Goal: Task Accomplishment & Management: Complete application form

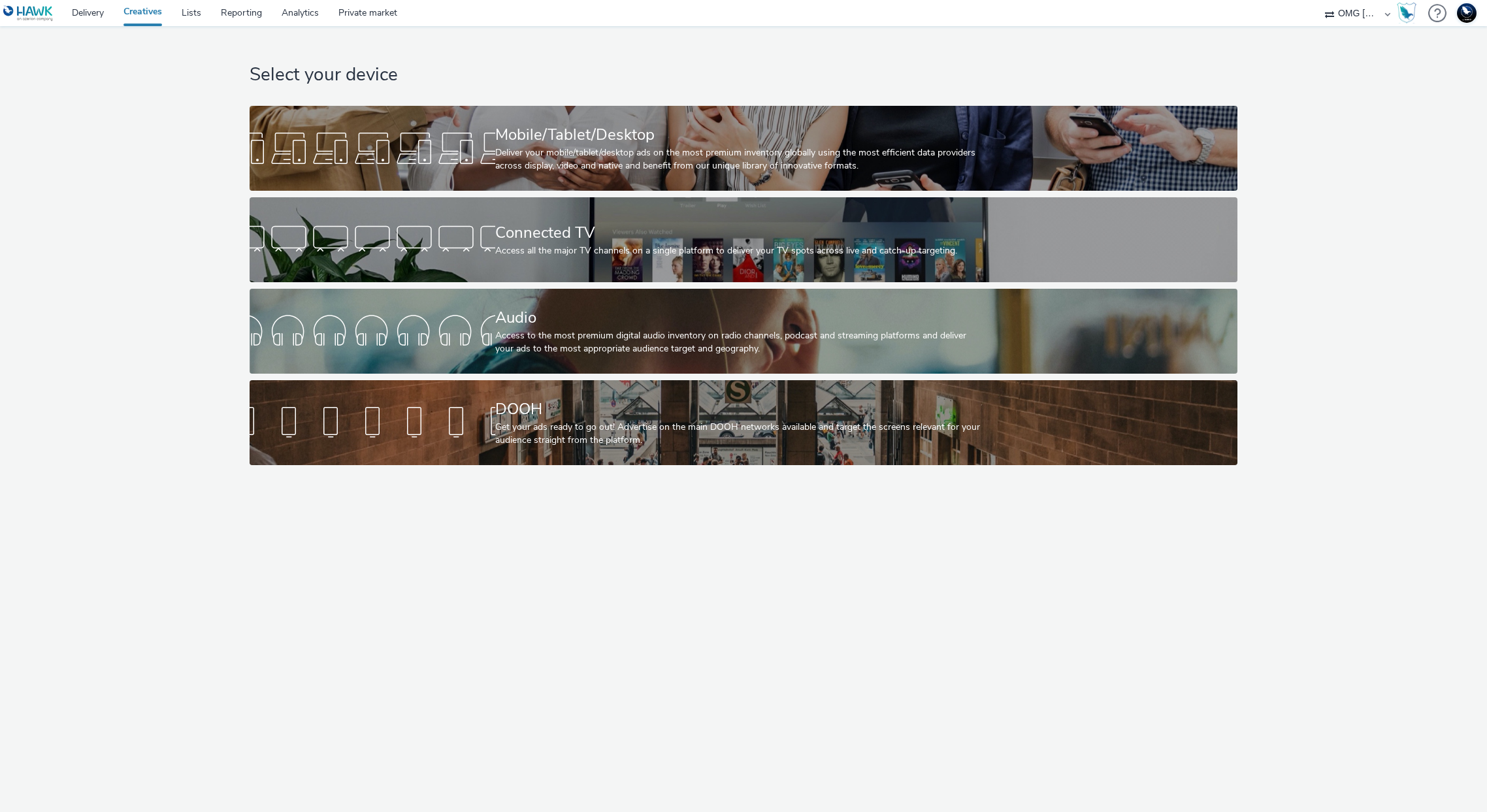
select select "97b78be7-b7c1-427d-93eb-a13be4d88a0a"
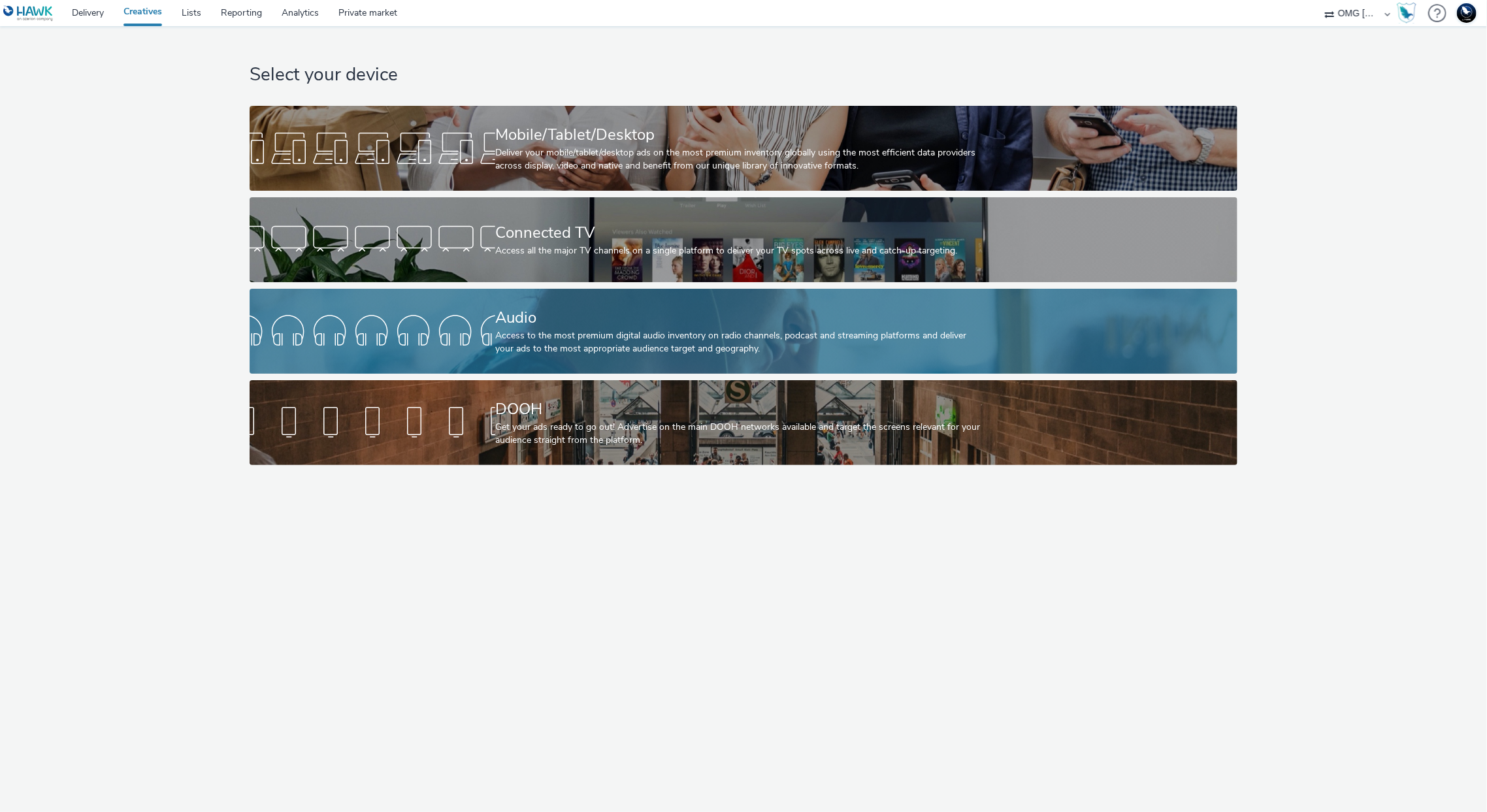
click at [417, 300] on link "Audio Access to the most premium digital audio inventory on radio channels, pod…" at bounding box center [744, 331] width 989 height 85
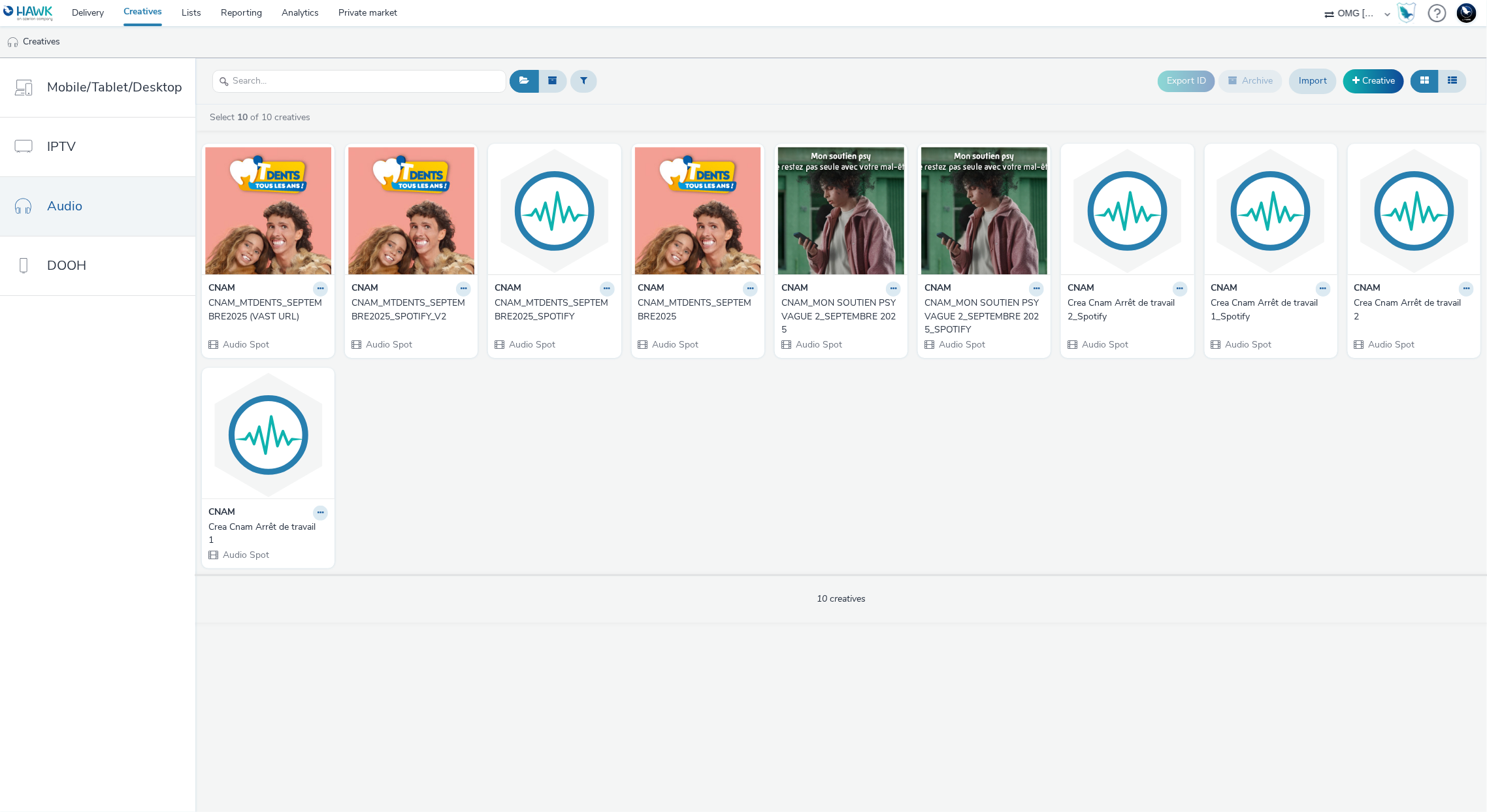
click at [248, 315] on div "CNAM_MTDENTS_SEPTEMBRE2025 (VAST URL)" at bounding box center [266, 310] width 114 height 27
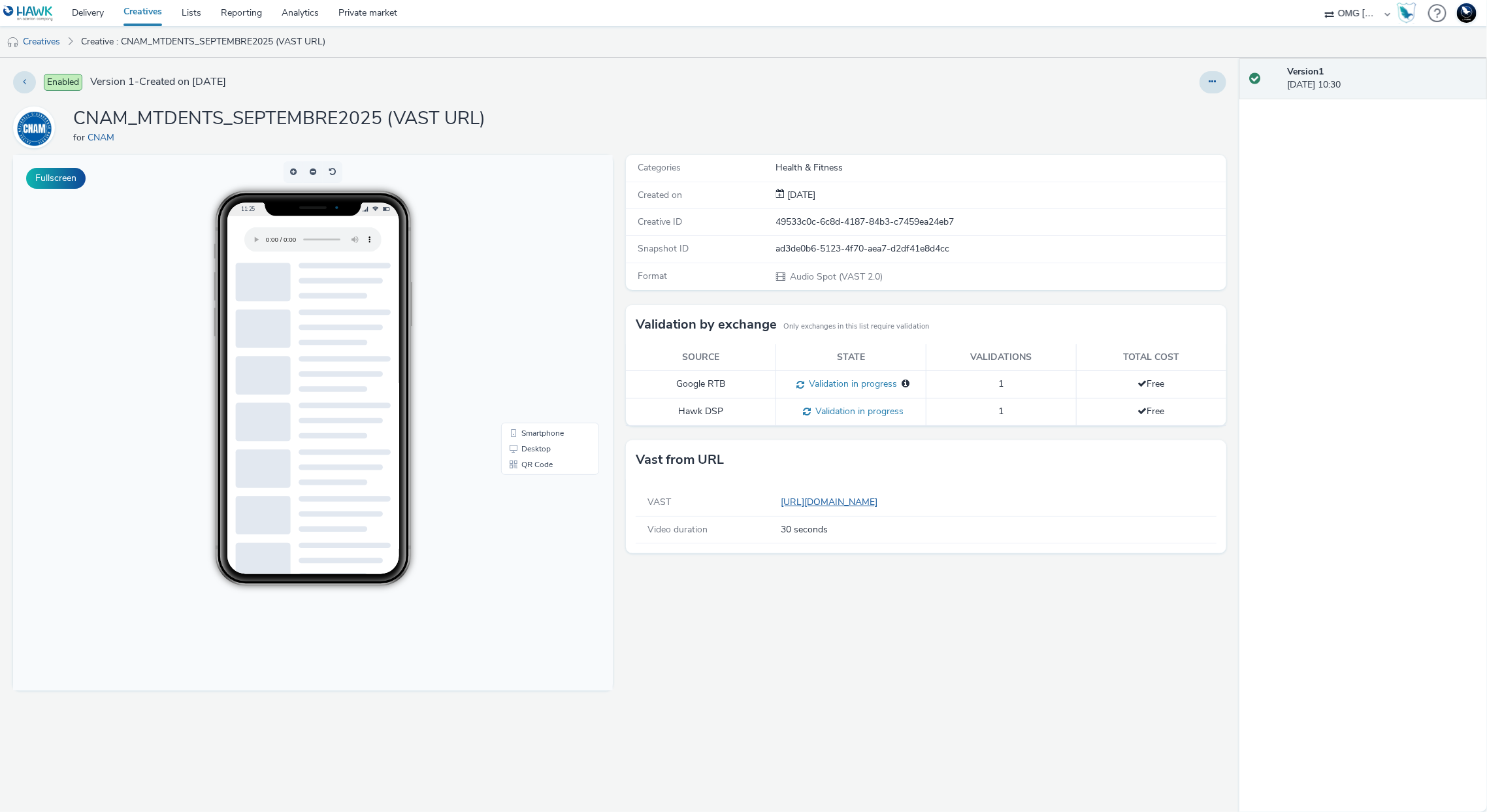
click at [805, 505] on link "[URL][DOMAIN_NAME]" at bounding box center [832, 502] width 102 height 13
click at [222, 120] on h1 "CNAM_MTDENTS_SEPTEMBRE2025 (VAST URL)" at bounding box center [280, 119] width 412 height 25
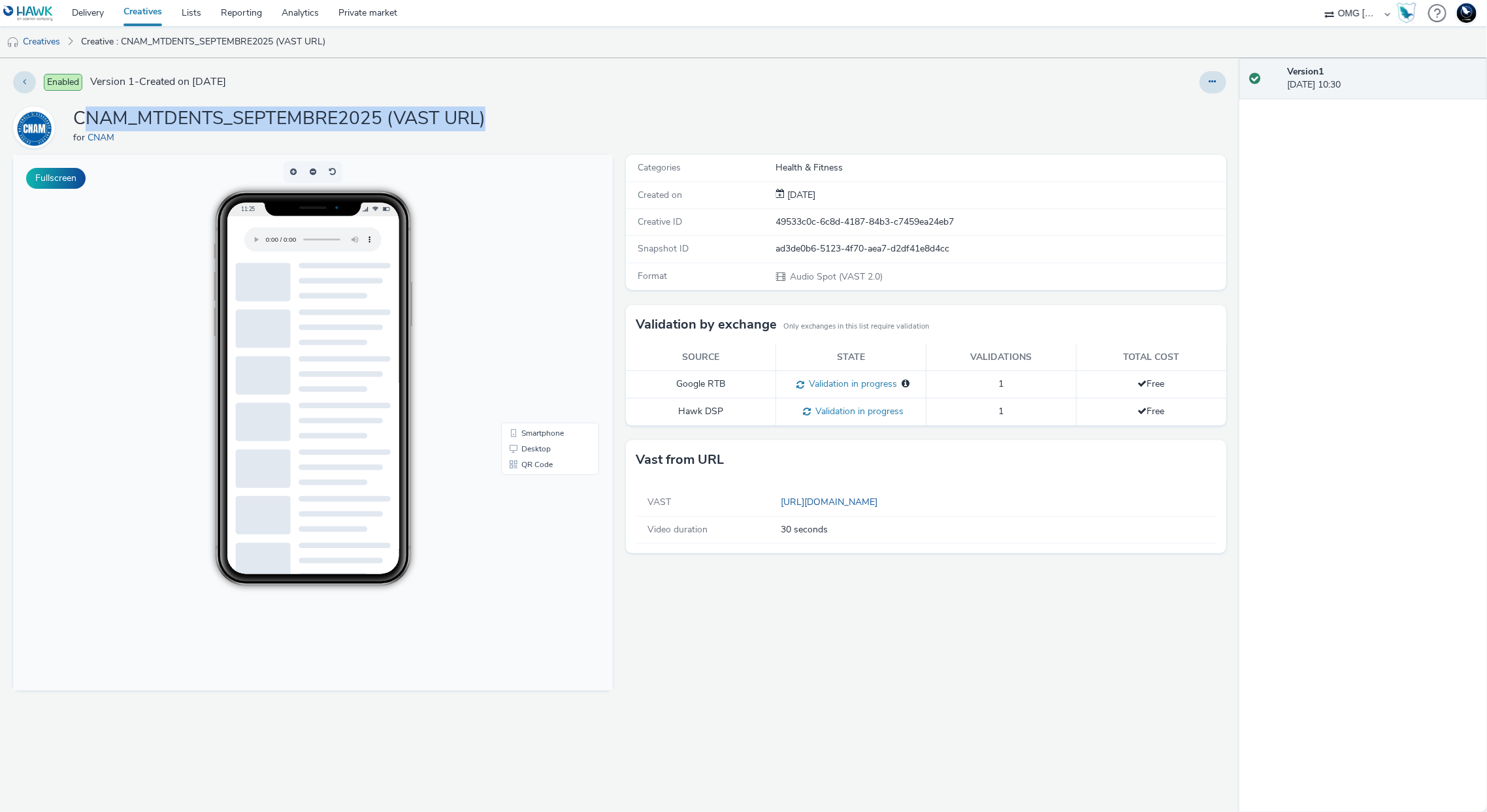
click at [222, 120] on h1 "CNAM_MTDENTS_SEPTEMBRE2025 (VAST URL)" at bounding box center [280, 119] width 412 height 25
copy h1 "CNAM_MTDENTS_SEPTEMBRE2025 (VAST URL)"
click at [41, 43] on link "Creatives" at bounding box center [33, 42] width 67 height 32
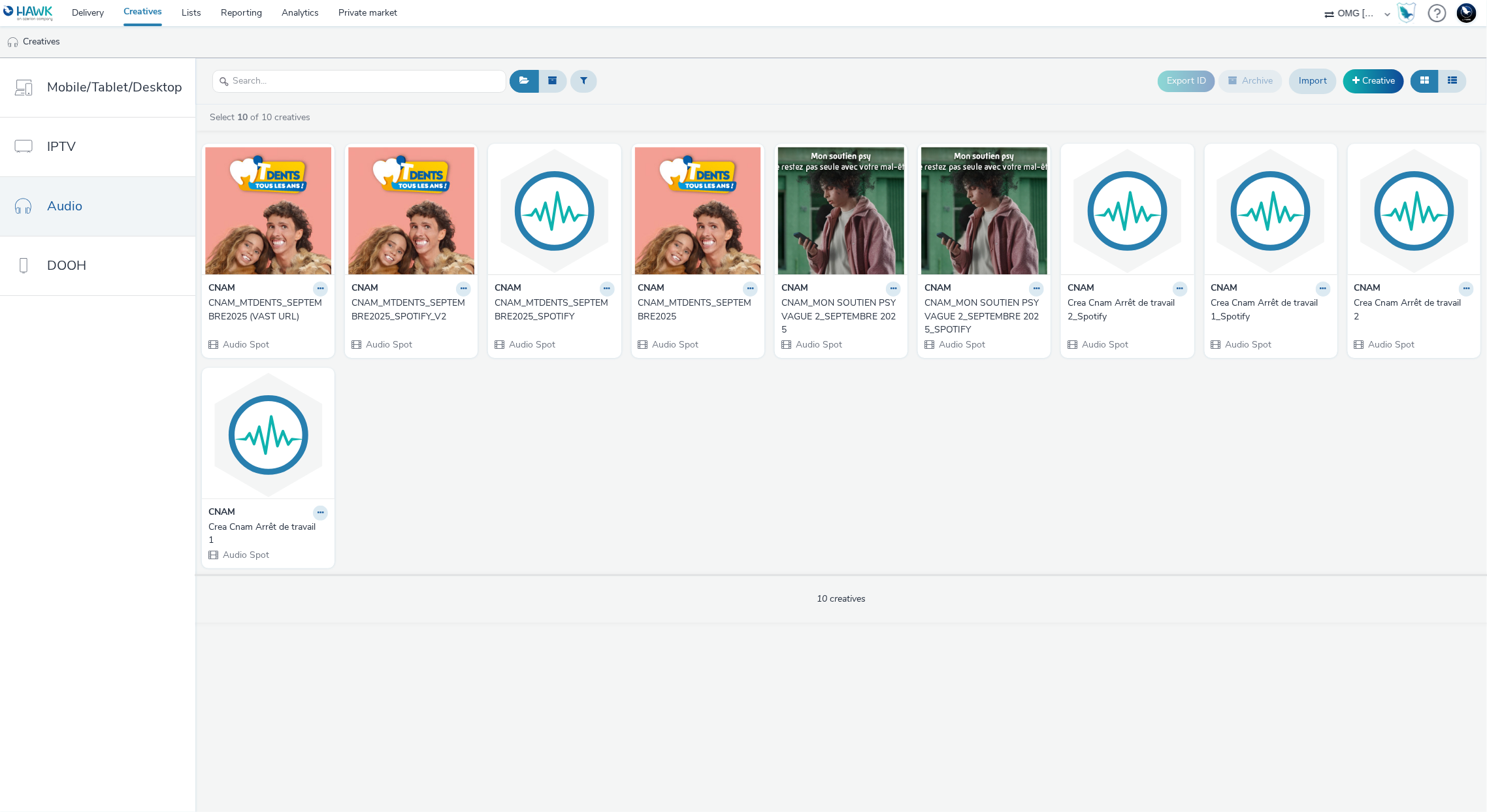
click at [434, 313] on div "CNAM_MTDENTS_SEPTEMBRE2025_SPOTIFY_V2" at bounding box center [408, 310] width 114 height 27
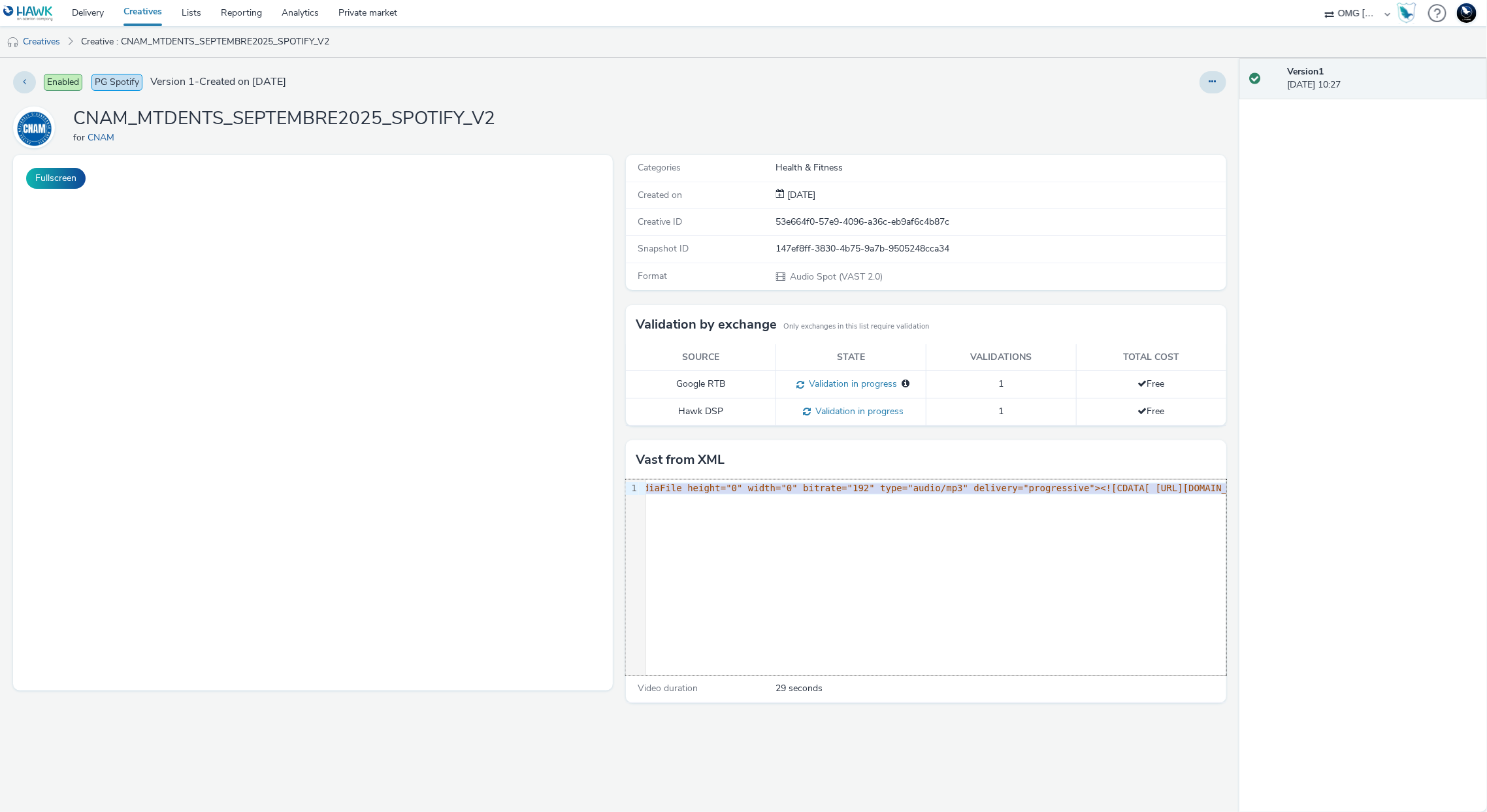
scroll to position [0, 2142]
drag, startPoint x: 740, startPoint y: 487, endPoint x: 1095, endPoint y: 492, distance: 355.0
click at [1095, 492] on span "//[DOMAIN_NAME][URL] ]]></Impression><Creatives><Creative><Linear><Duration>00:…" at bounding box center [1453, 487] width 4170 height 11
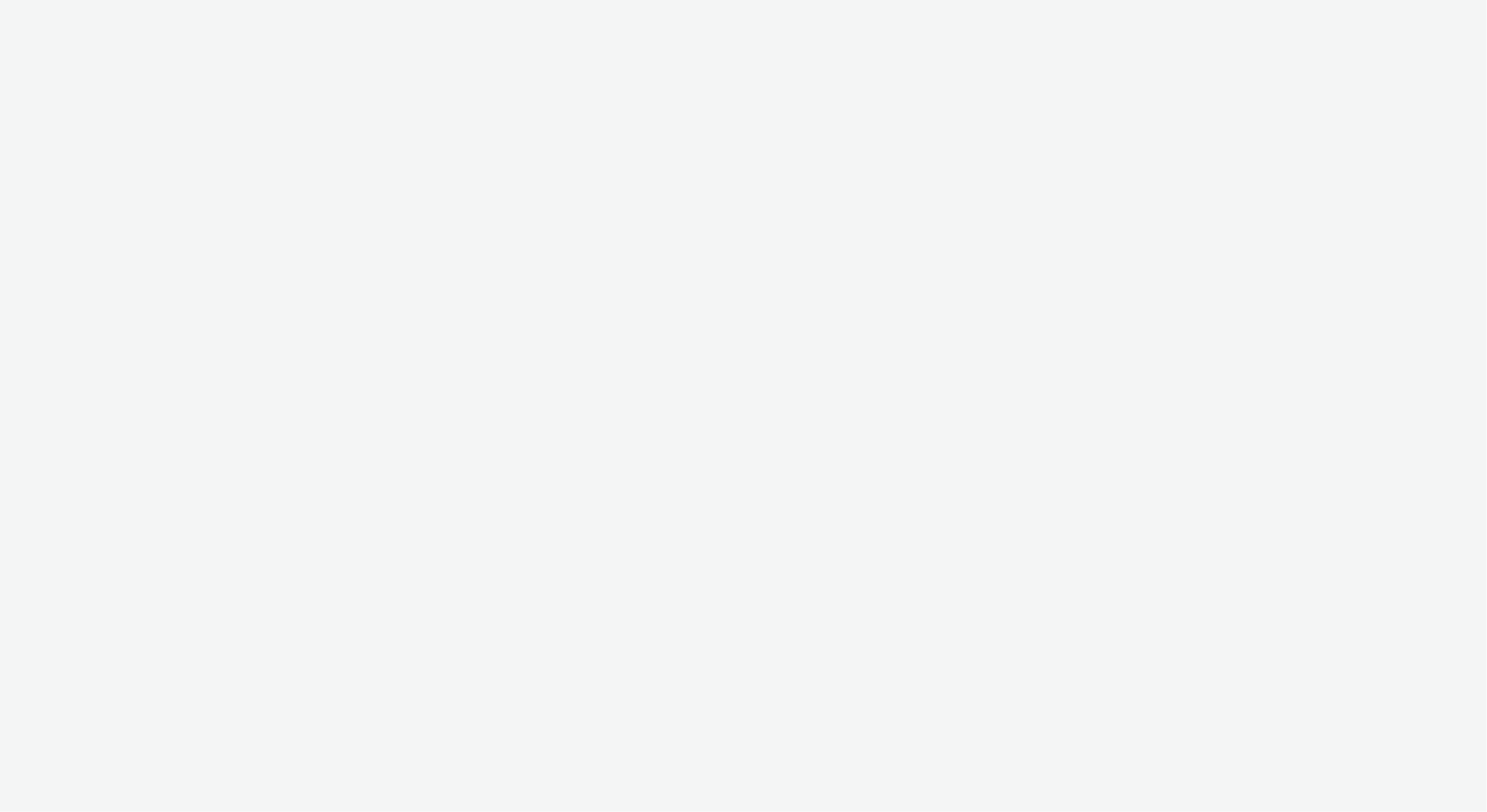
select select "97b78be7-b7c1-427d-93eb-a13be4d88a0a"
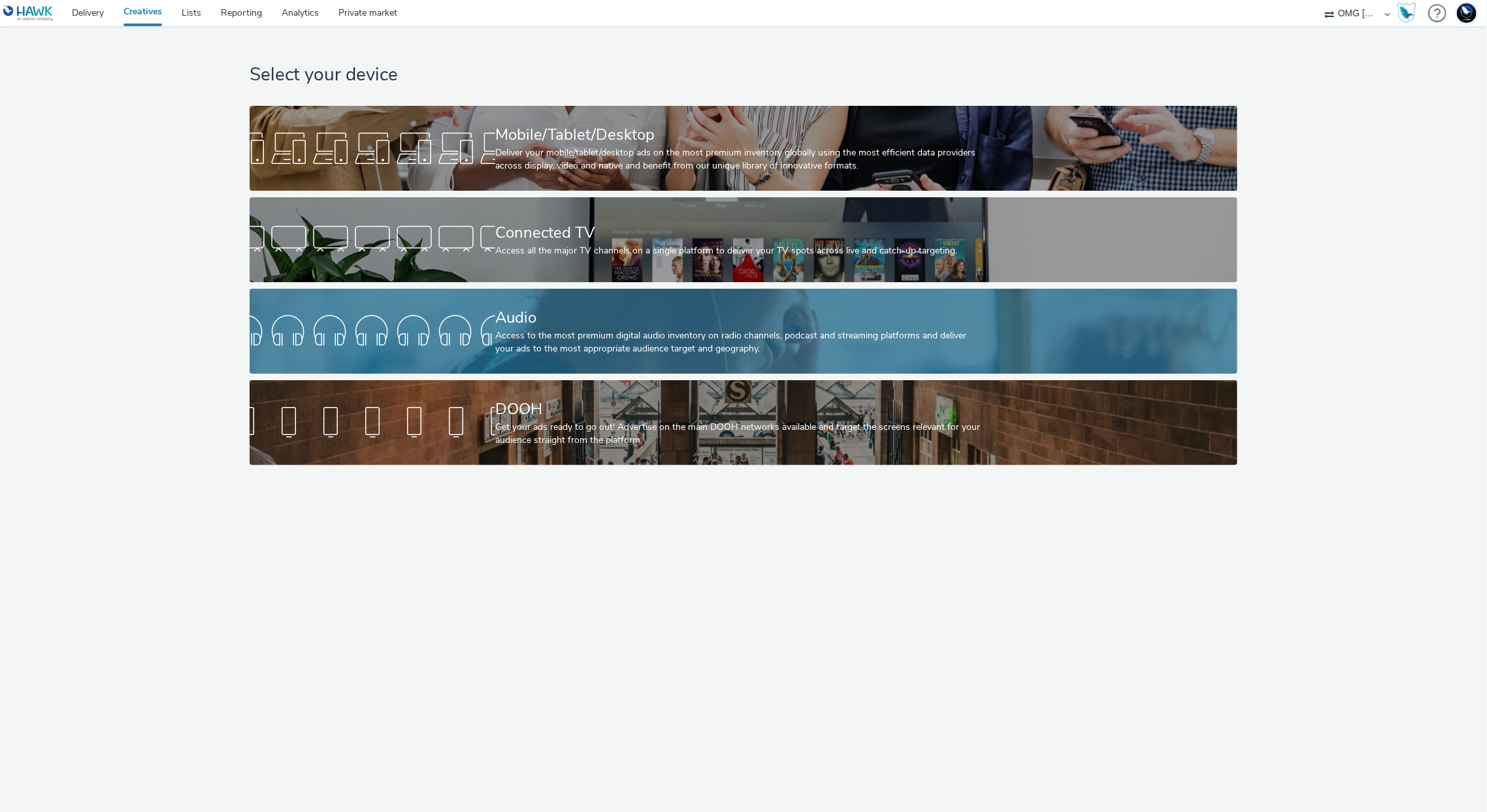
click at [544, 347] on div "Access to the most premium digital audio inventory on radio channels, podcast a…" at bounding box center [741, 342] width 492 height 27
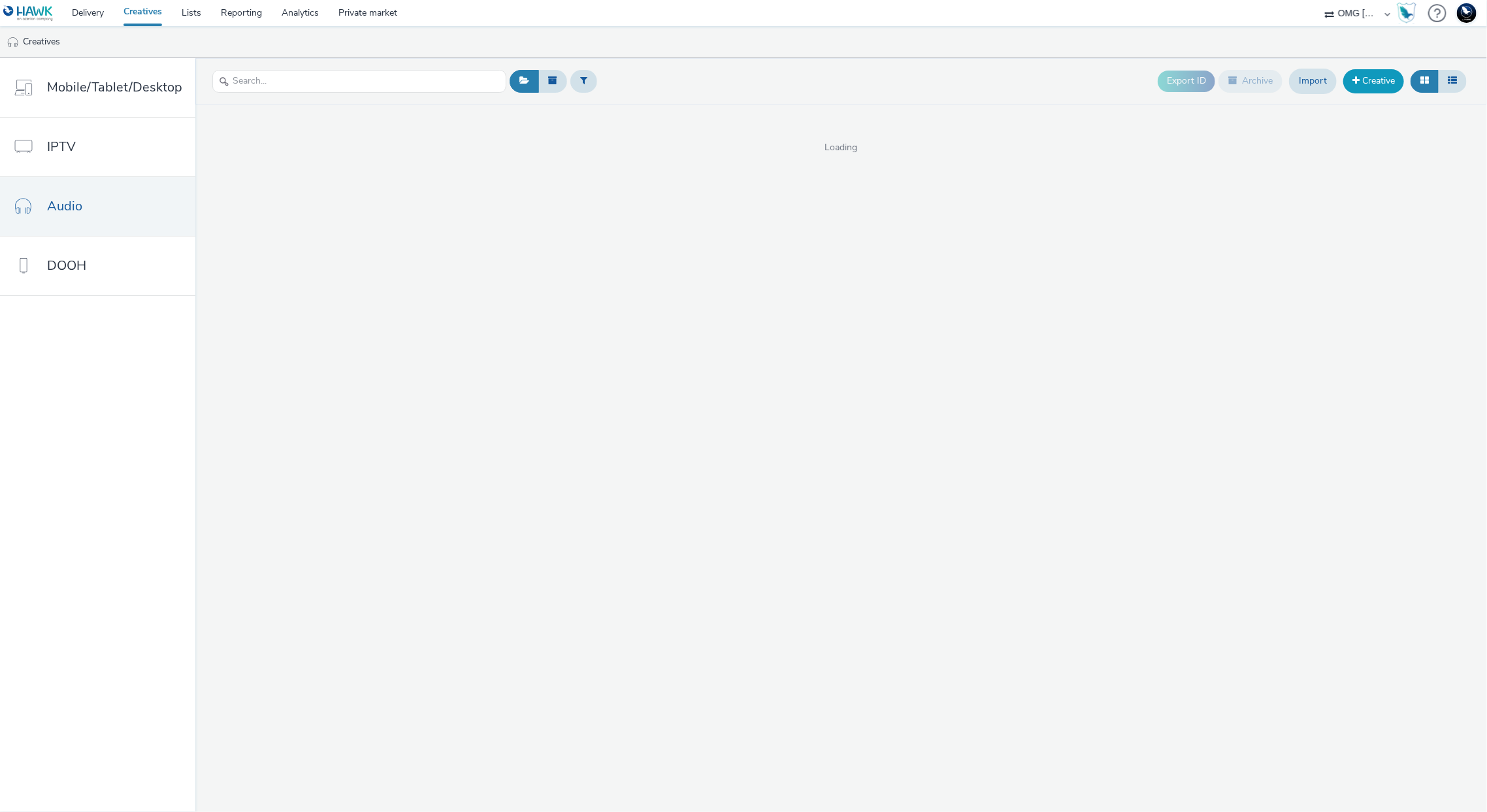
click at [1379, 73] on link "Creative" at bounding box center [1373, 81] width 61 height 23
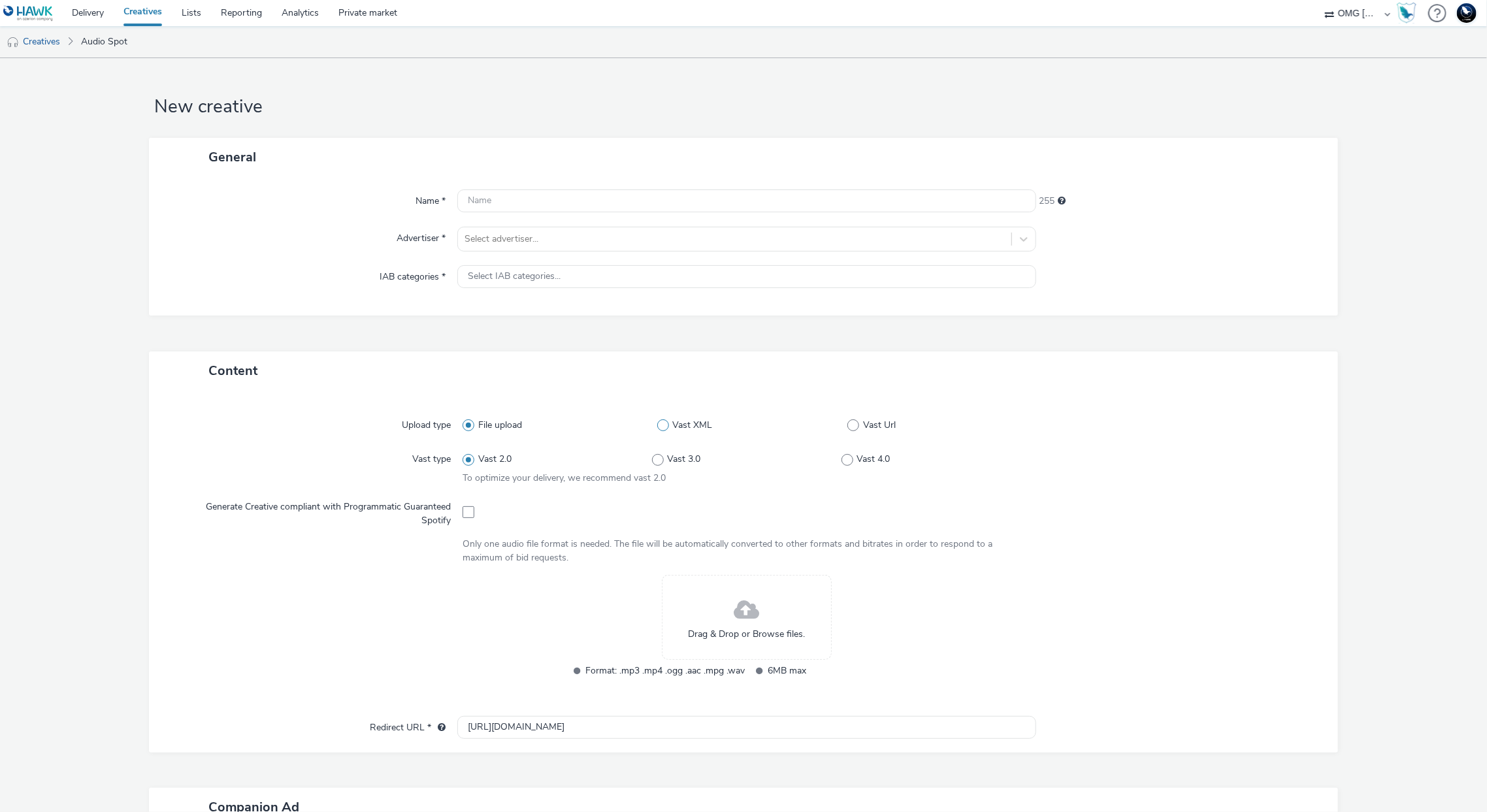
click at [695, 425] on span "Vast XML" at bounding box center [692, 426] width 40 height 13
click at [665, 425] on input "Vast XML" at bounding box center [661, 426] width 8 height 8
radio input "false"
radio input "true"
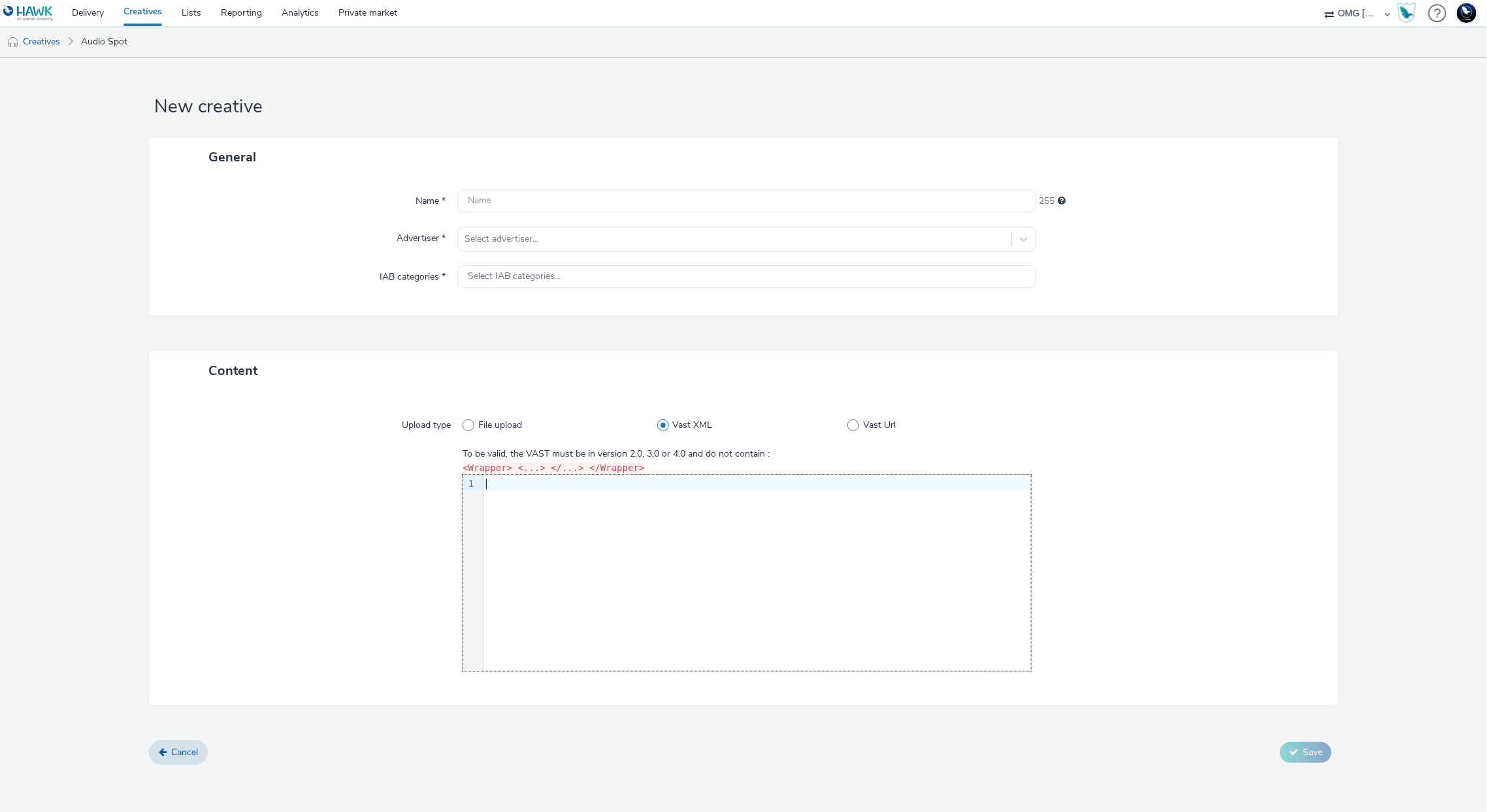
click at [680, 483] on div at bounding box center [757, 484] width 548 height 13
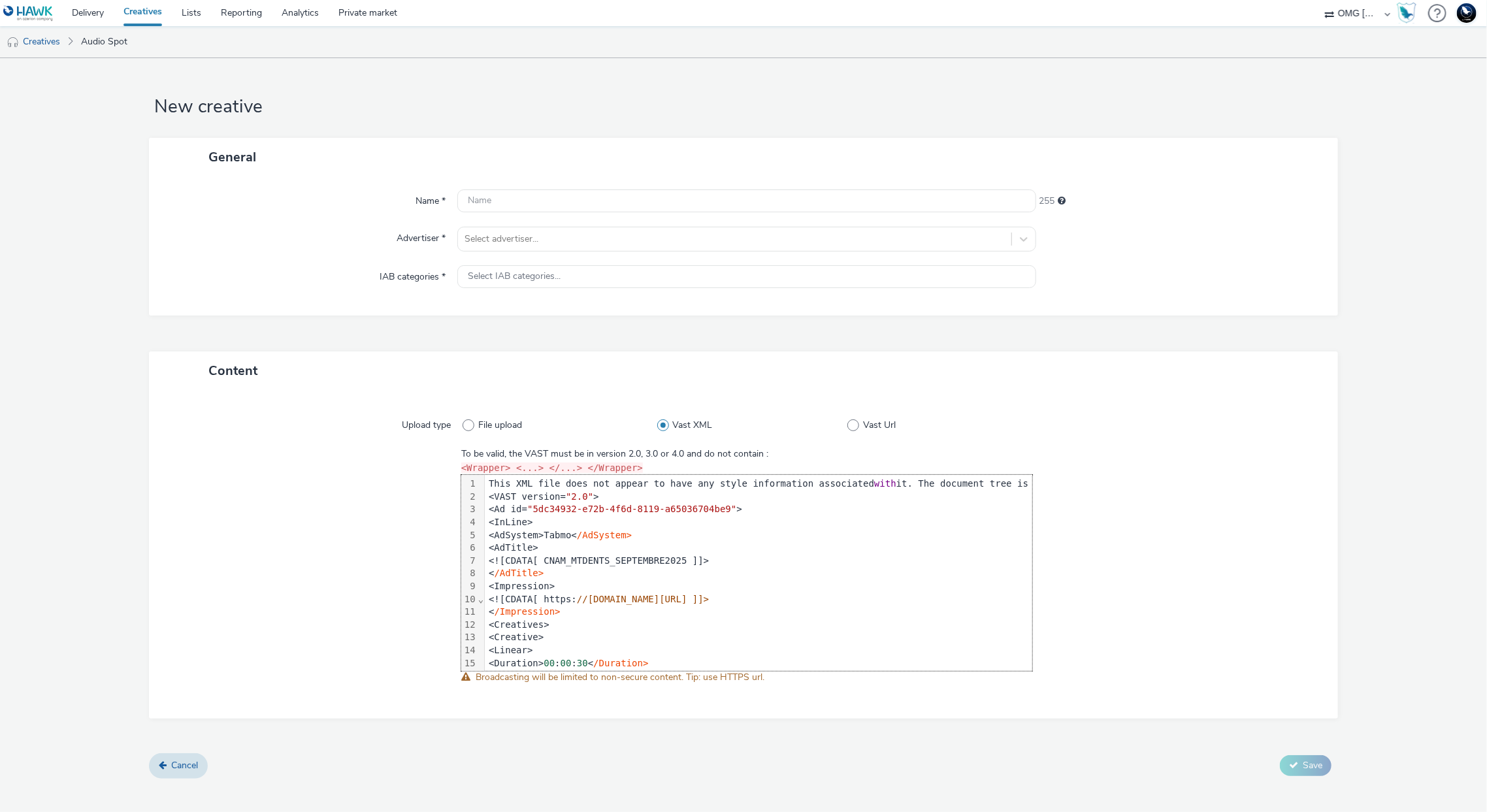
click at [605, 482] on div "This XML file does not appear to have any style information associated with it.…" at bounding box center [865, 484] width 760 height 13
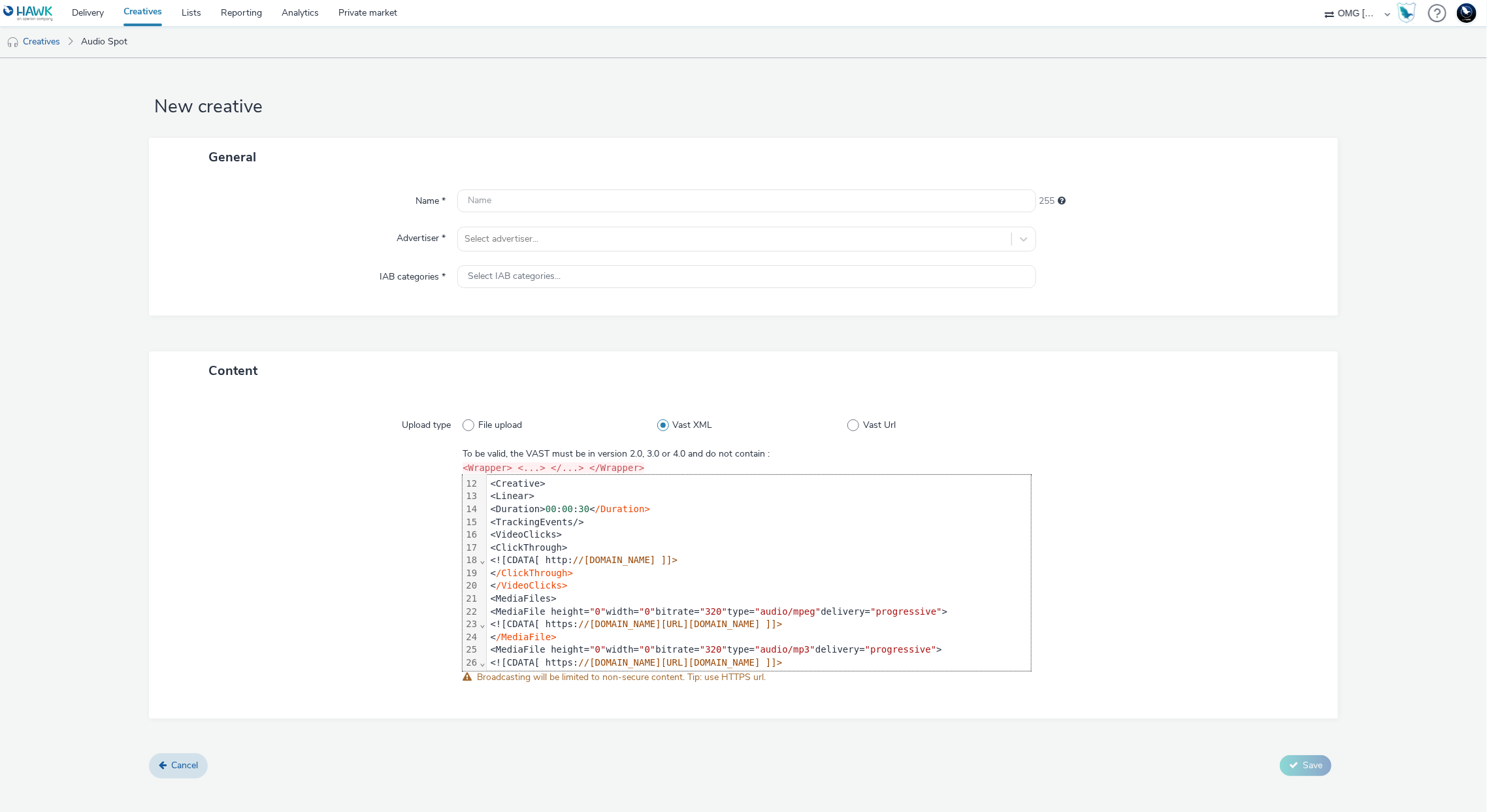
scroll to position [142, 0]
paste input "CNAM_MTDENTS_SEPTEMBRE2025 (VAST URL)"
click at [499, 197] on input "CNAM_MTDENTS_SEPTEMBRE2025 (VAST URL)" at bounding box center [746, 200] width 579 height 23
drag, startPoint x: 539, startPoint y: 557, endPoint x: 704, endPoint y: 560, distance: 165.0
click at [704, 560] on div "<![CDATA[ http: //assurance-maladie.ameli.fr ]]>" at bounding box center [867, 560] width 760 height 13
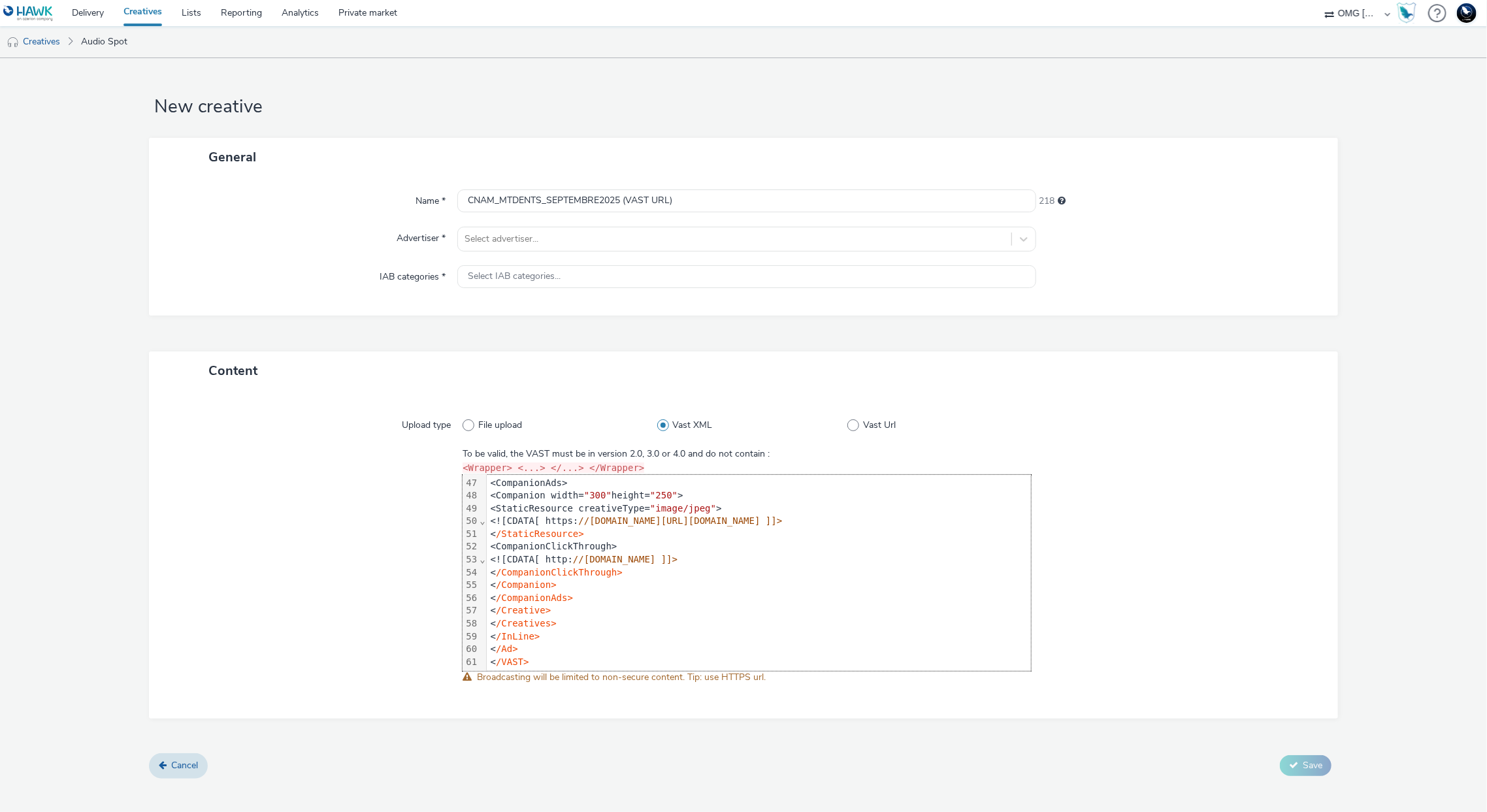
scroll to position [603, 0]
drag, startPoint x: 537, startPoint y: 542, endPoint x: 704, endPoint y: 545, distance: 167.0
click at [704, 553] on div "<![CDATA[ http: //assurance-maladie.ameli.fr ]]>" at bounding box center [1025, 560] width 1077 height 13
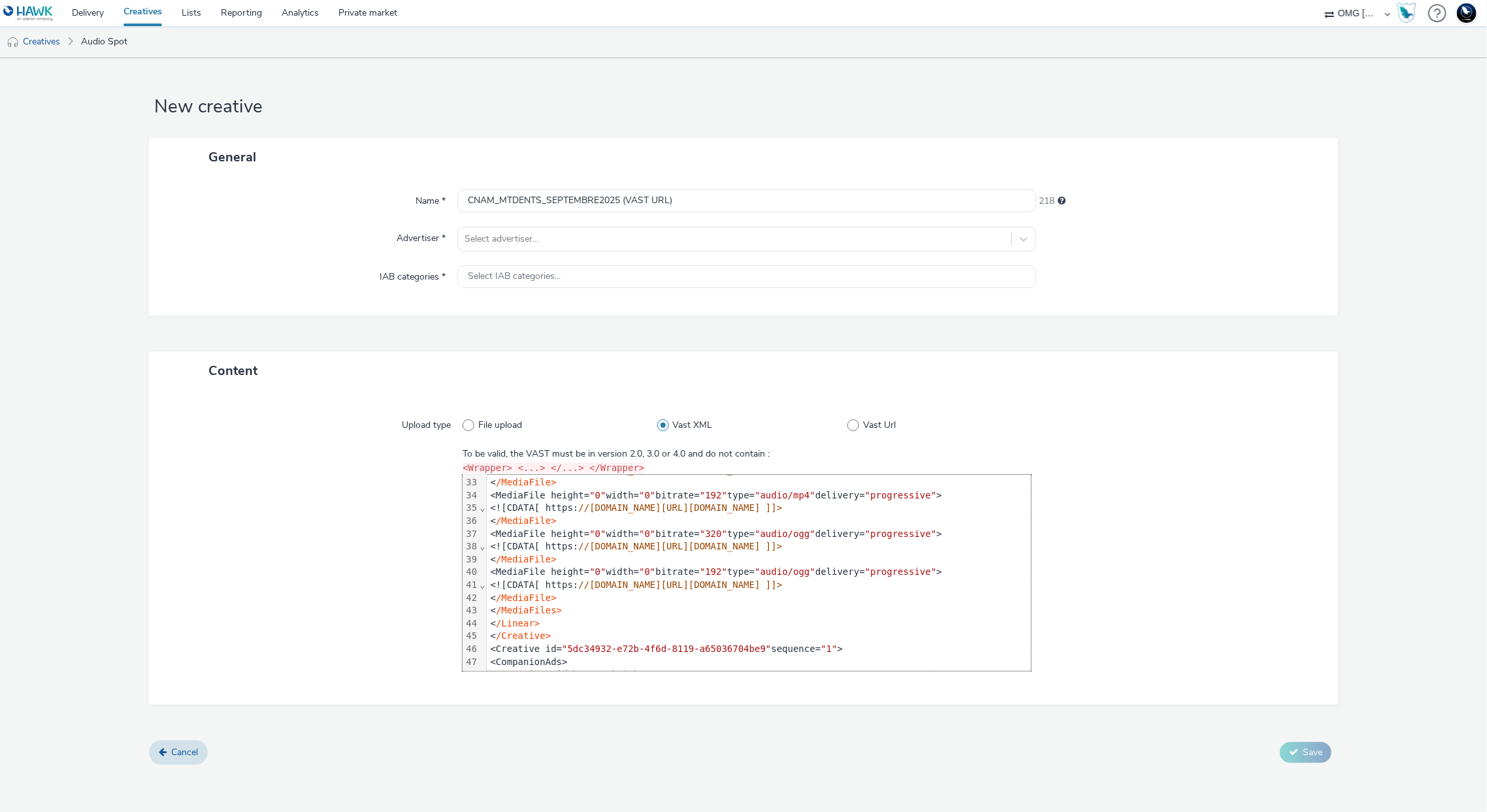
scroll to position [407, 0]
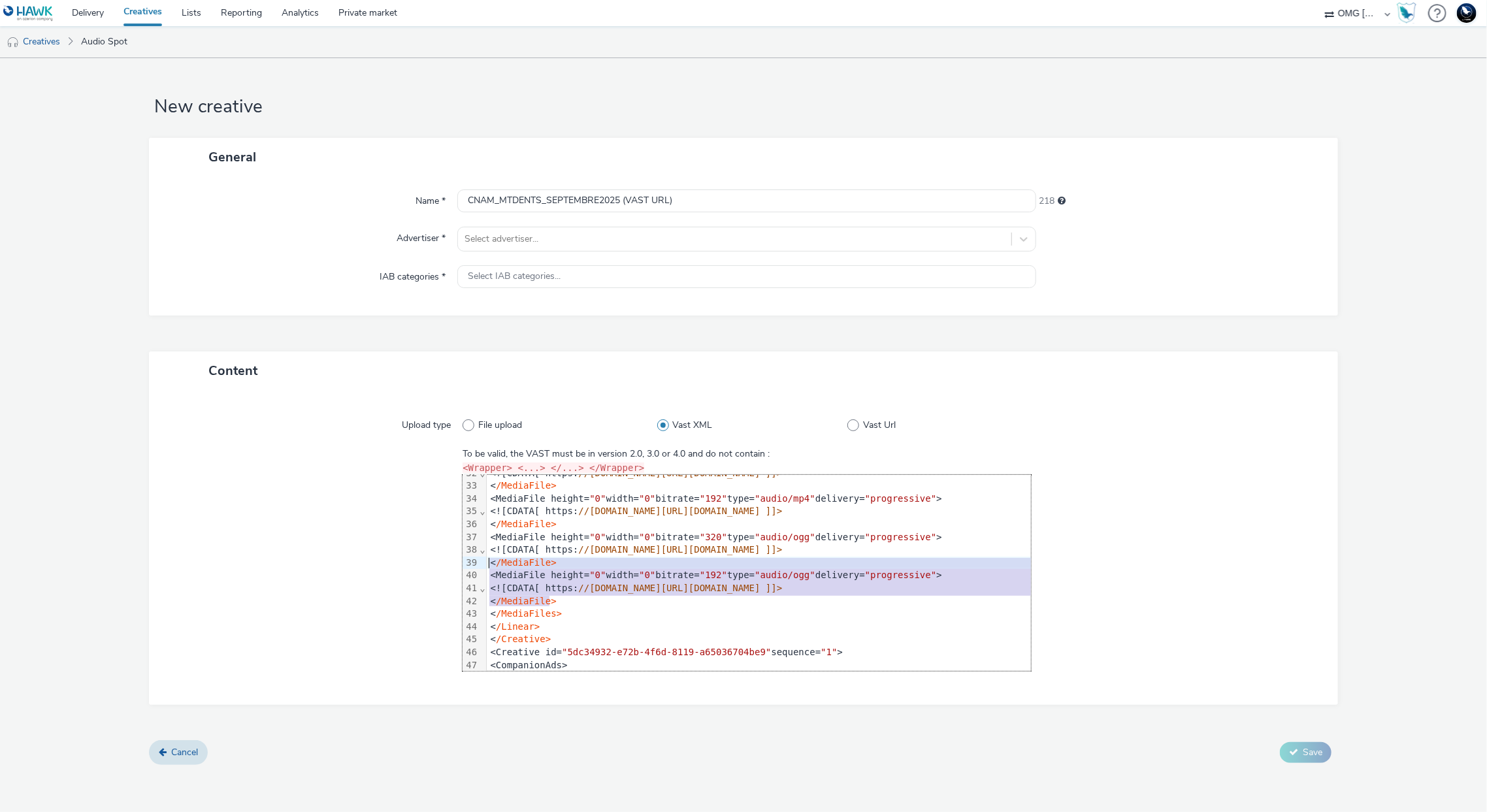
drag, startPoint x: 549, startPoint y: 598, endPoint x: 481, endPoint y: 562, distance: 76.9
click at [481, 562] on div "99 1 2 3 4 5 6 7 8 9 10 11 12 13 14 15 16 17 18 19 20 21 22 23 24 25 26 27 28 2…" at bounding box center [746, 572] width 568 height 196
click at [549, 567] on div "< /MediaFile>" at bounding box center [1025, 563] width 1077 height 13
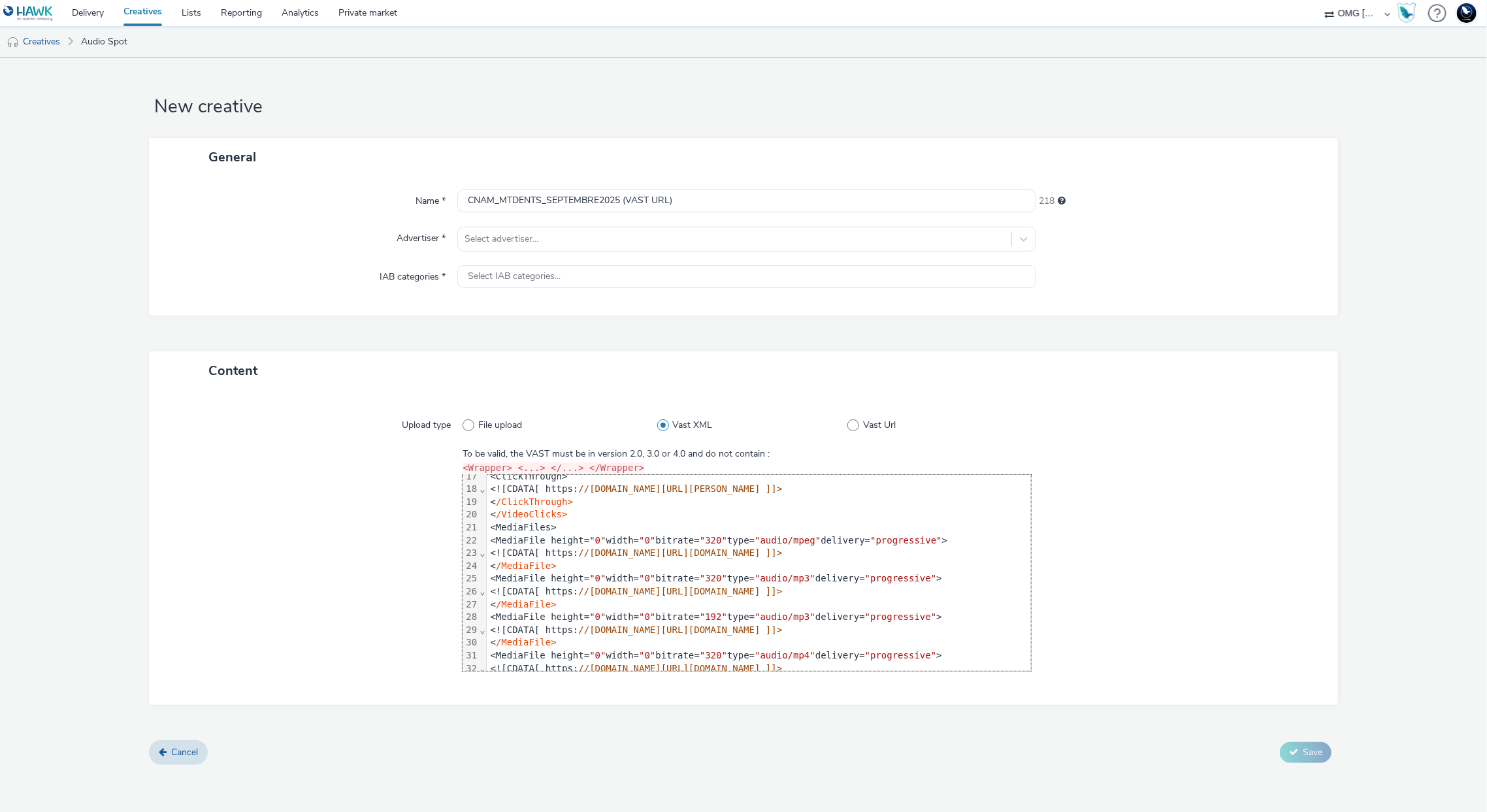
scroll to position [214, 0]
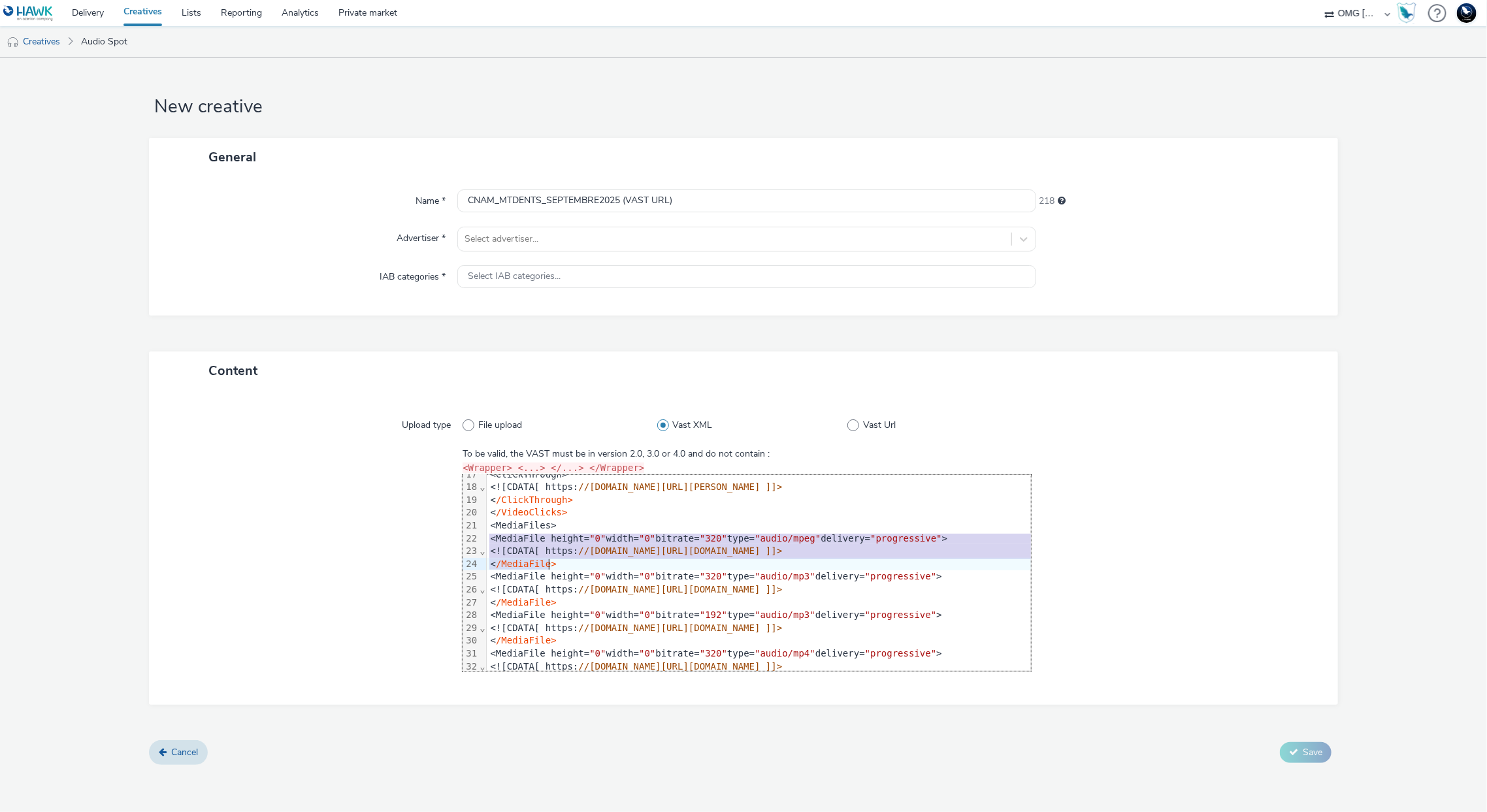
drag, startPoint x: 486, startPoint y: 537, endPoint x: 558, endPoint y: 562, distance: 76.2
click at [558, 562] on div "<VAST version= "2.0" > <Ad id= "5dc34932-e72b-4f6d-8119-a65036704be9" > <InLine…" at bounding box center [1025, 653] width 1077 height 785
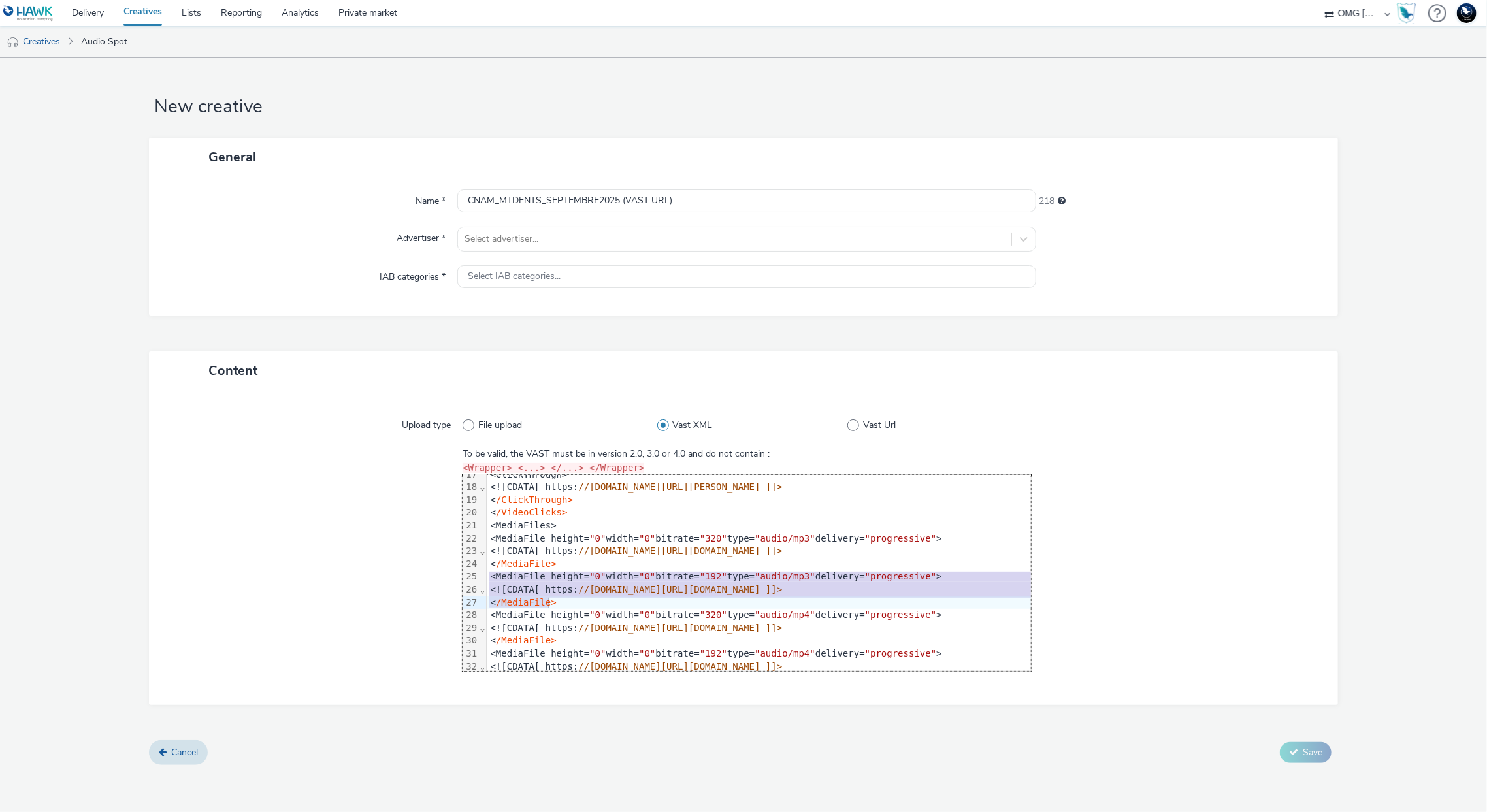
drag, startPoint x: 488, startPoint y: 572, endPoint x: 560, endPoint y: 602, distance: 78.0
click at [560, 602] on div "<VAST version= "2.0" > <Ad id= "5dc34932-e72b-4f6d-8119-a65036704be9" > <InLine…" at bounding box center [1025, 633] width 1077 height 747
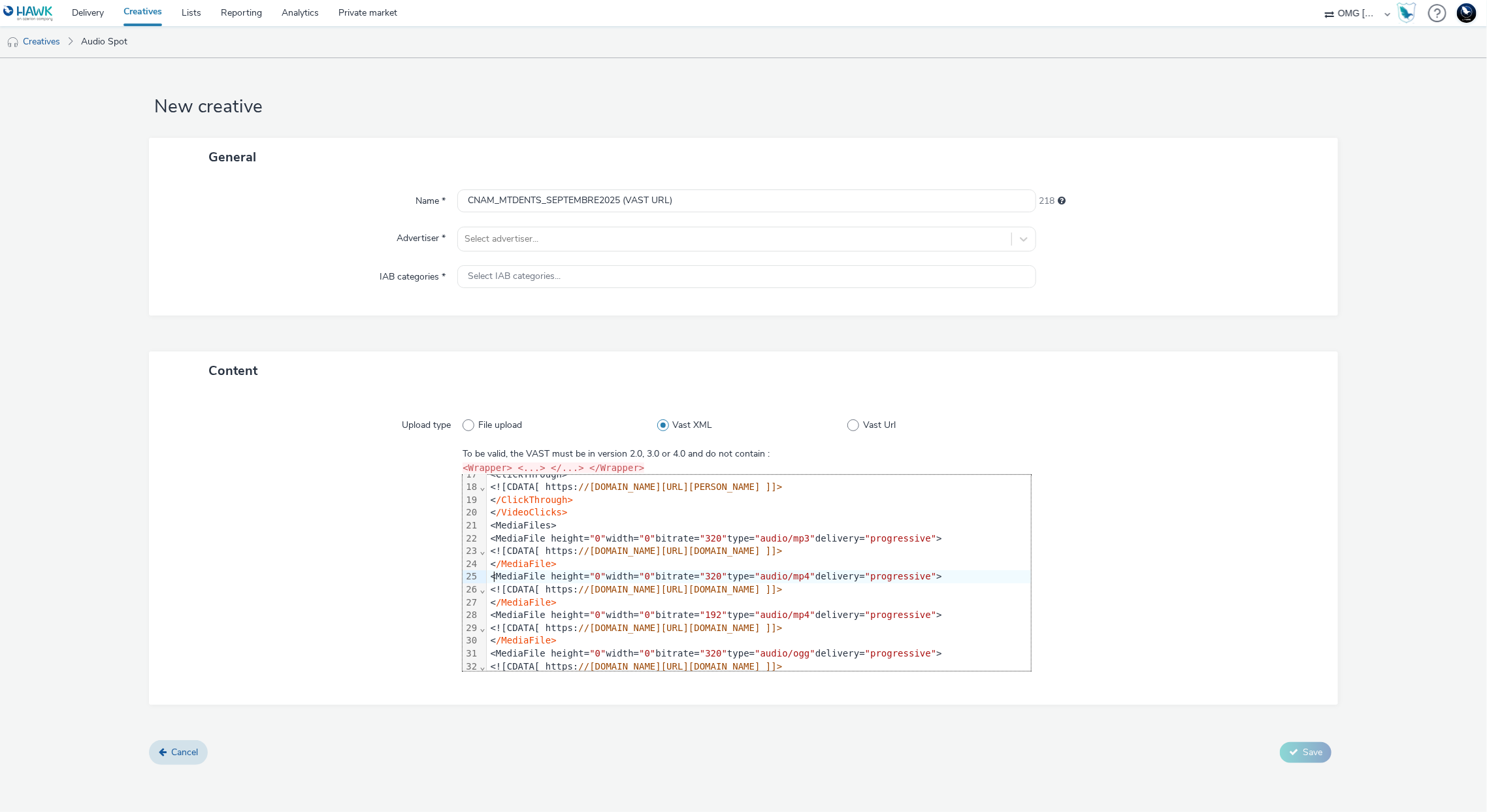
click at [492, 577] on div "<MediaFile height= "0" width= "0" bitrate= "320" type= "audio/mp4" delivery= "p…" at bounding box center [1025, 577] width 1077 height 13
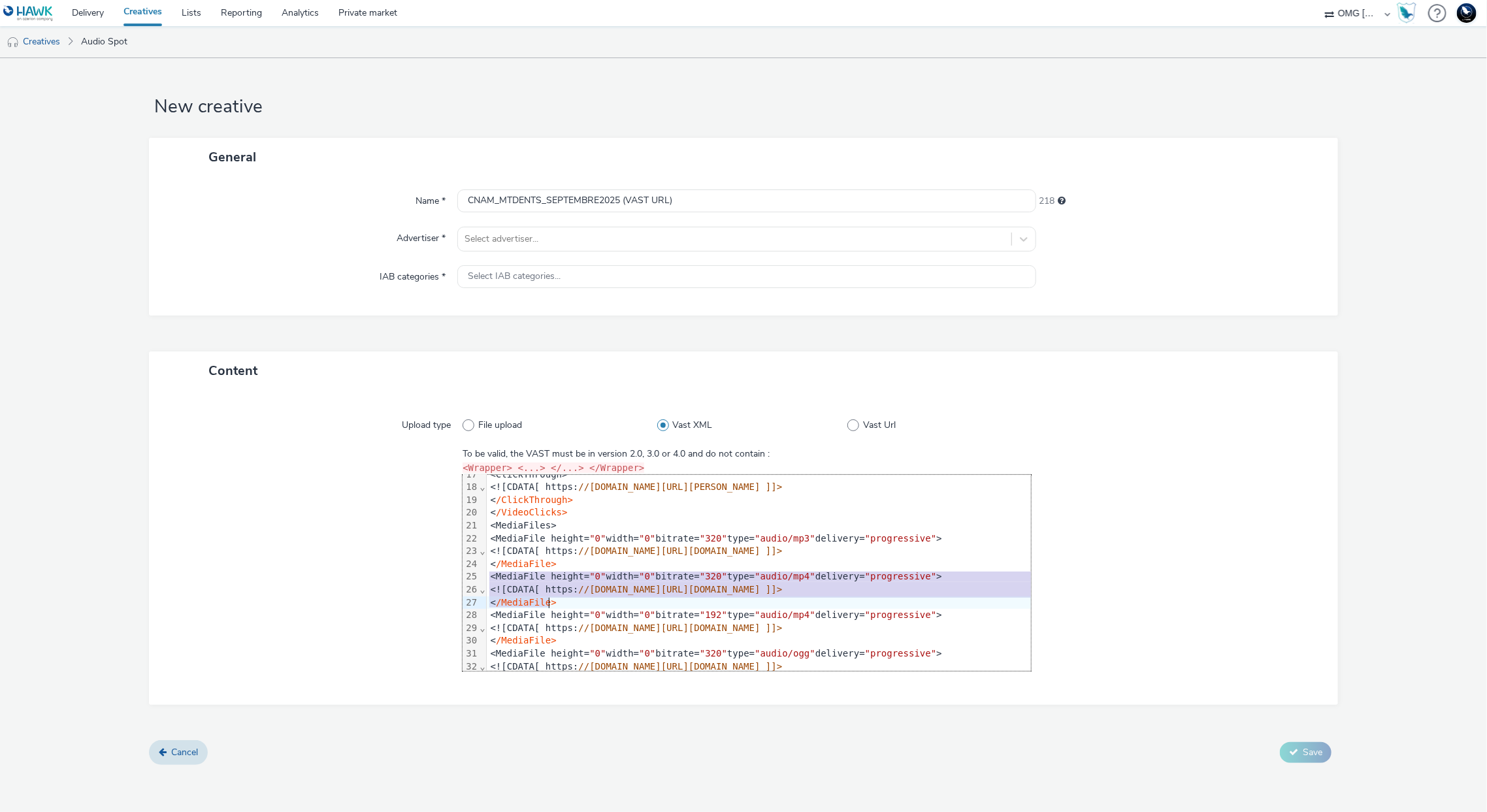
drag, startPoint x: 487, startPoint y: 576, endPoint x: 557, endPoint y: 602, distance: 74.7
click at [557, 602] on div "<VAST version= "2.0" > <Ad id= "5dc34932-e72b-4f6d-8119-a65036704be9" > <InLine…" at bounding box center [1025, 615] width 1077 height 709
drag, startPoint x: 486, startPoint y: 576, endPoint x: 558, endPoint y: 599, distance: 75.6
click at [558, 599] on div "<VAST version= "2.0" > <Ad id= "5dc34932-e72b-4f6d-8119-a65036704be9" > <InLine…" at bounding box center [1025, 596] width 1077 height 671
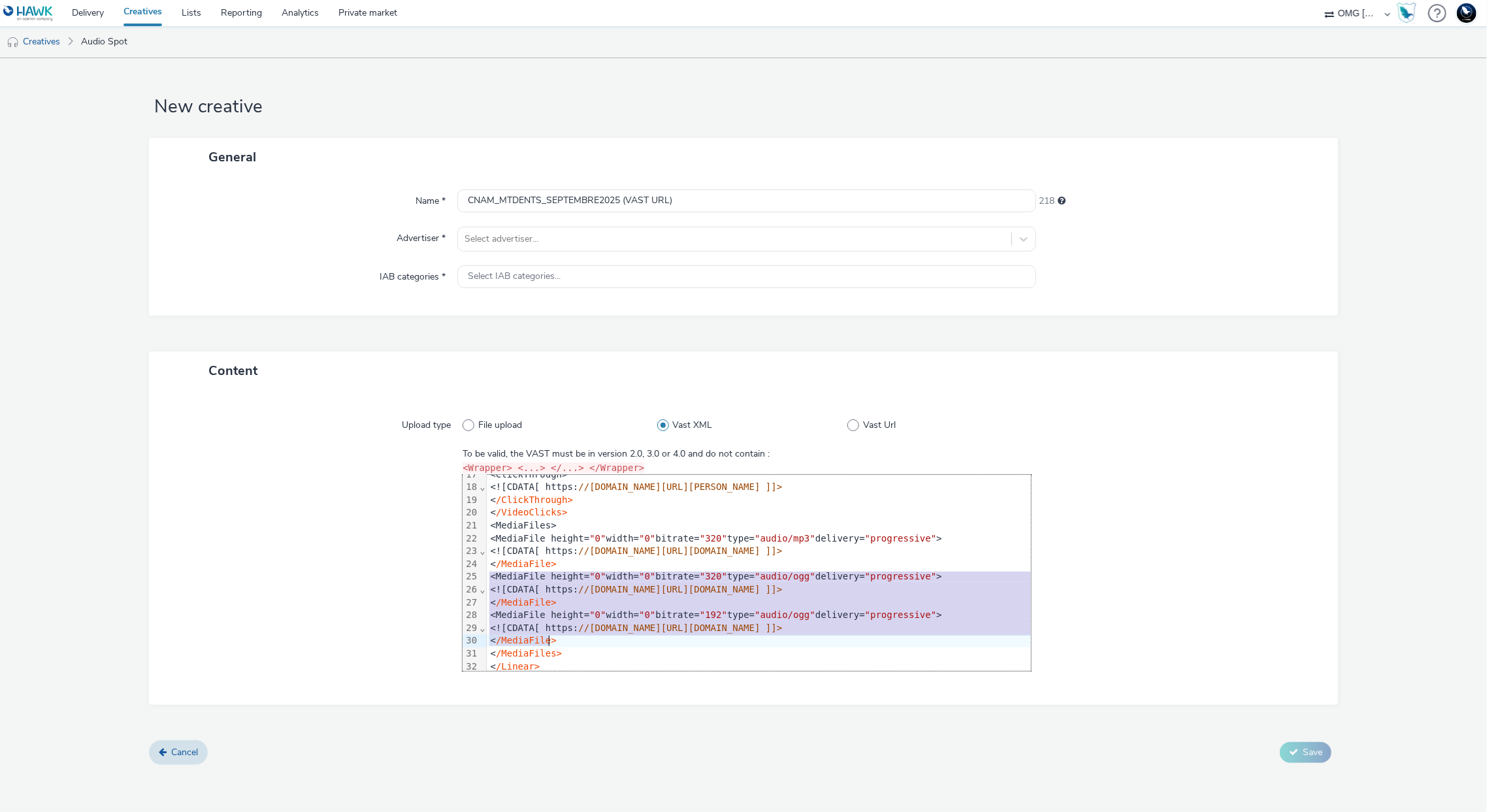
drag, startPoint x: 486, startPoint y: 577, endPoint x: 566, endPoint y: 638, distance: 100.6
click at [566, 638] on div "<VAST version= "2.0" > <Ad id= "5dc34932-e72b-4f6d-8119-a65036704be9" > <InLine…" at bounding box center [1025, 577] width 1077 height 633
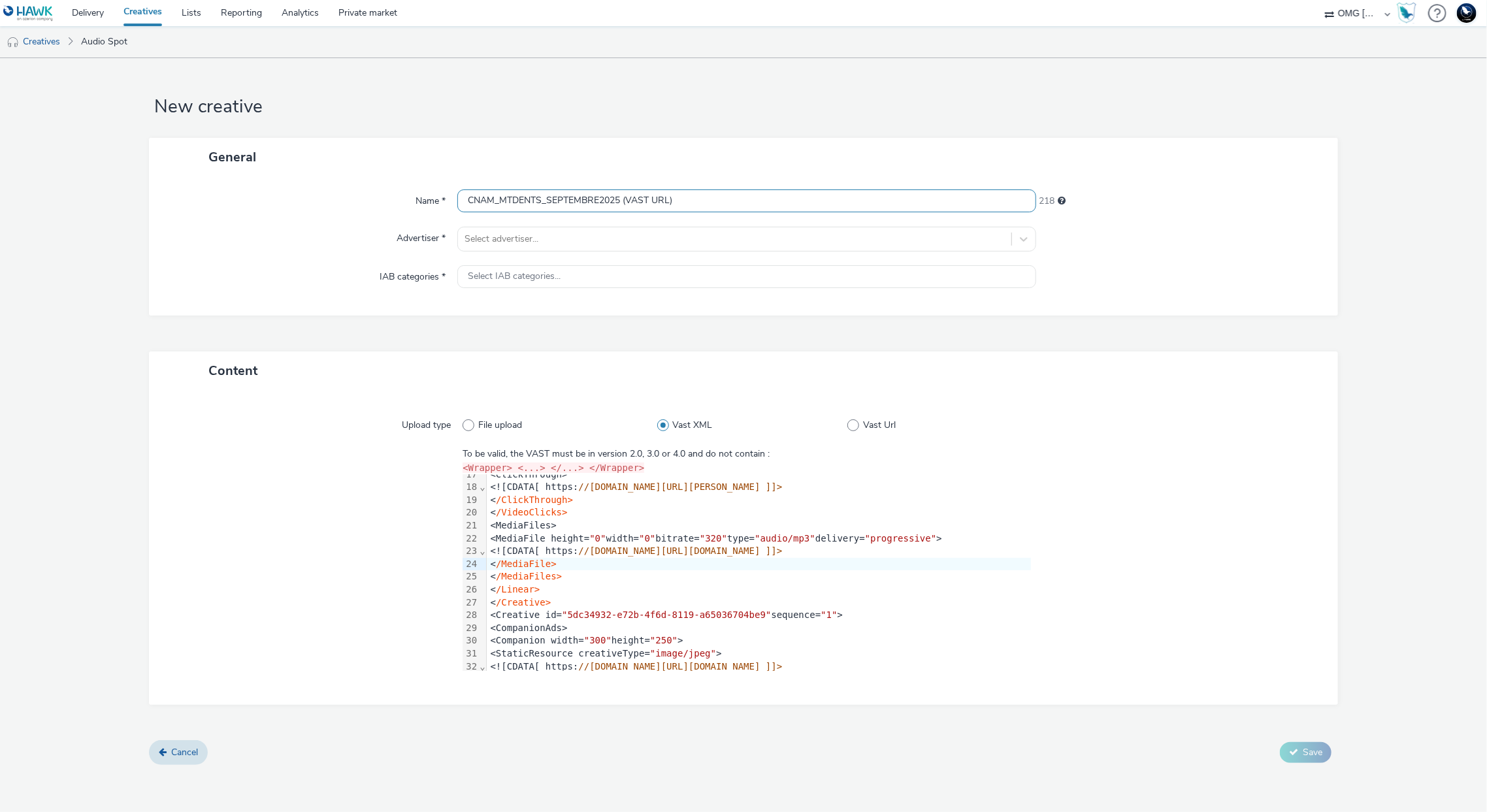
scroll to position [0, 0]
drag, startPoint x: 627, startPoint y: 197, endPoint x: 762, endPoint y: 210, distance: 135.6
click at [762, 210] on input "CNAM_MTDENTS_SEPTEMBRE2025 (VAST URL)" at bounding box center [746, 200] width 579 height 23
type input "CNAM_MTDENTS_SEPTEMBRE2025 TEST DEEZER"
click at [1105, 323] on div "General Name * CNAM_MTDENTS_SEPTEMBRE2025 TEST DEEZER 217 Advertiser * Select a…" at bounding box center [743, 245] width 1190 height 214
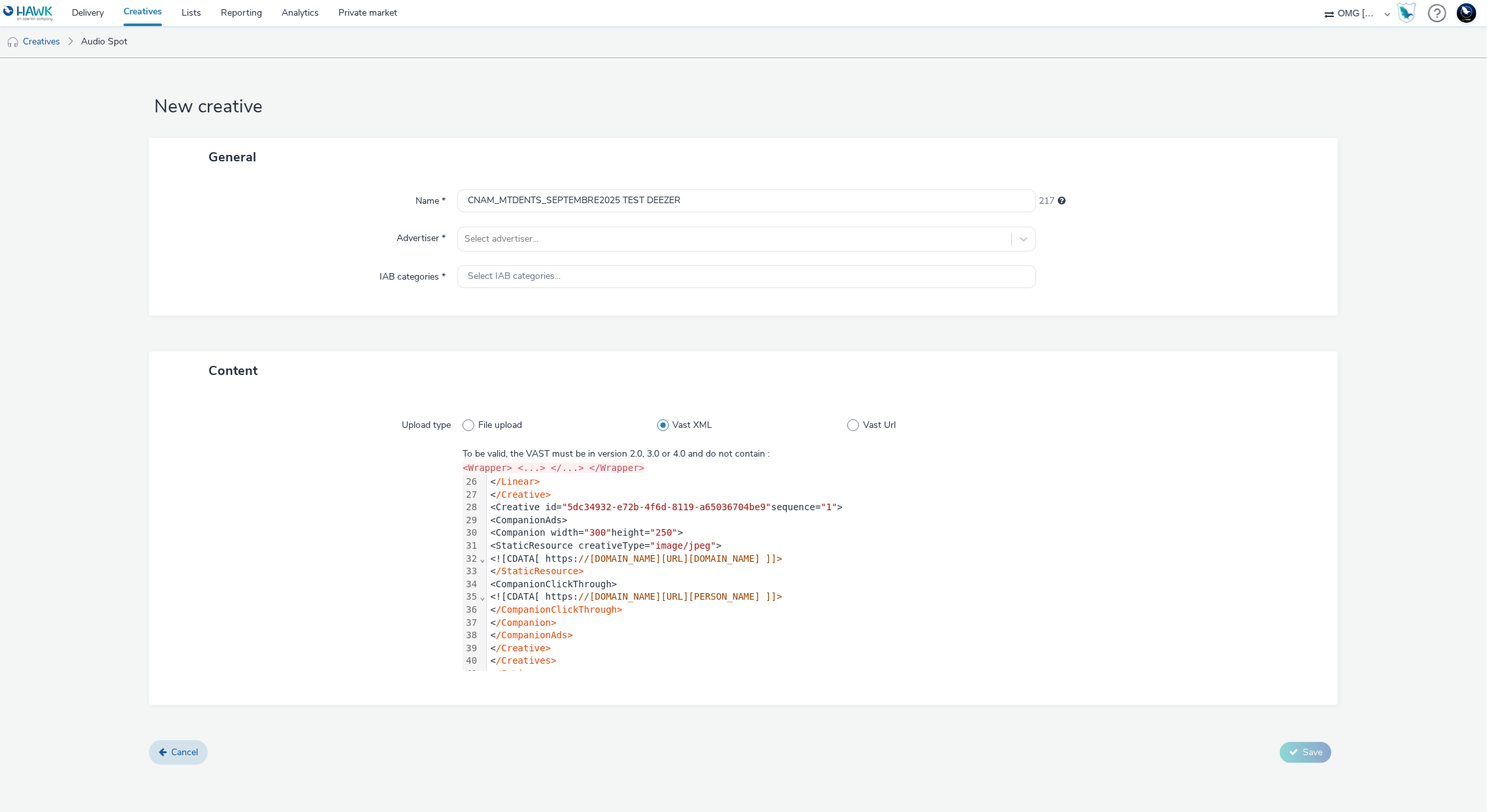
scroll to position [372, 0]
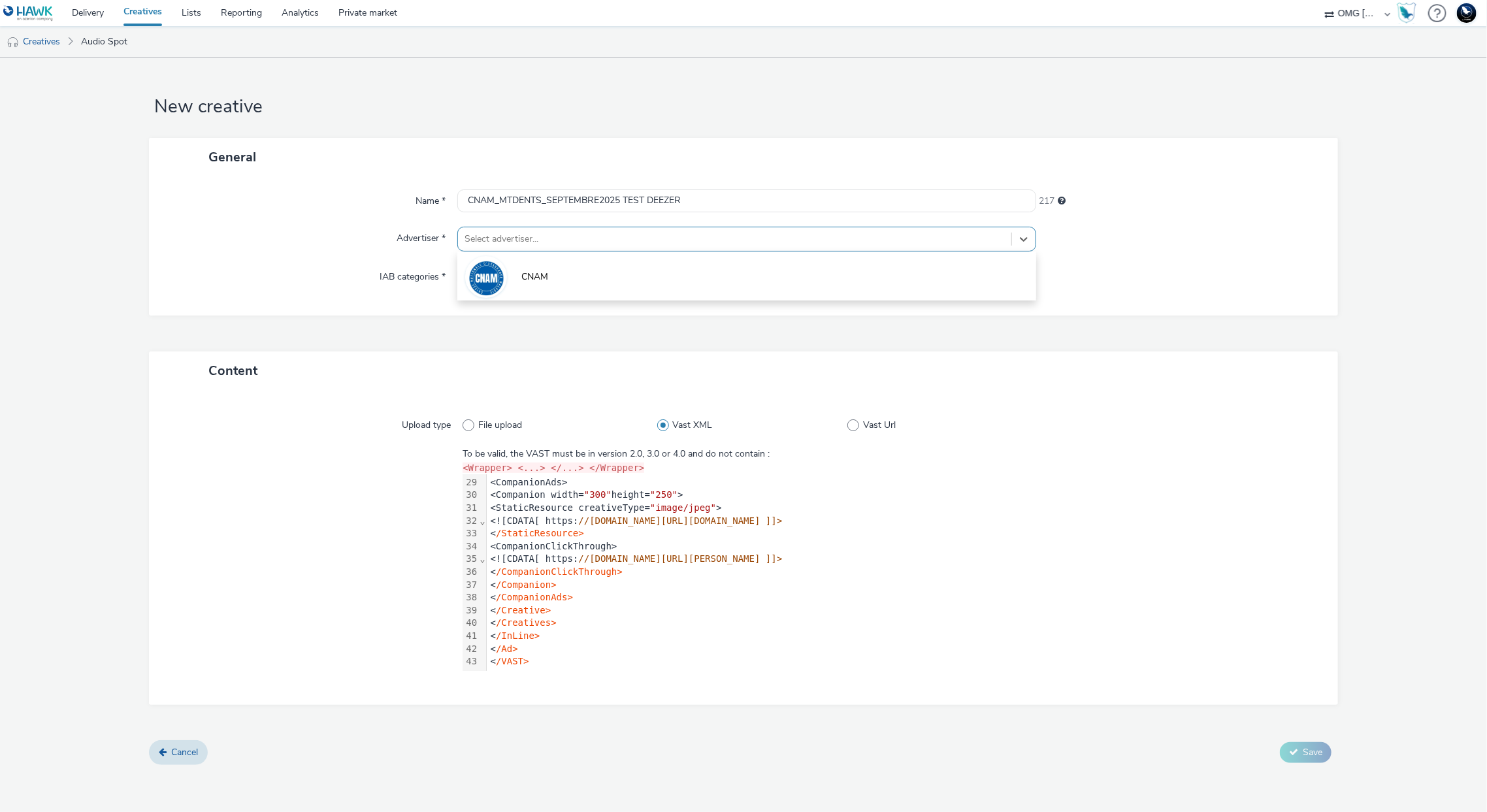
click at [968, 241] on div at bounding box center [734, 239] width 539 height 16
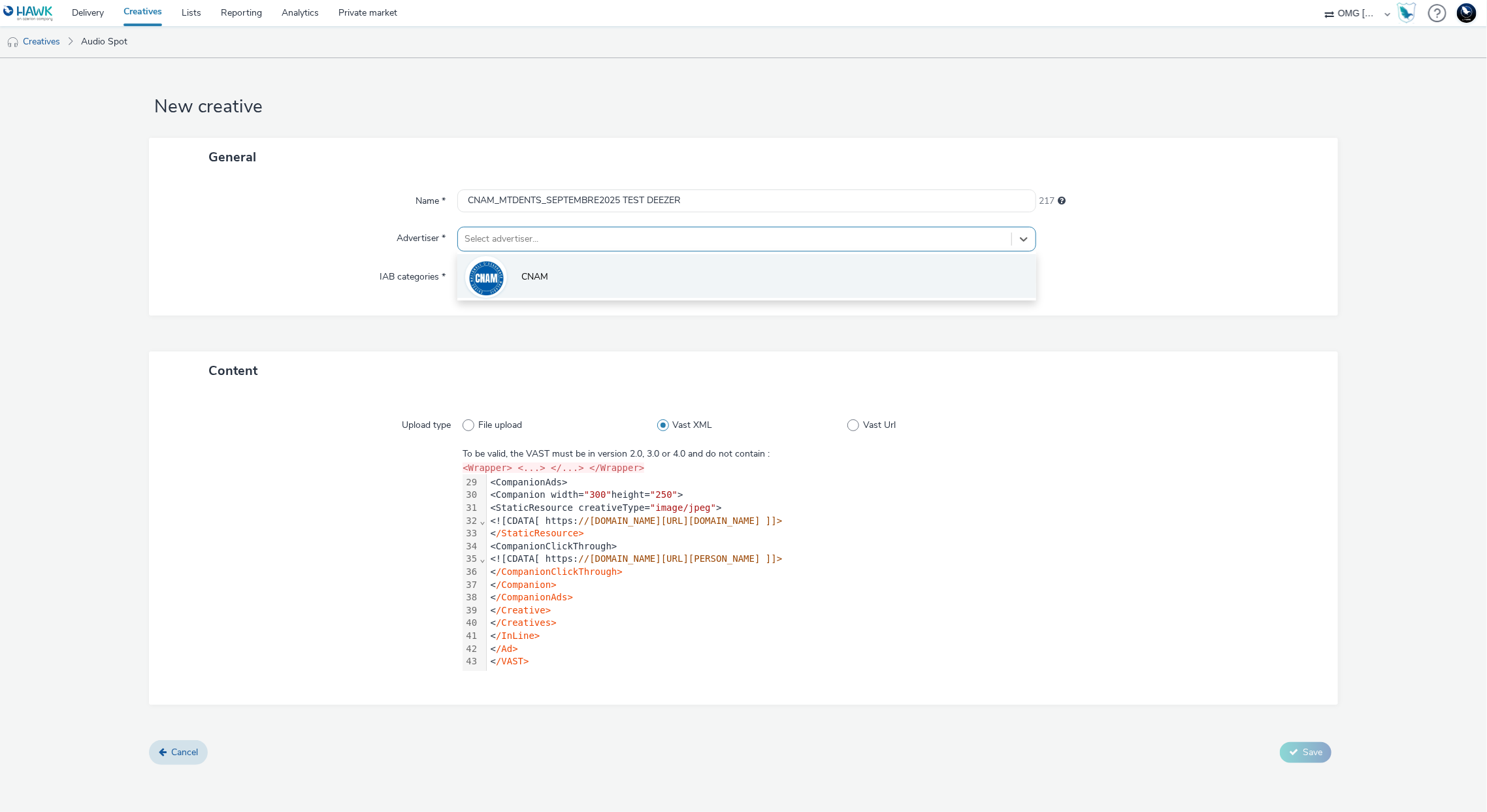
click at [969, 282] on li "CNAM" at bounding box center [746, 275] width 579 height 43
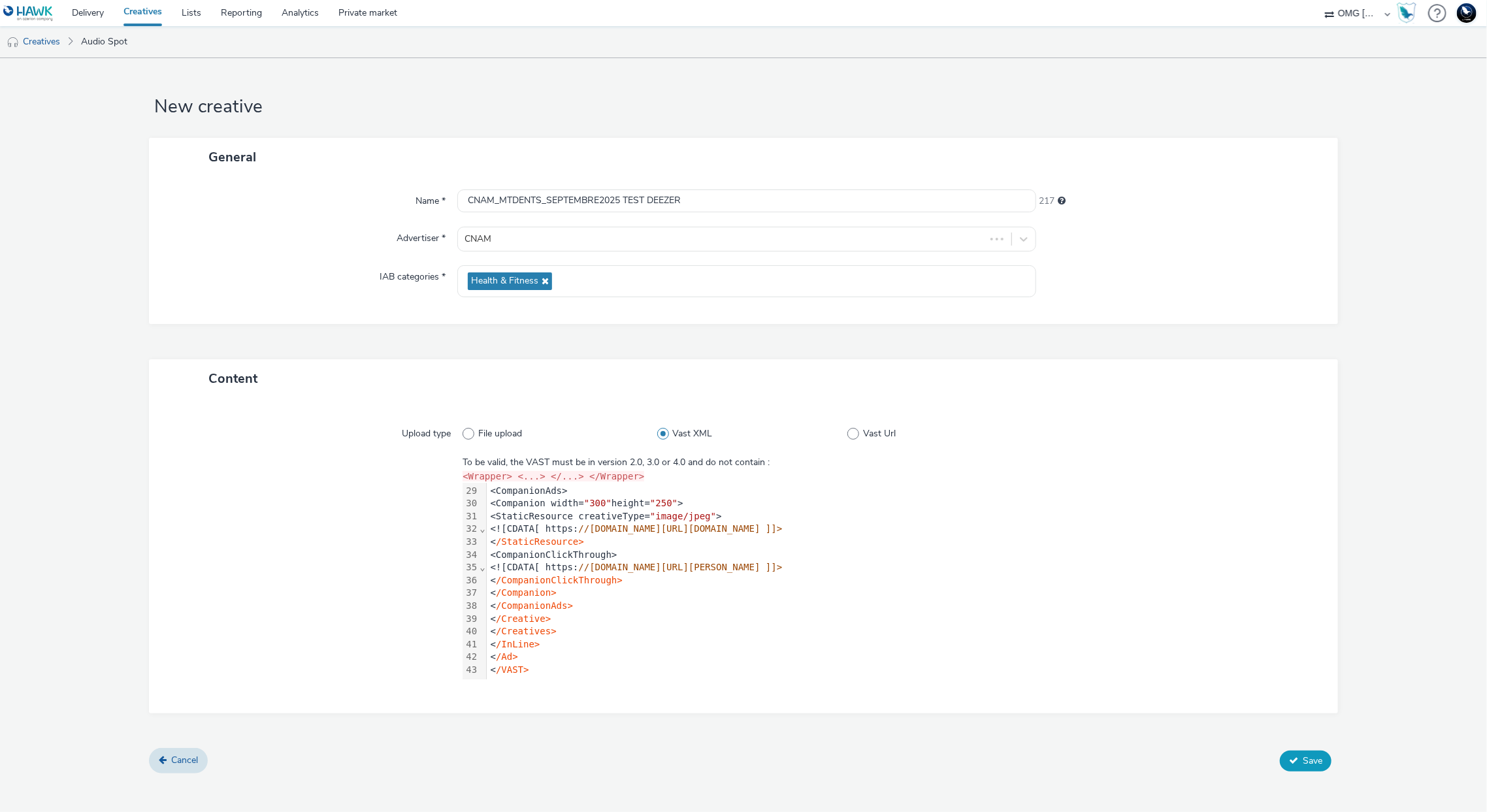
click at [1318, 760] on span "Save" at bounding box center [1312, 760] width 19 height 13
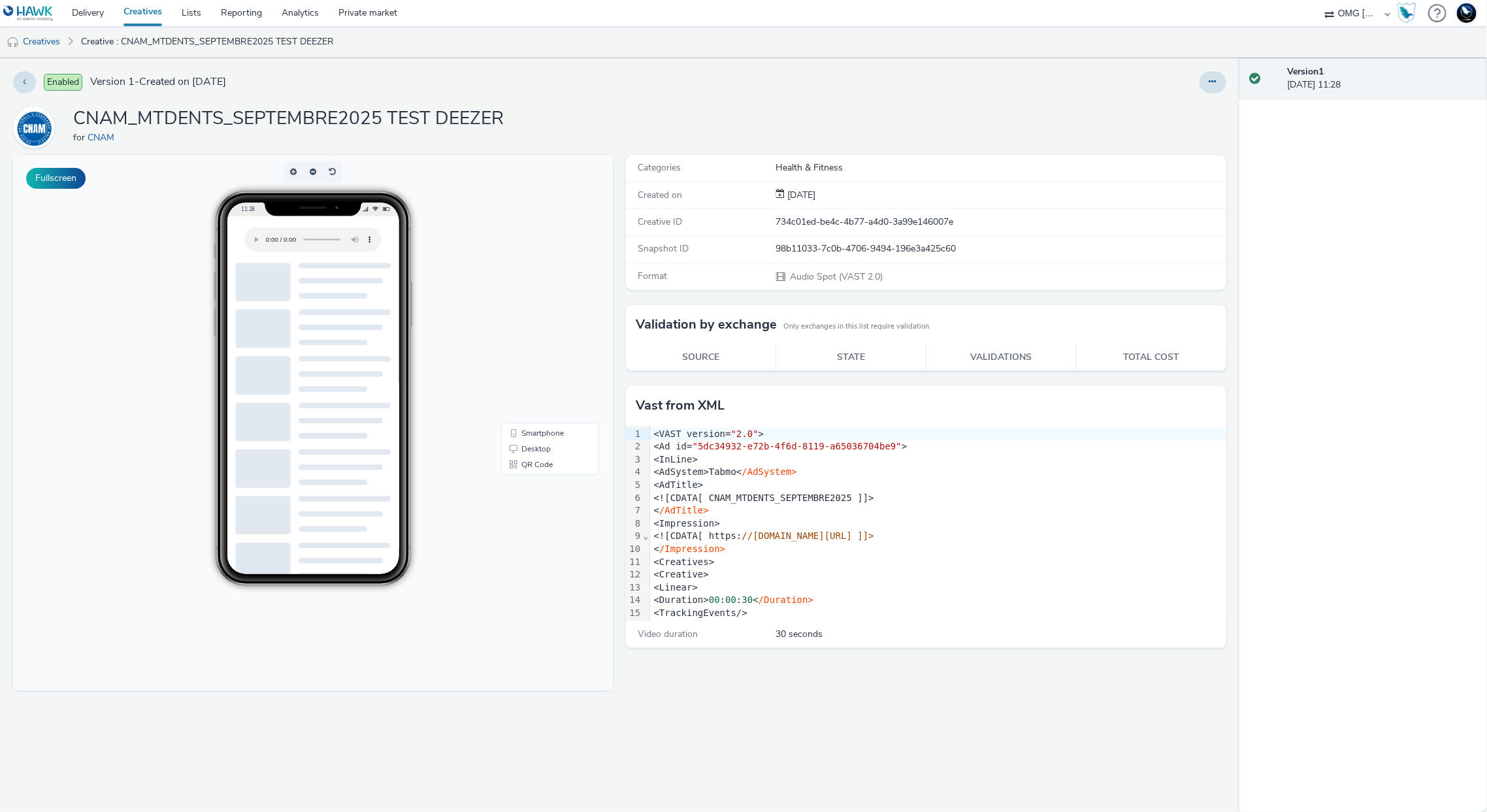
click at [282, 700] on div "Fullscreen" at bounding box center [316, 482] width 606 height 657
click at [79, 18] on link "Delivery" at bounding box center [88, 13] width 52 height 26
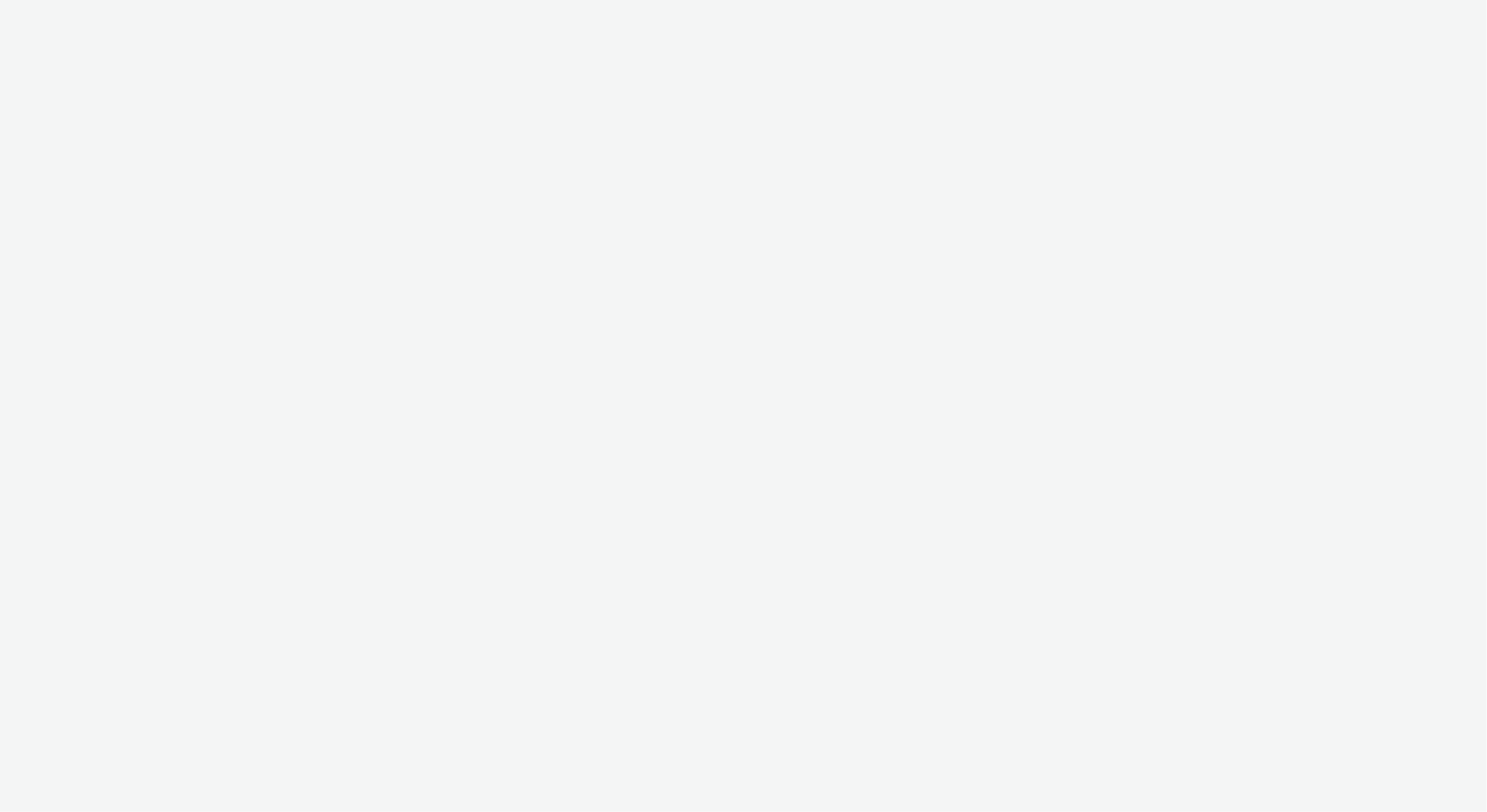
select select "97b78be7-b7c1-427d-93eb-a13be4d88a0a"
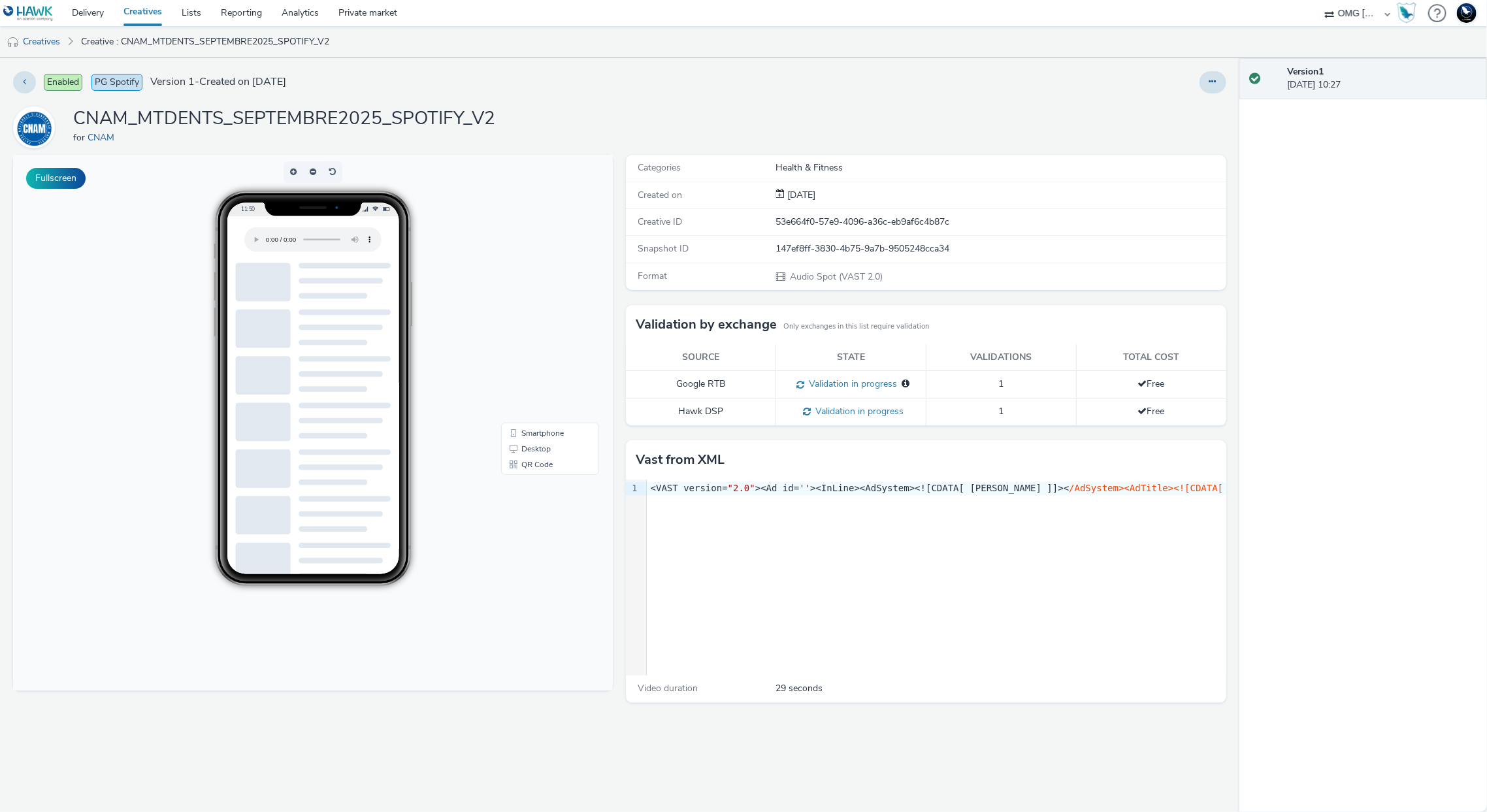
click at [247, 734] on div "Fullscreen" at bounding box center [316, 482] width 606 height 657
click at [42, 38] on link "Creatives" at bounding box center [33, 42] width 67 height 32
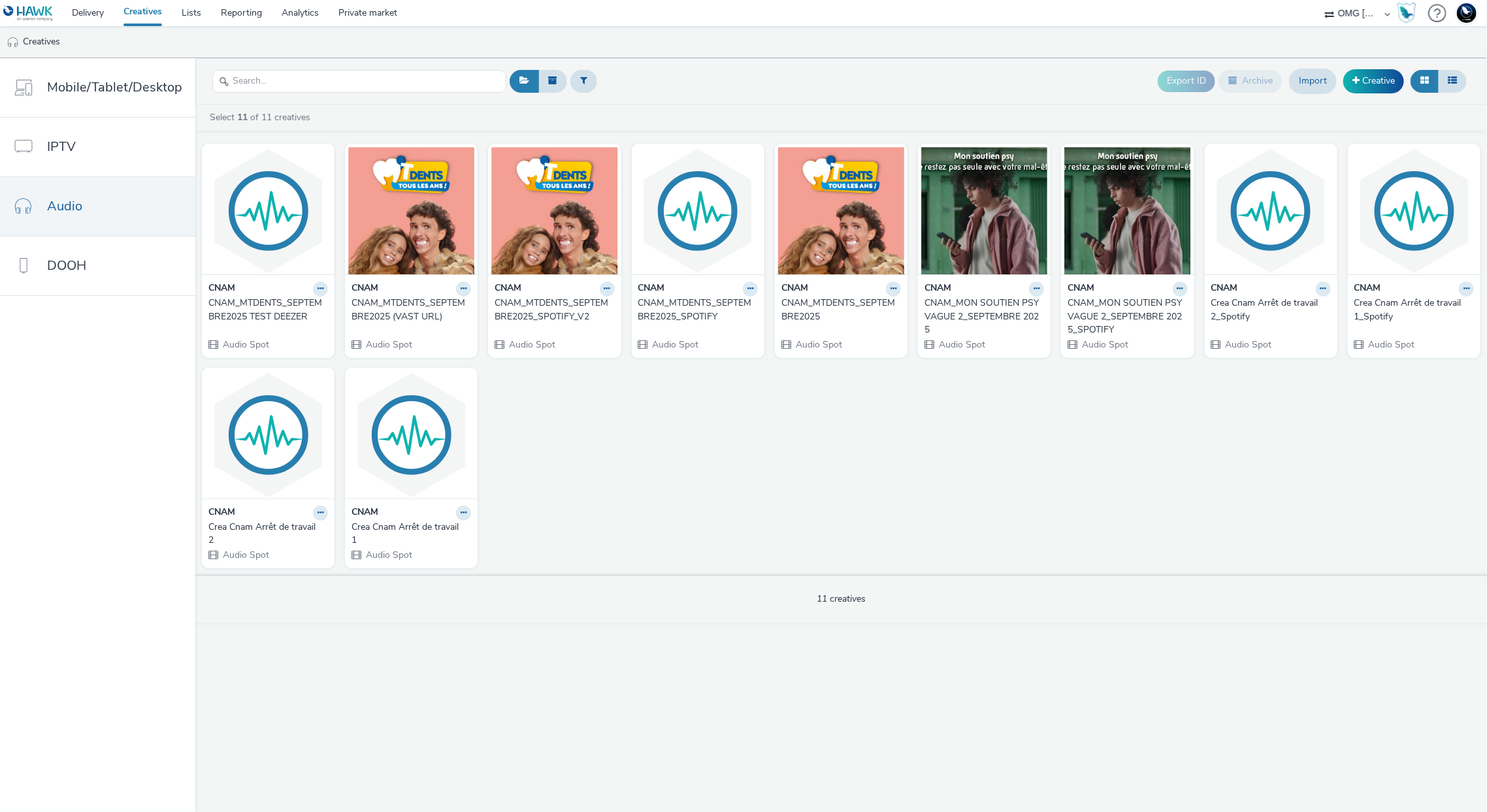
click at [261, 314] on div "CNAM_MTDENTS_SEPTEMBRE2025 TEST DEEZER" at bounding box center [266, 310] width 114 height 27
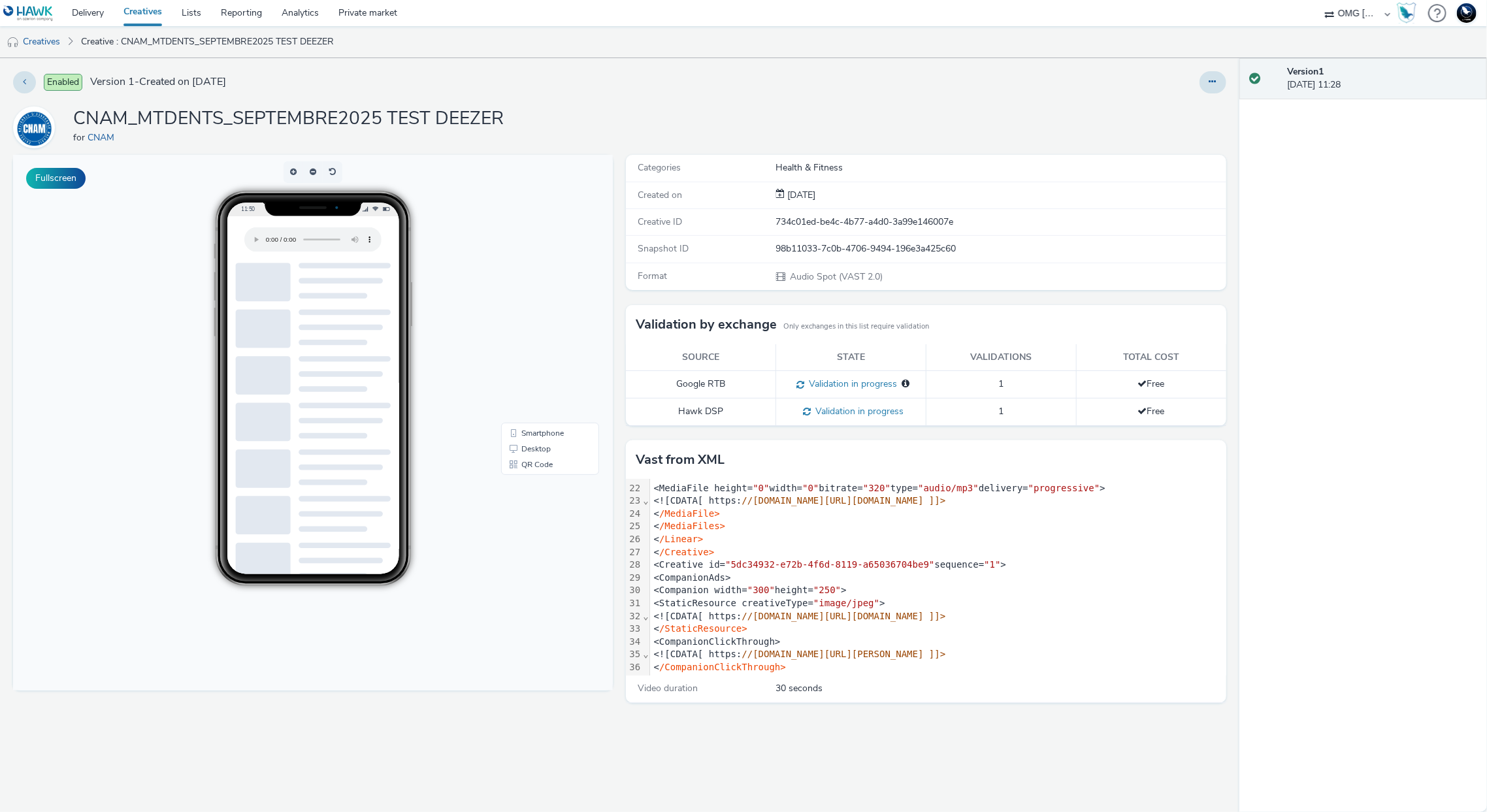
scroll to position [372, 0]
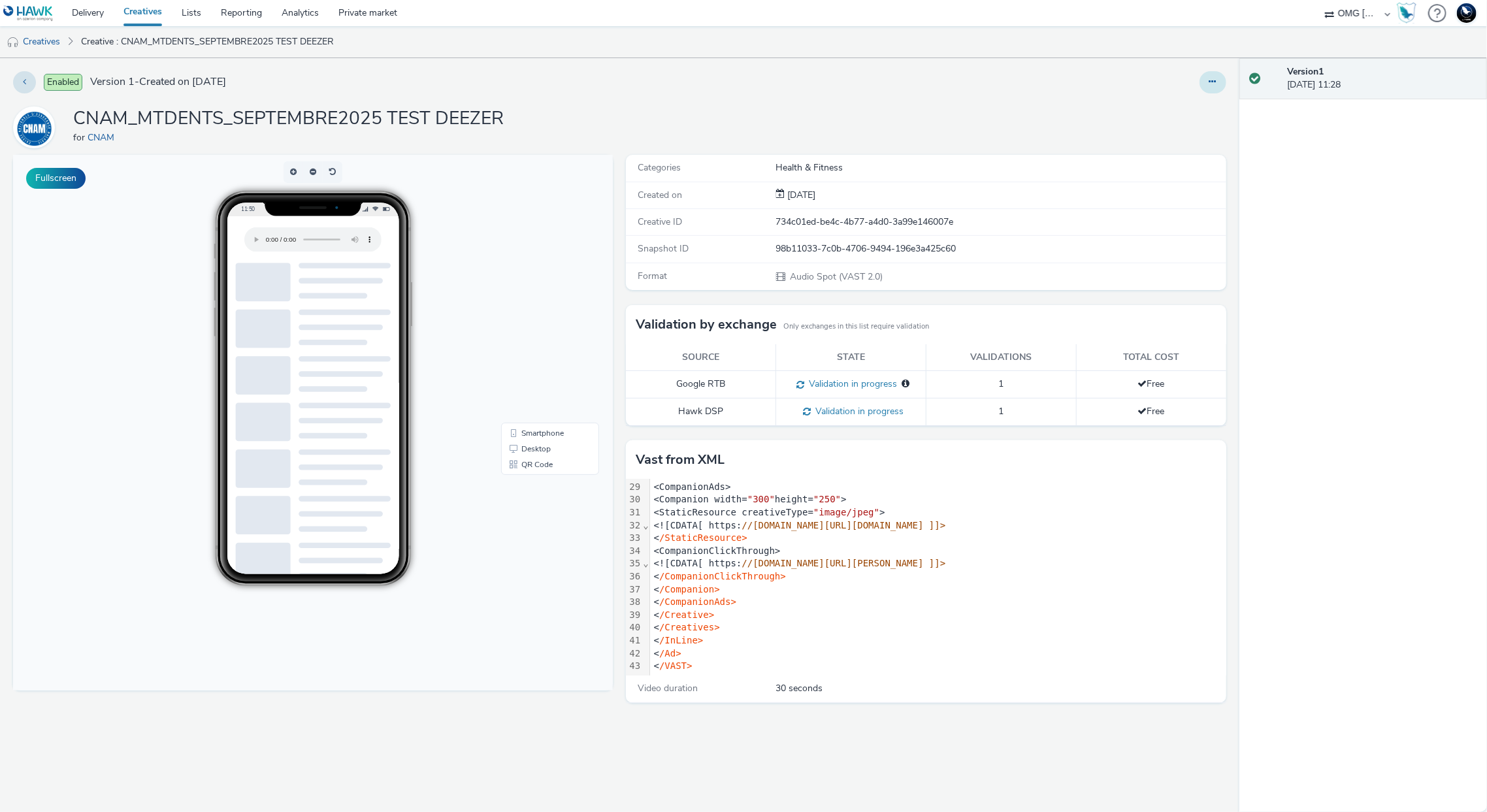
click at [1212, 79] on icon at bounding box center [1213, 81] width 8 height 9
click at [1201, 98] on link "Edit" at bounding box center [1177, 108] width 98 height 26
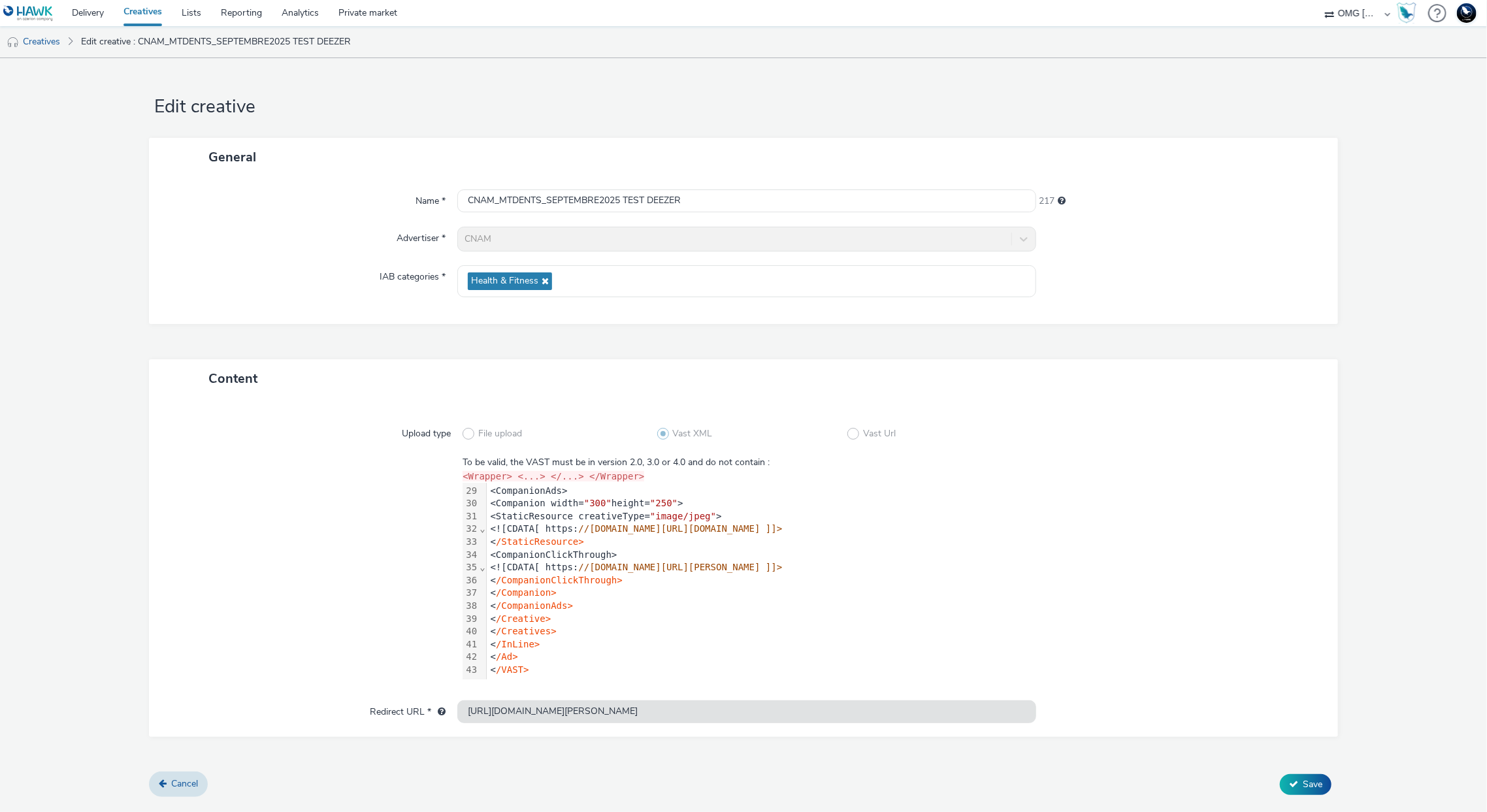
scroll to position [372, 0]
click at [1145, 65] on form "Edit creative General Name * CNAM_MTDENTS_SEPTEMBRE2025 TEST DEEZER 217 Adverti…" at bounding box center [743, 432] width 1487 height 749
click at [63, 39] on link "Creatives" at bounding box center [33, 42] width 67 height 32
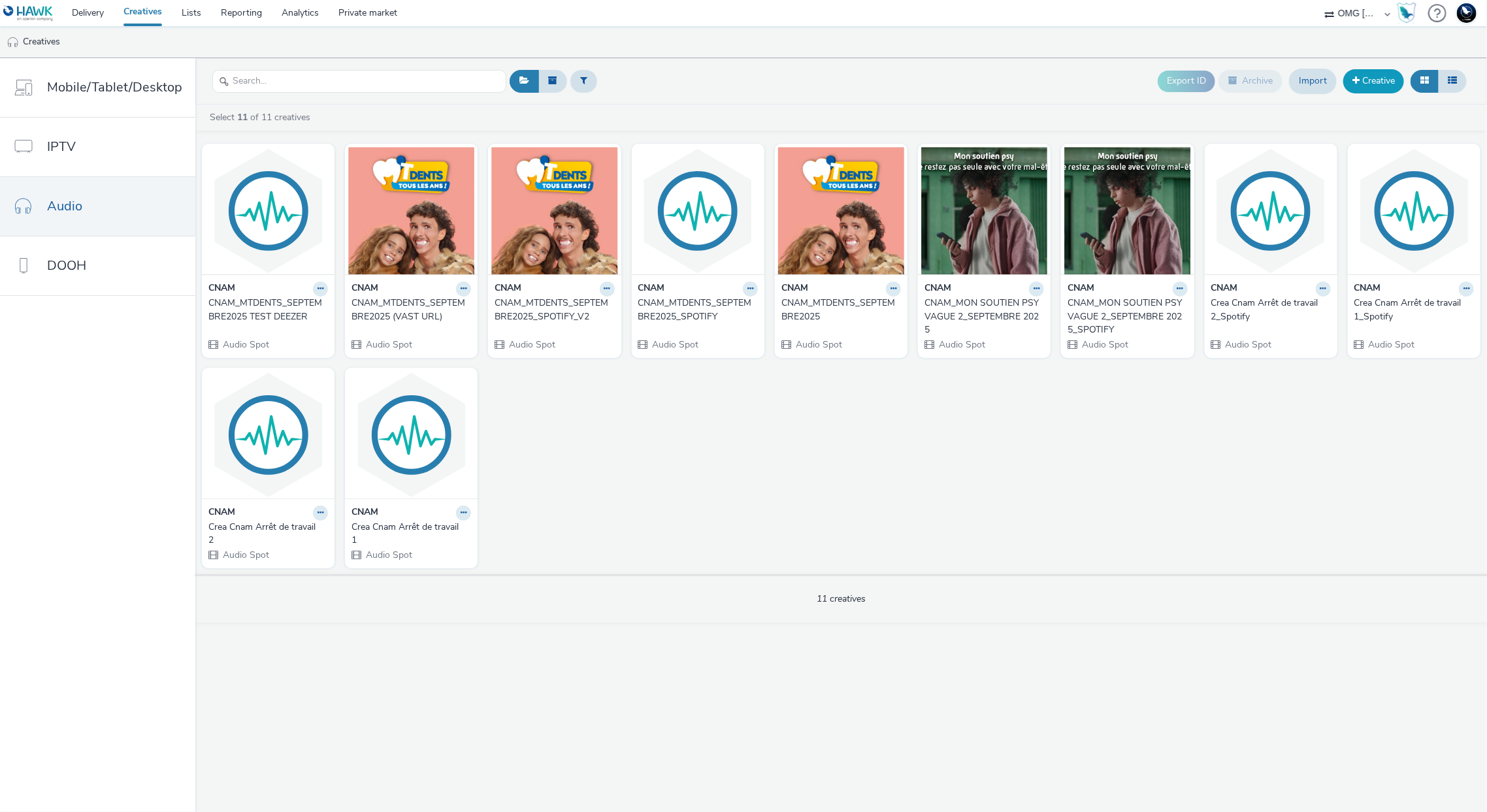
click at [1380, 84] on link "Creative" at bounding box center [1373, 81] width 61 height 23
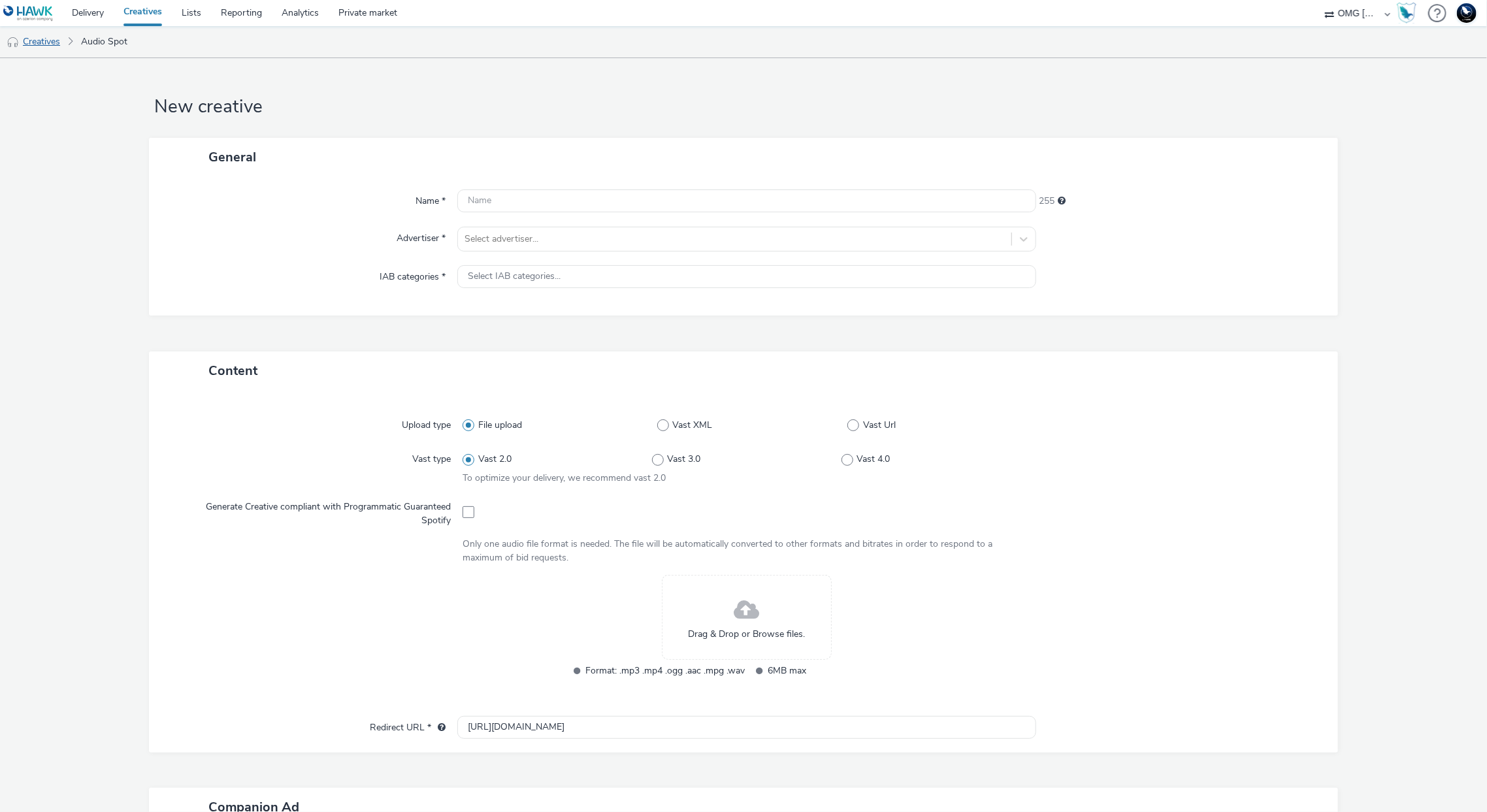
click at [53, 42] on link "Creatives" at bounding box center [33, 42] width 67 height 32
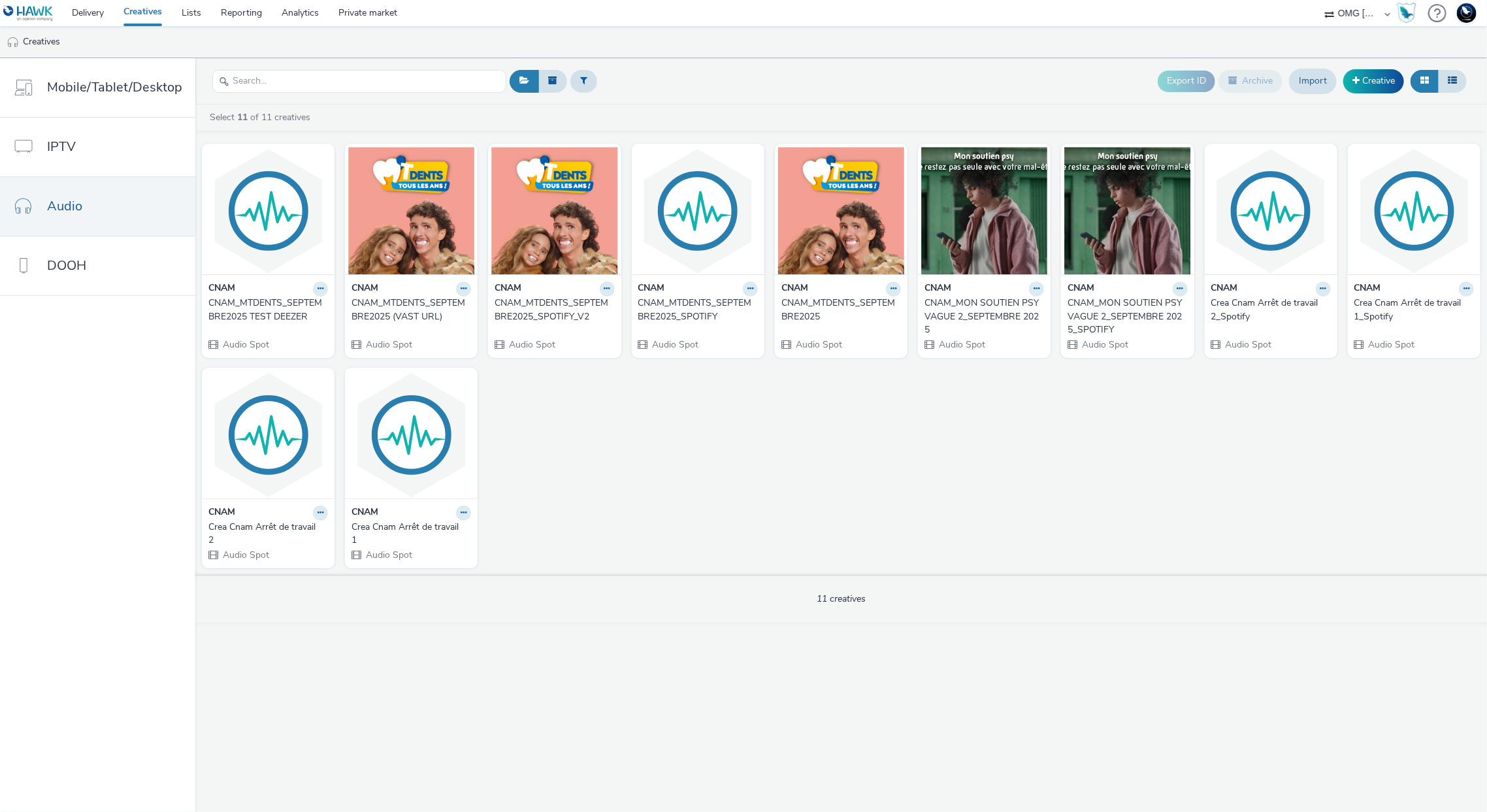
click at [275, 320] on div "CNAM_MTDENTS_SEPTEMBRE2025 TEST DEEZER" at bounding box center [266, 310] width 114 height 27
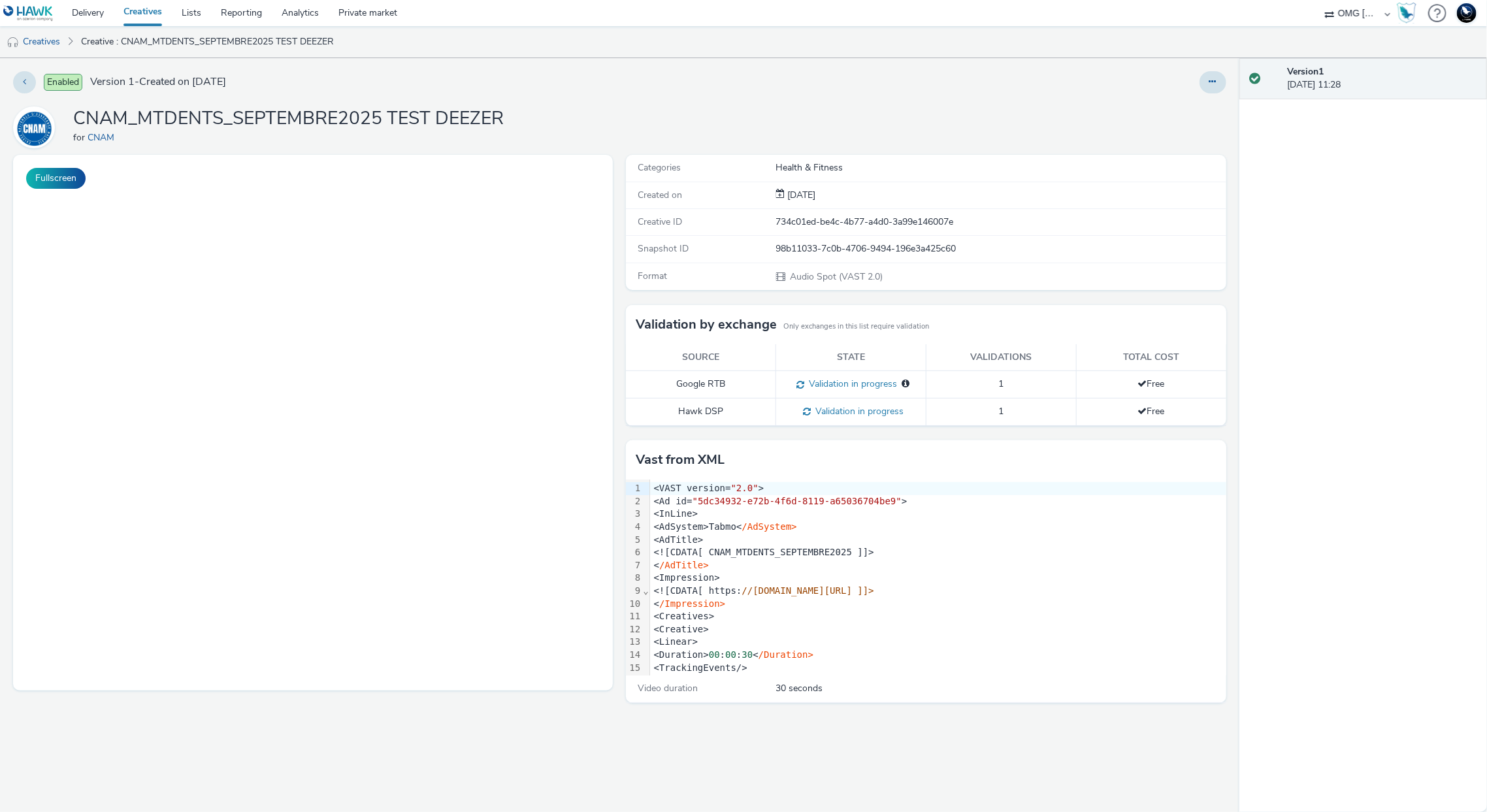
click at [413, 124] on h1 "CNAM_MTDENTS_SEPTEMBRE2025 TEST DEEZER" at bounding box center [289, 119] width 431 height 25
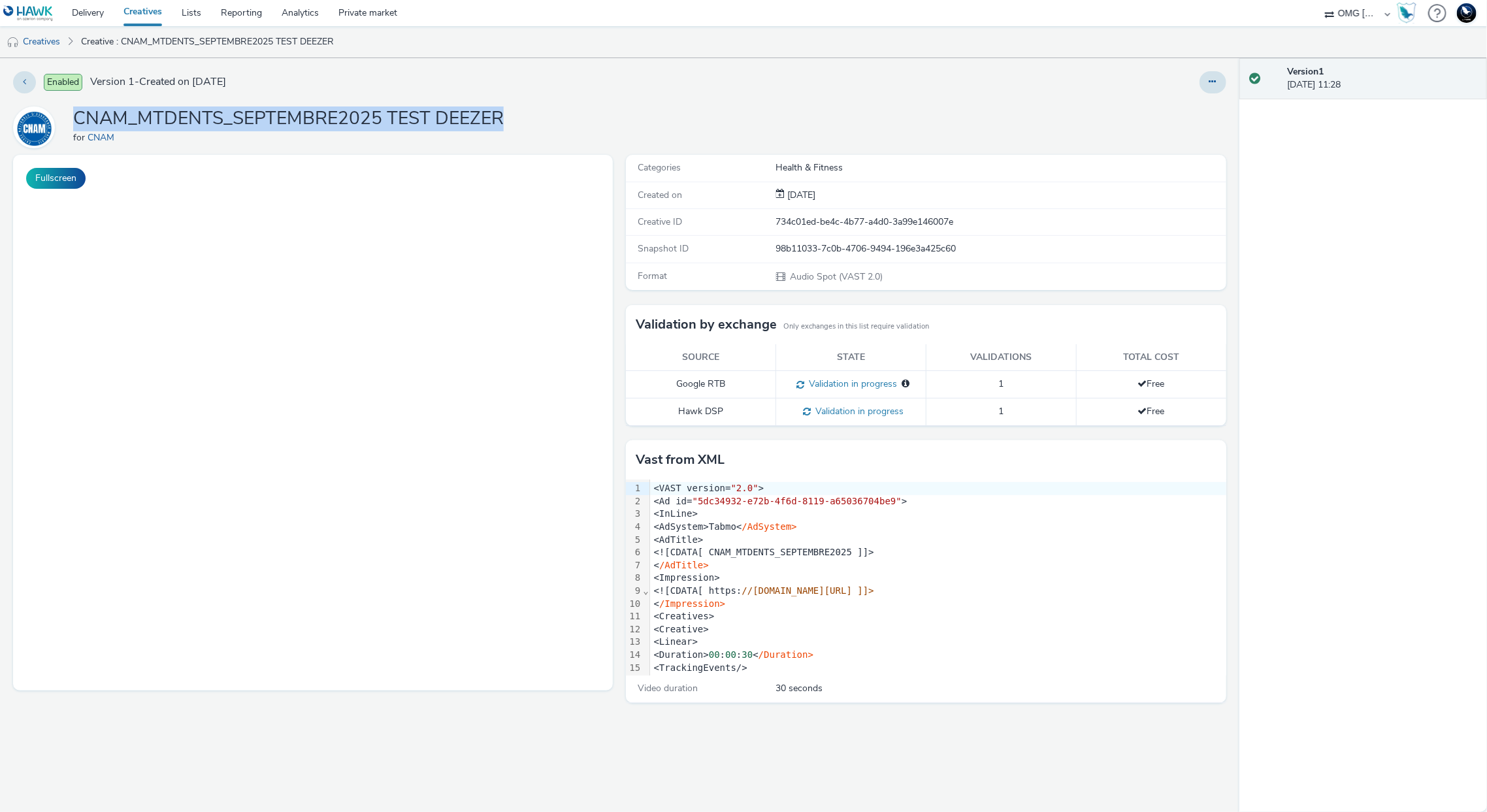
click at [413, 124] on h1 "CNAM_MTDENTS_SEPTEMBRE2025 TEST DEEZER" at bounding box center [289, 119] width 431 height 25
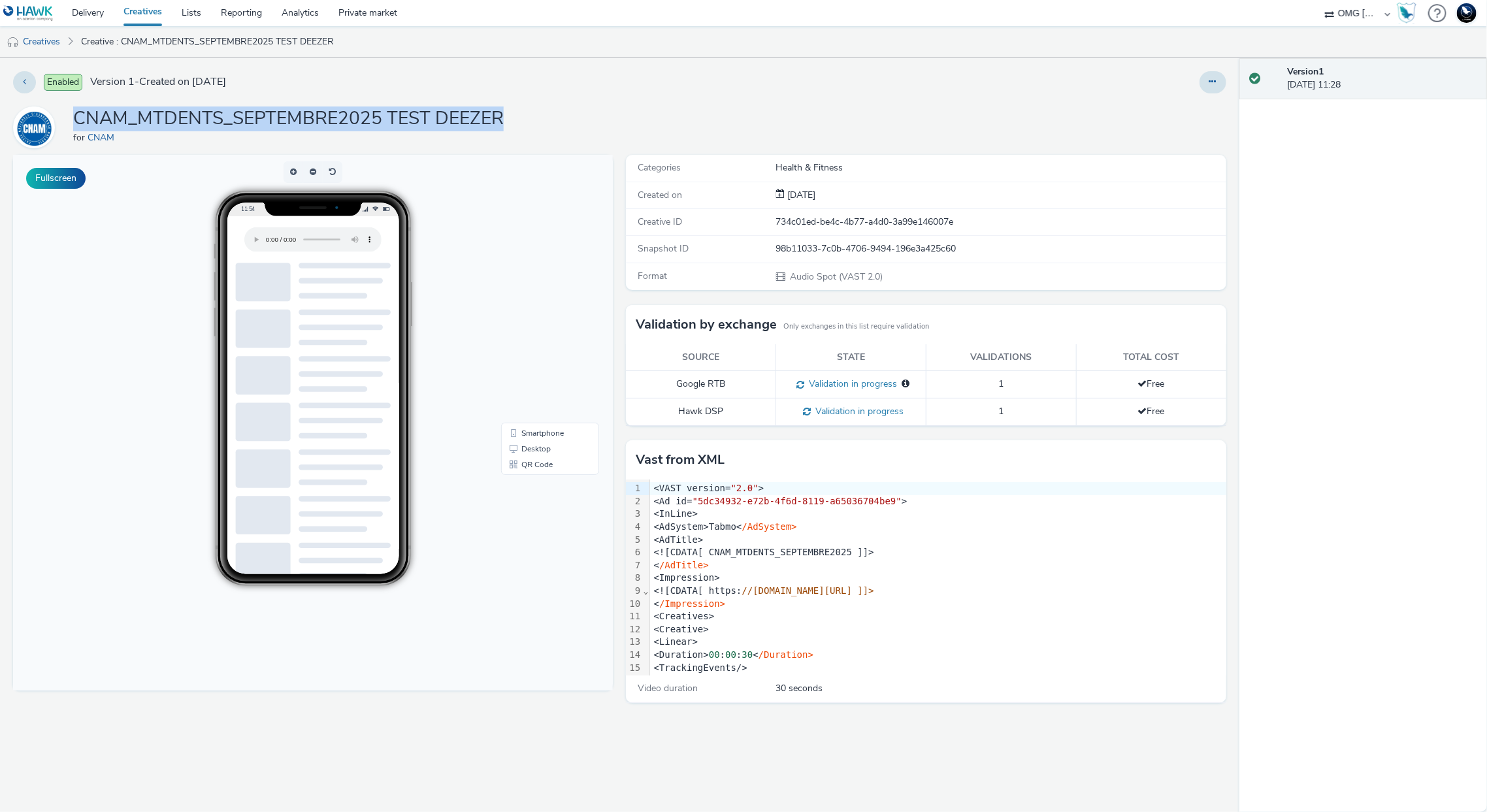
copy h1 "CNAM_MTDENTS_SEPTEMBRE2025 TEST DEEZER"
click at [45, 42] on link "Creatives" at bounding box center [33, 42] width 67 height 32
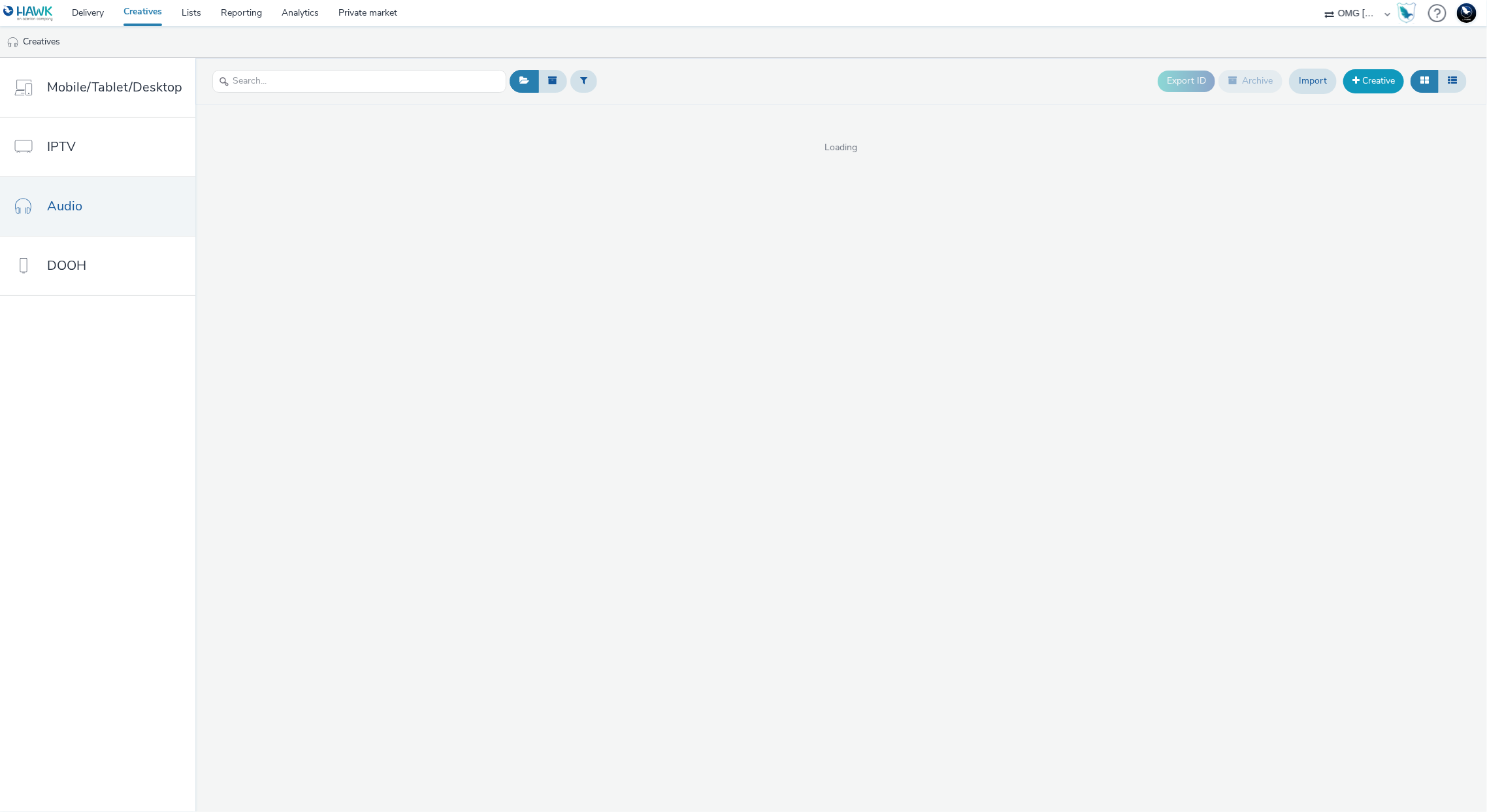
click at [1373, 83] on link "Creative" at bounding box center [1373, 81] width 61 height 23
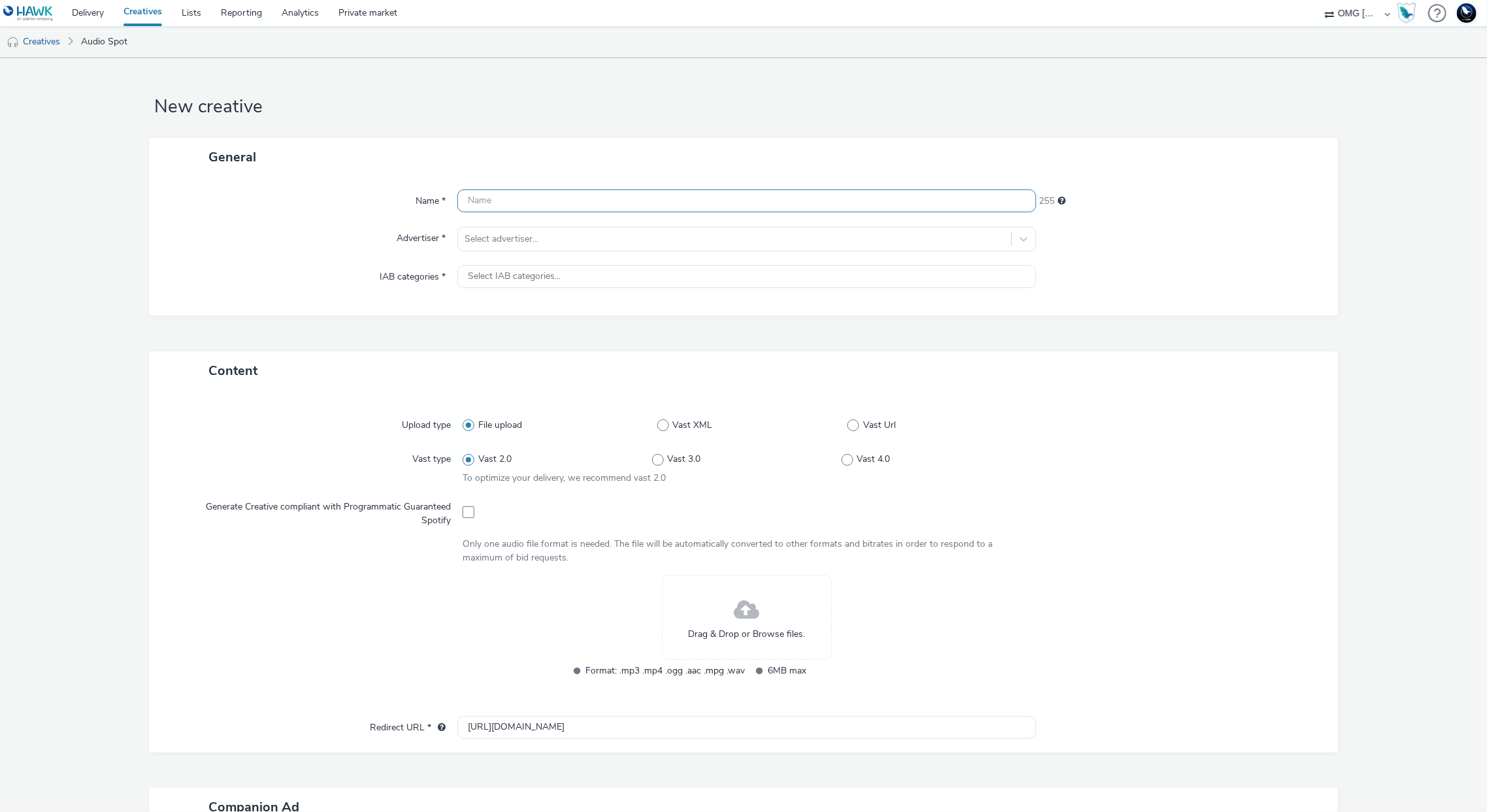
click at [892, 197] on input "text" at bounding box center [746, 200] width 579 height 23
paste input "CNAM_MTDENTS_SEPTEMBRE2025 TEST DEEZER"
type input "CNAM_MTDENTS_SEPTEMBRE2025 TEST DEEZER V2"
click at [917, 242] on div at bounding box center [734, 239] width 539 height 16
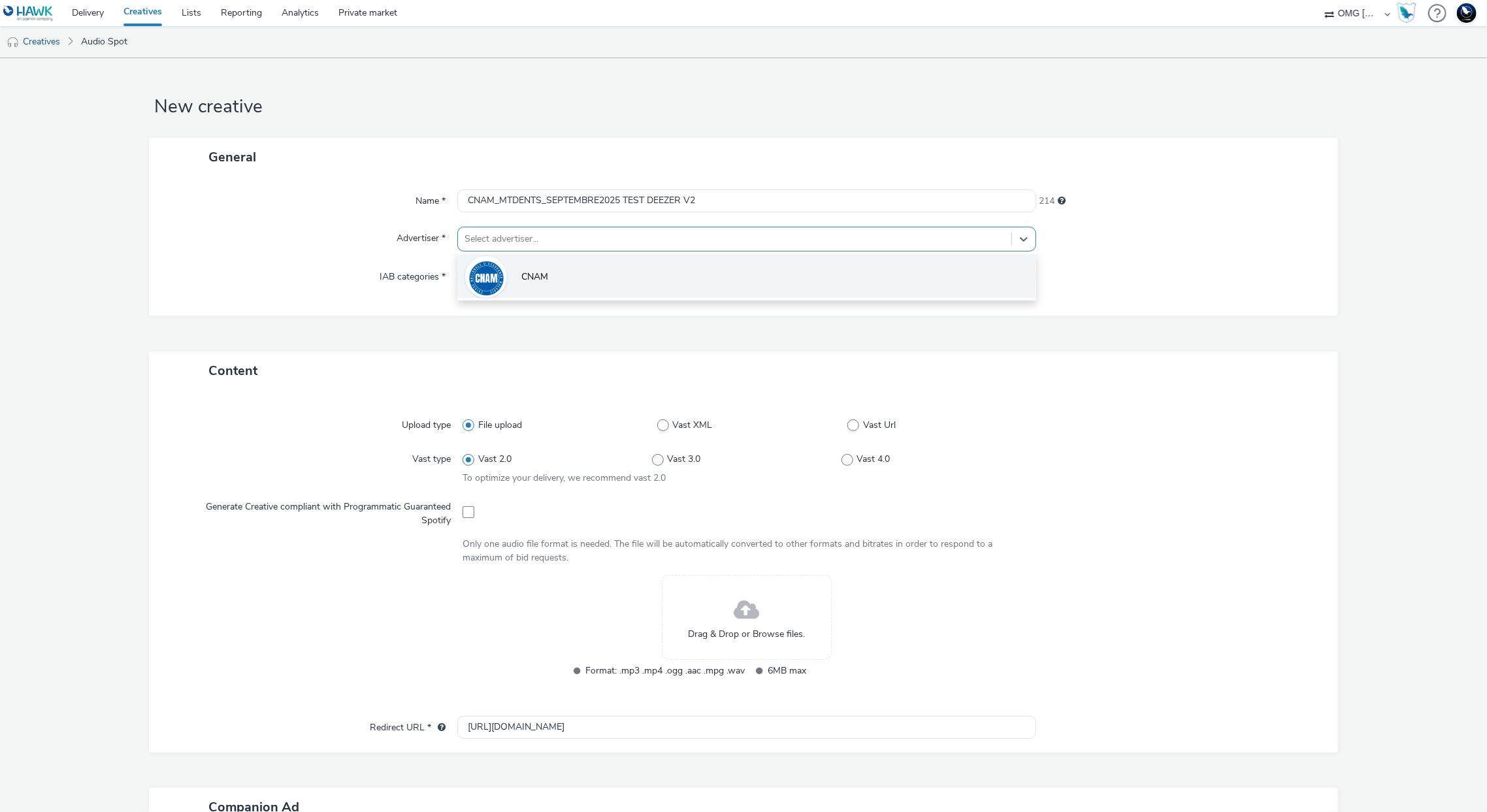
click at [916, 271] on li "CNAM" at bounding box center [746, 275] width 579 height 43
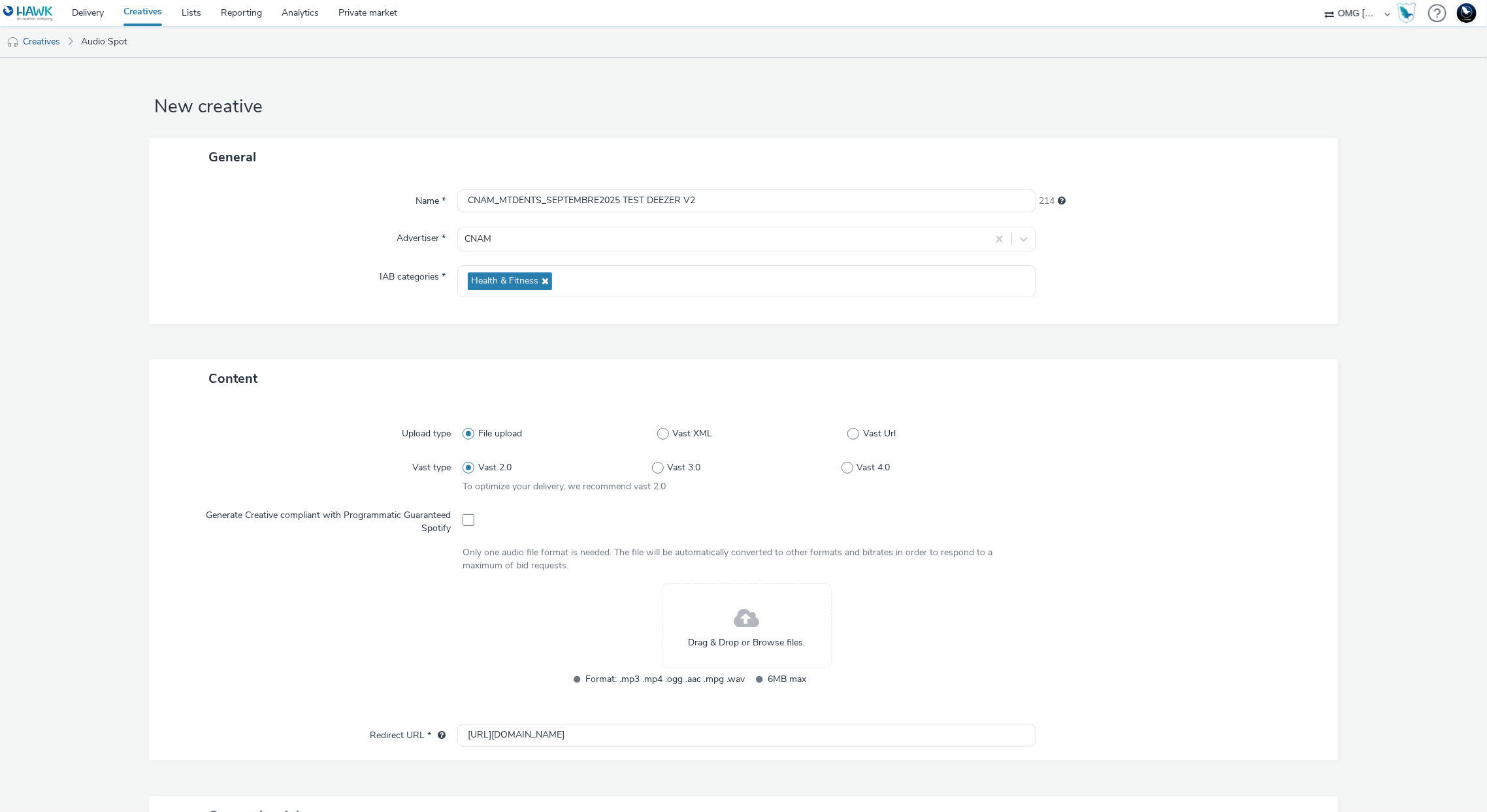
click at [735, 613] on span at bounding box center [747, 618] width 26 height 34
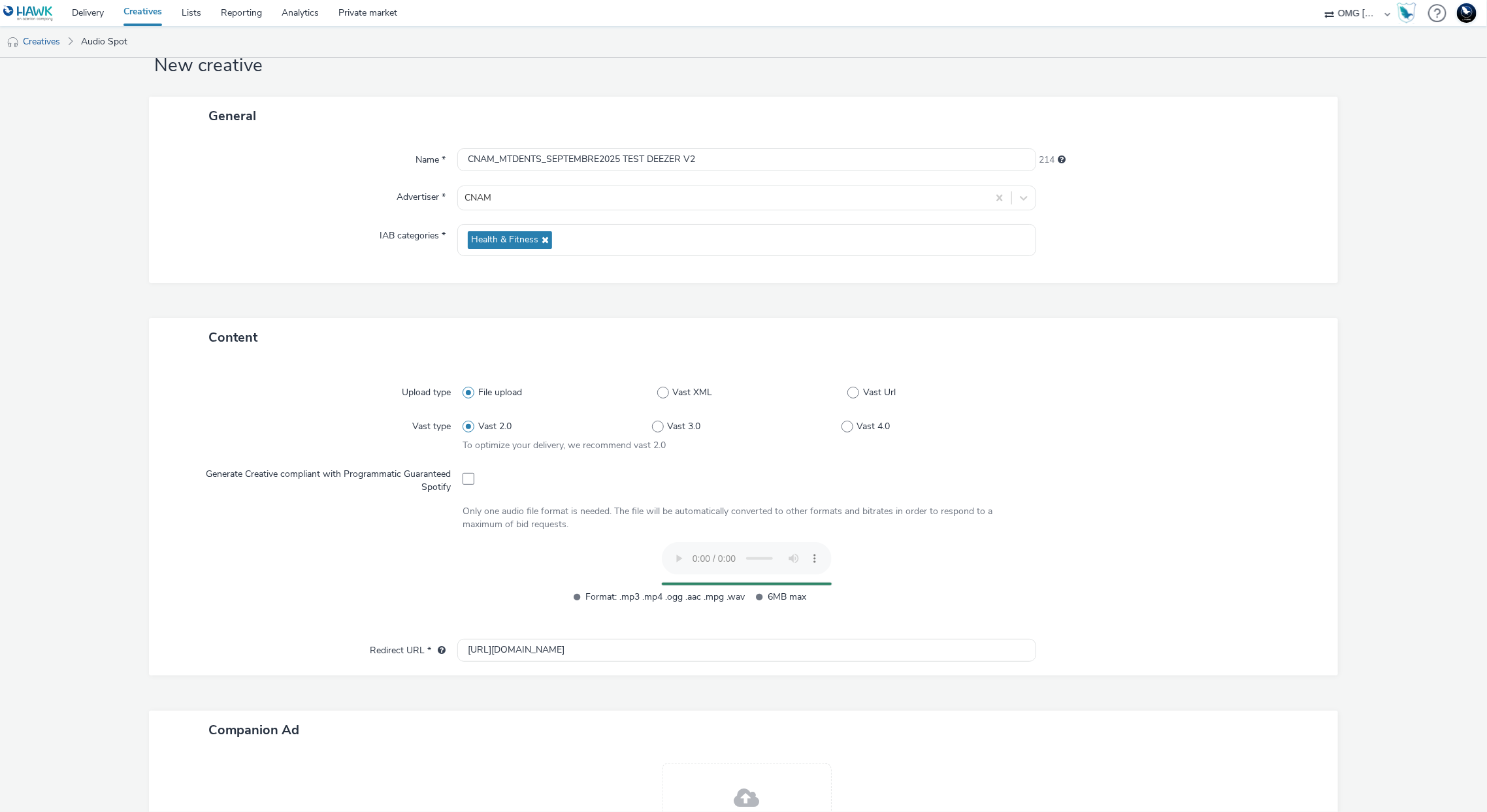
scroll to position [42, 0]
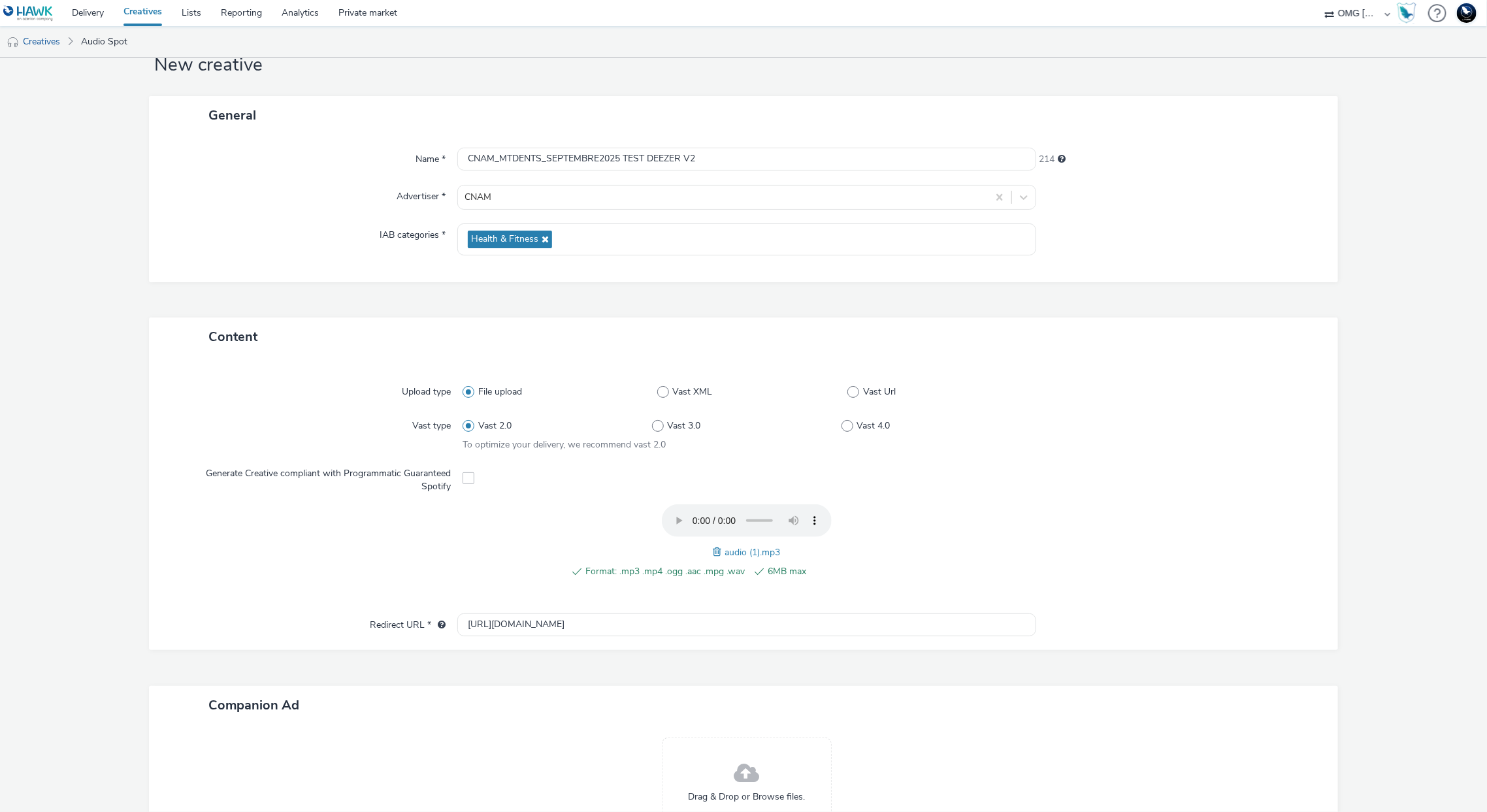
click at [714, 552] on span at bounding box center [720, 552] width 12 height 14
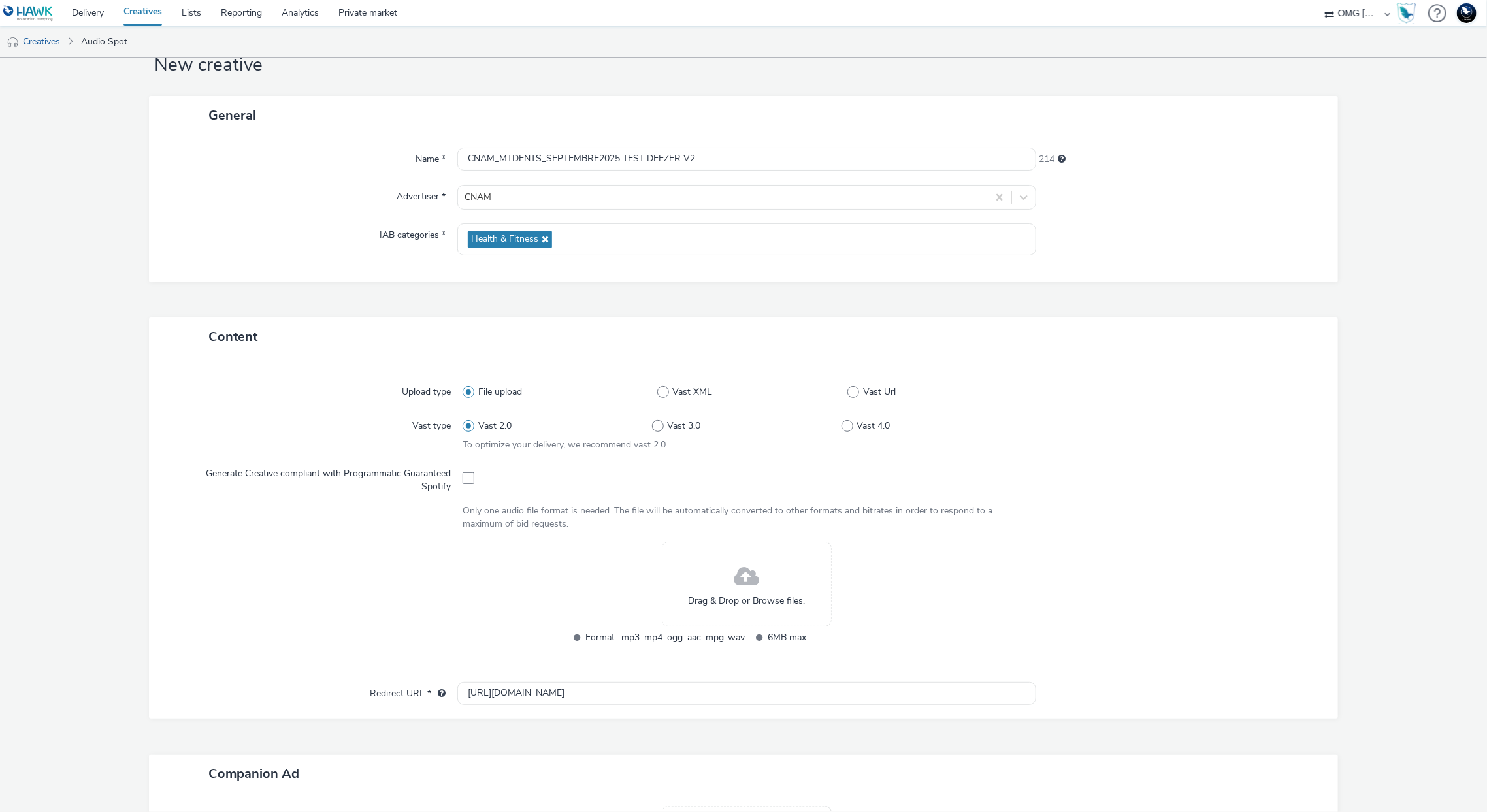
click at [736, 589] on span at bounding box center [747, 577] width 26 height 34
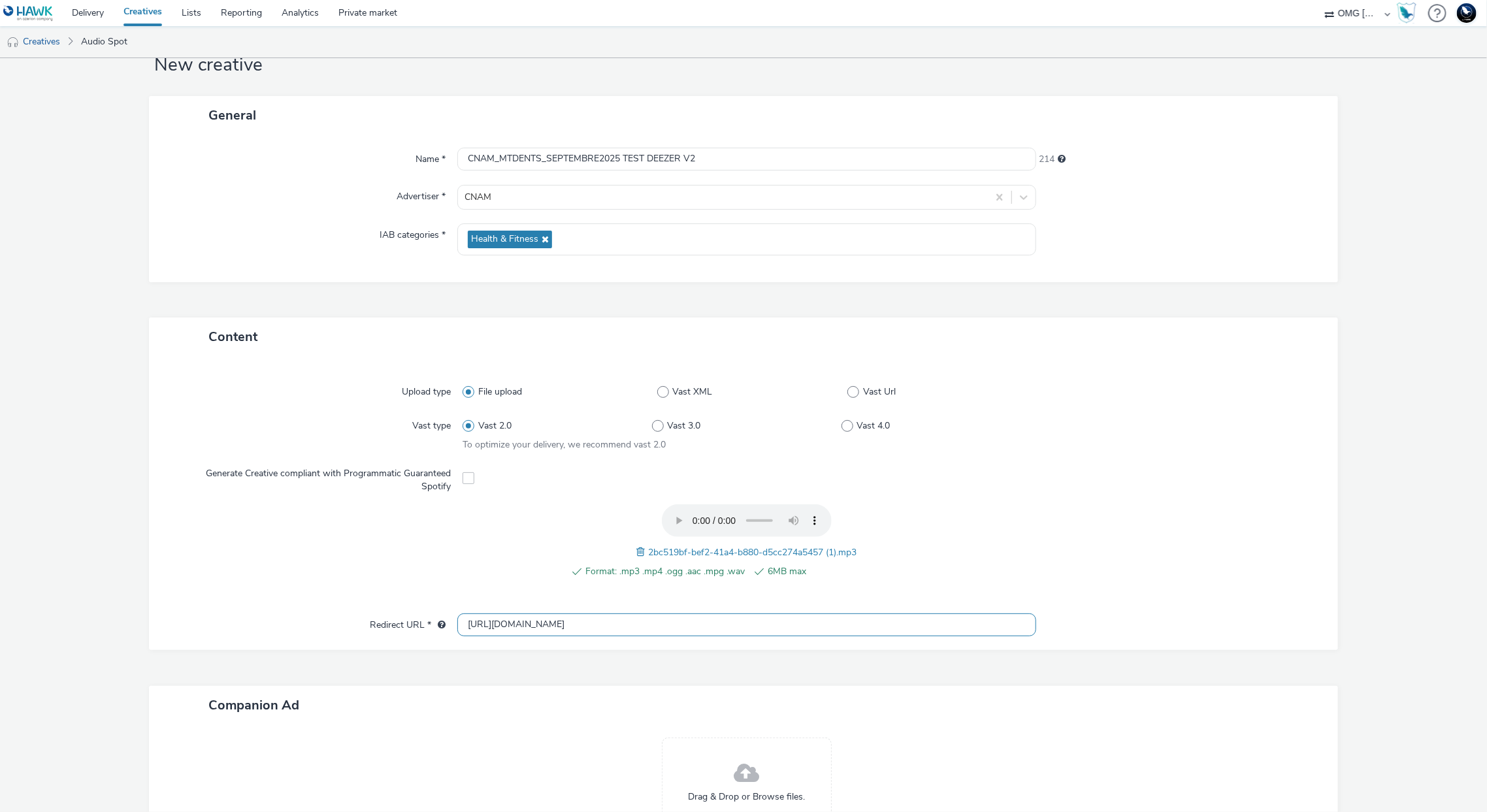
click at [628, 628] on input "http://assurance-maladie.ameli.fr" at bounding box center [746, 624] width 579 height 23
paste input "s://www.ameli.fr/paris/assure/sante/themes/carie-dentaire/mt-dents-tous-les-ans…"
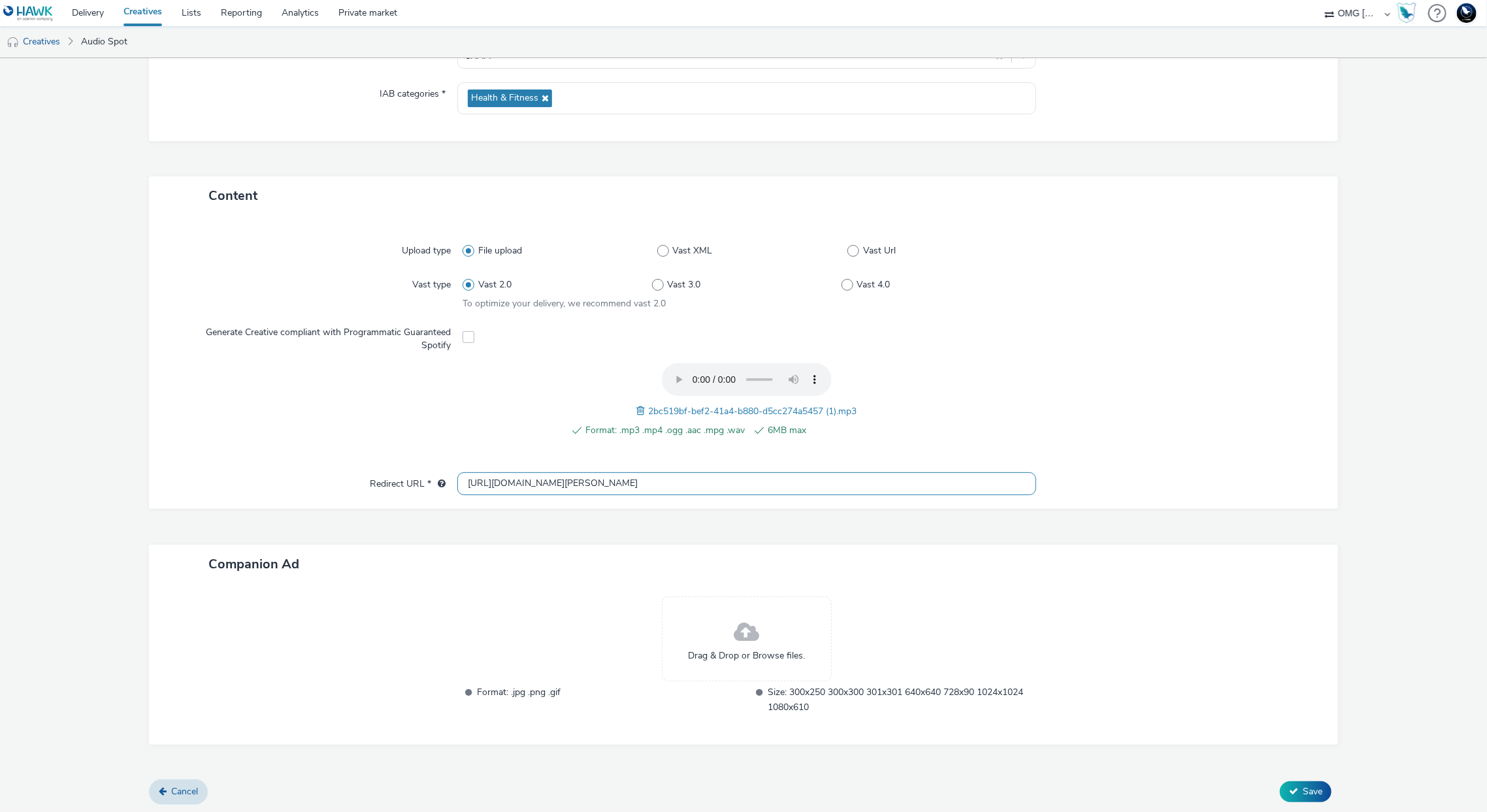
type input "[URL][DOMAIN_NAME][PERSON_NAME]"
click at [781, 621] on div "Drag & Drop or Browse files." at bounding box center [746, 639] width 169 height 85
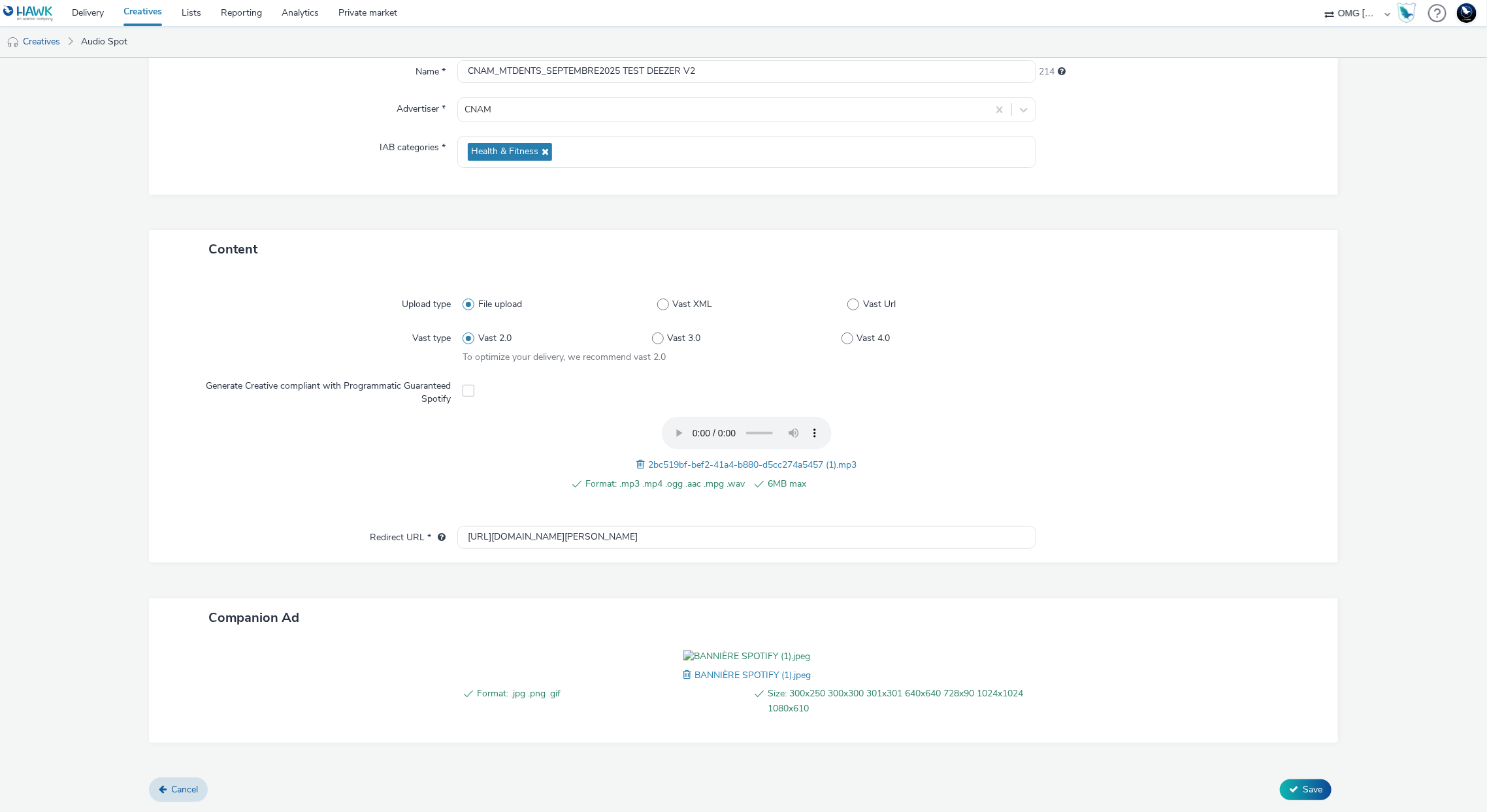
scroll to position [202, 0]
click at [1305, 783] on span "Save" at bounding box center [1312, 789] width 19 height 13
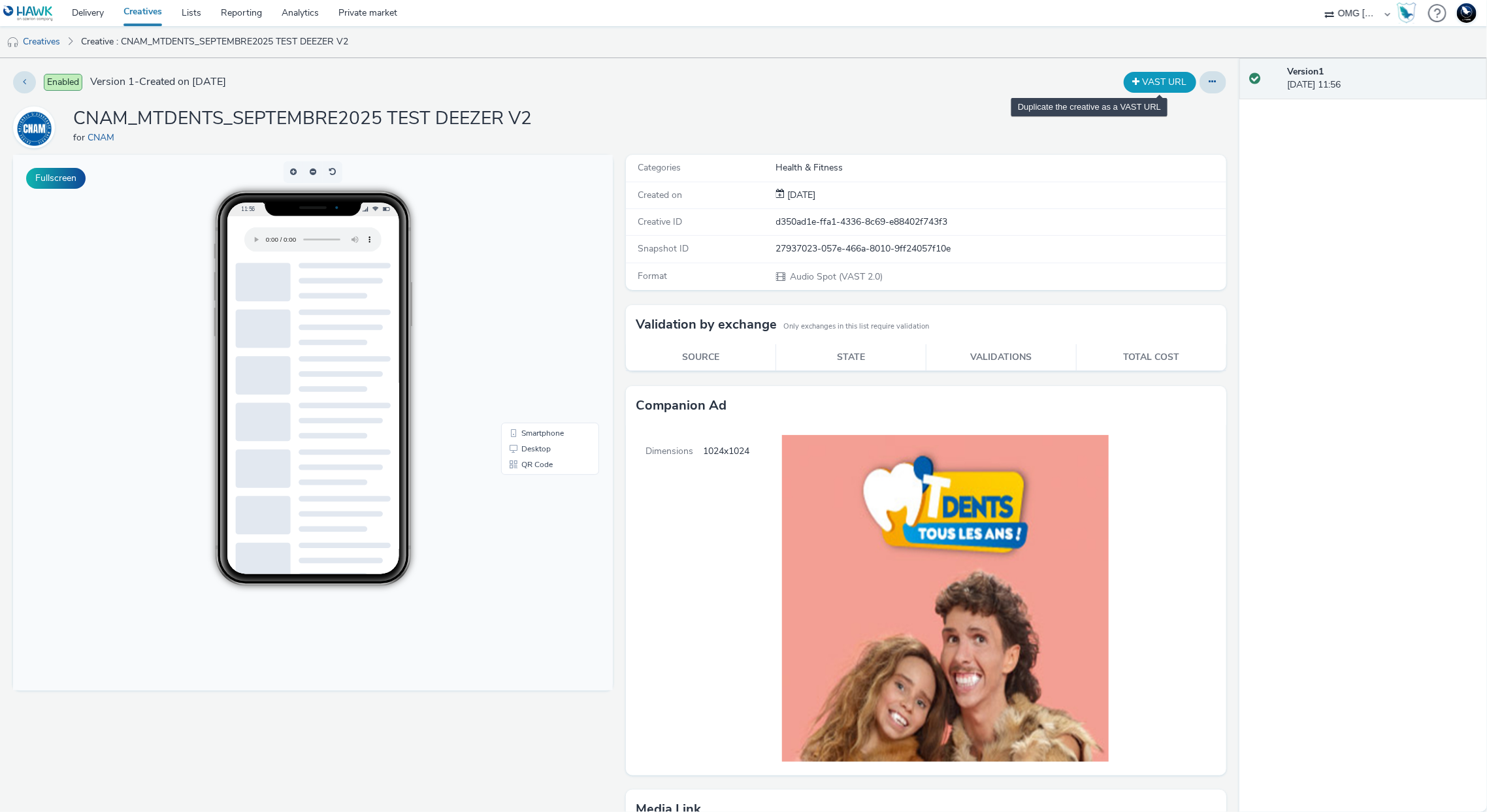
click at [1139, 88] on button "VAST URL" at bounding box center [1160, 82] width 73 height 21
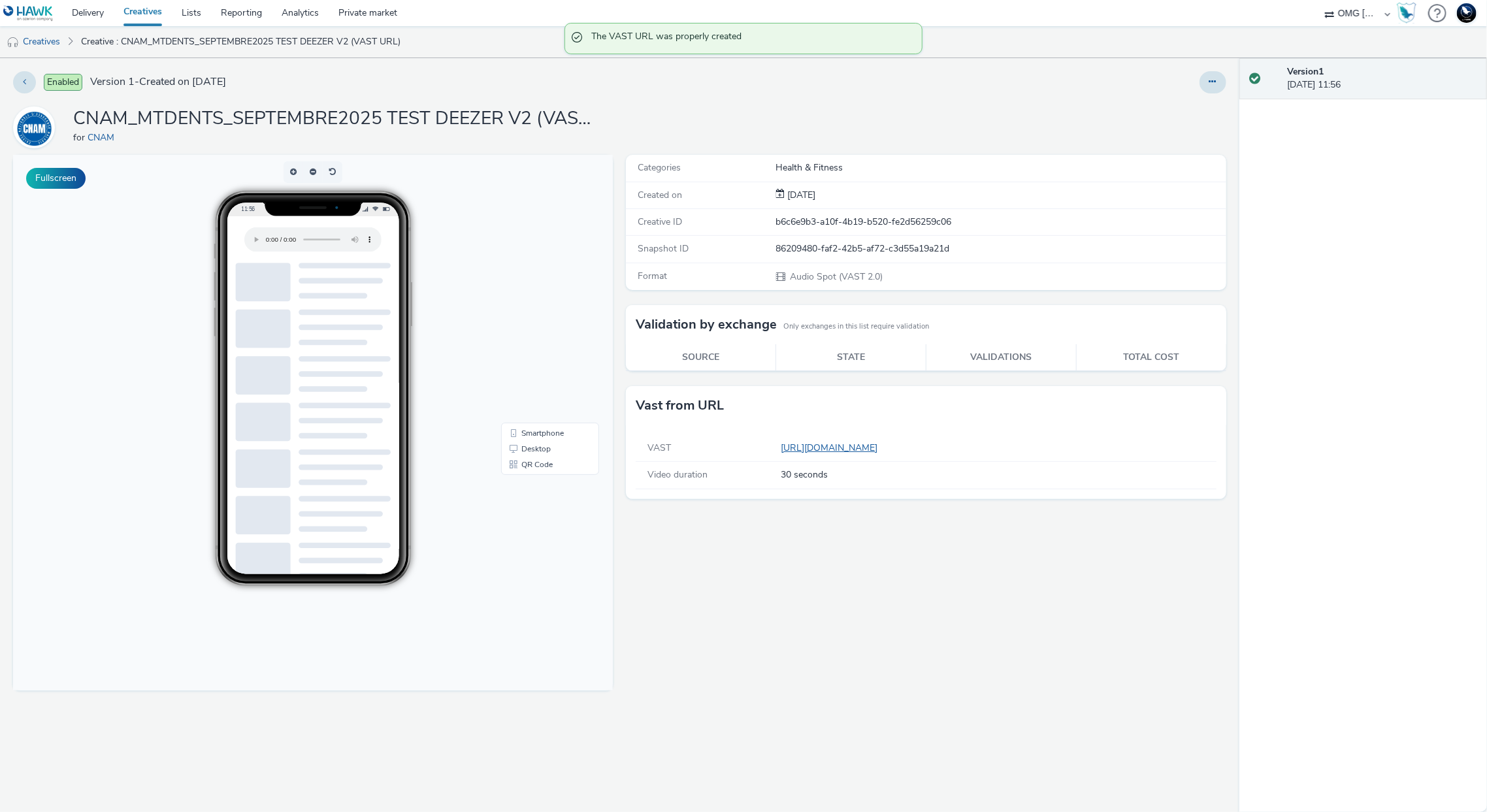
click at [883, 447] on link "https://tabmo-cdn.s3.eu-west-1.amazonaws.com/creatives/vast/audio/clones/279370…" at bounding box center [832, 447] width 102 height 13
click at [324, 103] on div "Enabled Version 1 - Created on 30 September 2025 CNAM_MTDENTS_SEPTEMBRE2025 TES…" at bounding box center [620, 435] width 1240 height 754
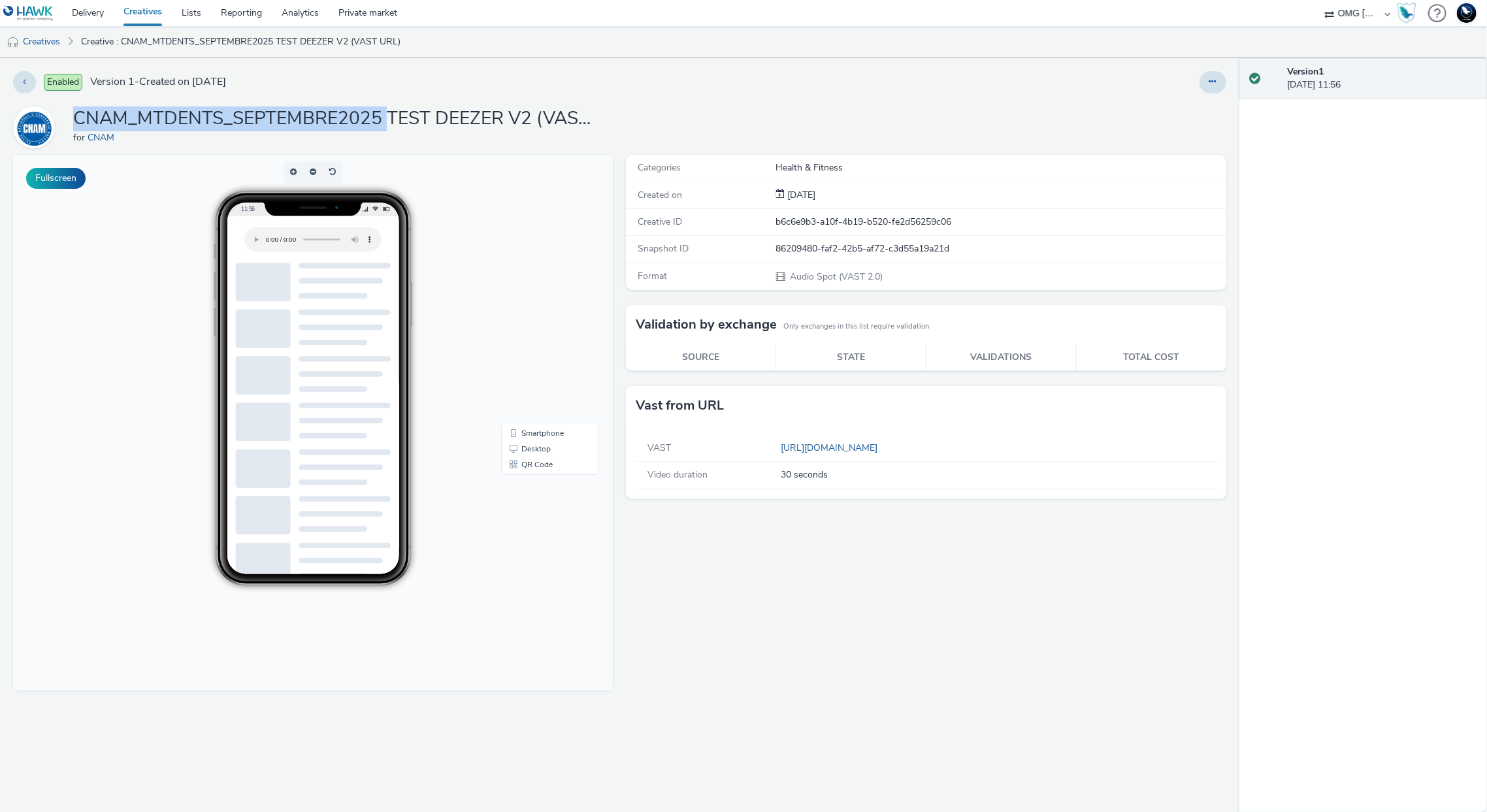
click at [324, 103] on div "Enabled Version 1 - Created on 30 September 2025 CNAM_MTDENTS_SEPTEMBRE2025 TES…" at bounding box center [620, 435] width 1240 height 754
click at [41, 43] on link "Creatives" at bounding box center [33, 42] width 67 height 32
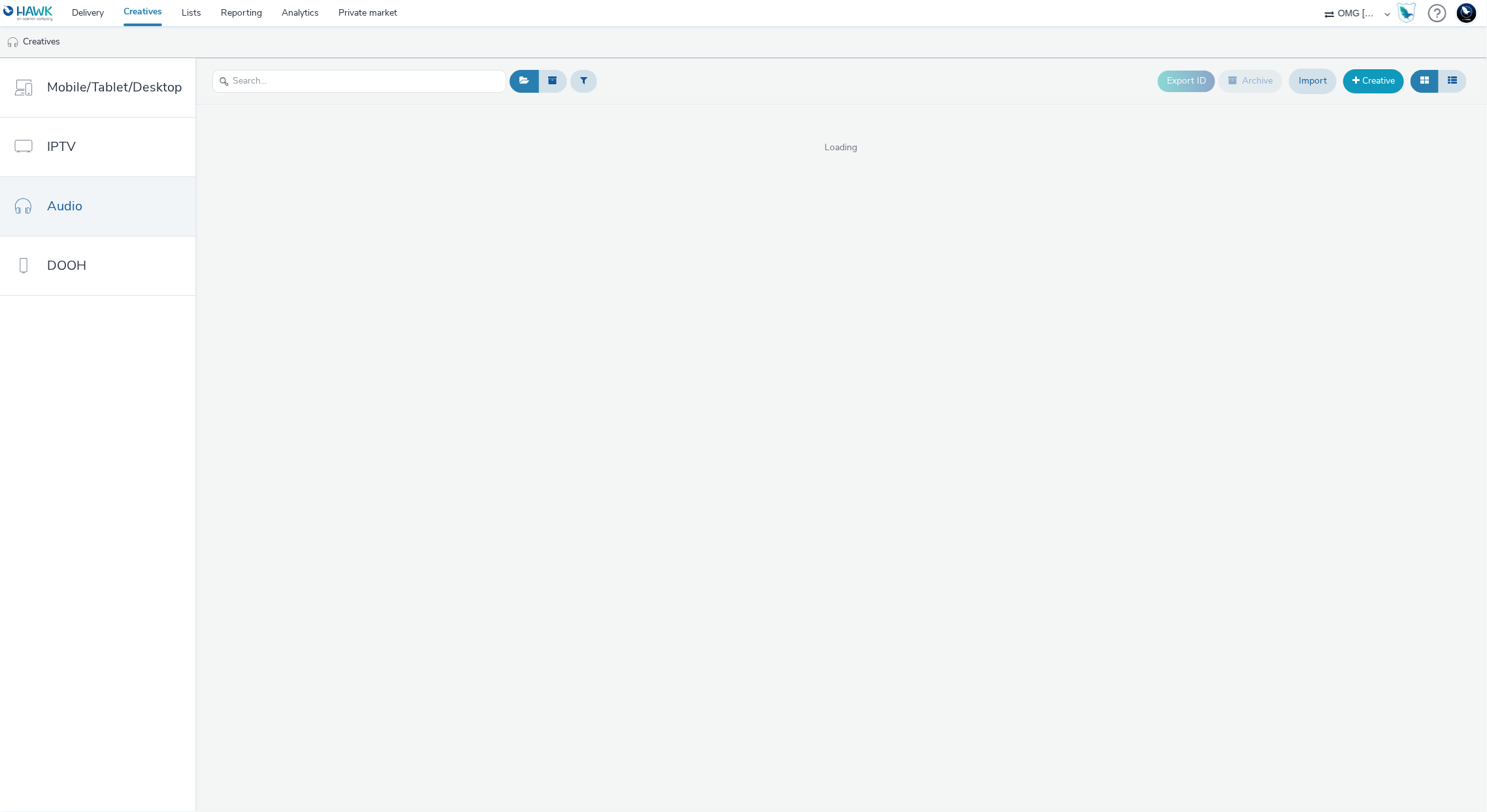
click at [1375, 75] on link "Creative" at bounding box center [1373, 81] width 61 height 23
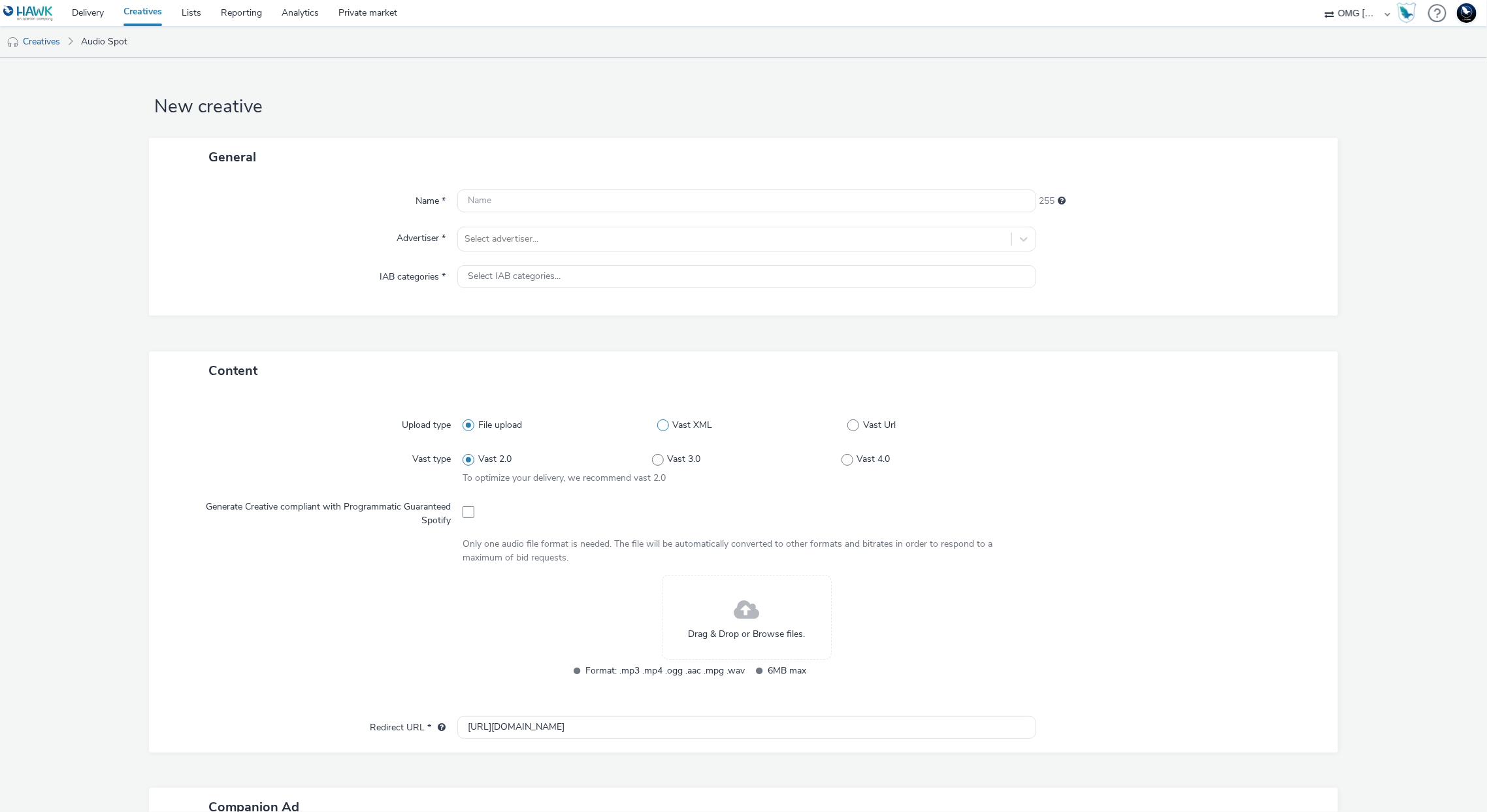
click at [680, 422] on span "Vast XML" at bounding box center [692, 426] width 40 height 13
click at [665, 422] on input "Vast XML" at bounding box center [661, 426] width 8 height 8
radio input "false"
radio input "true"
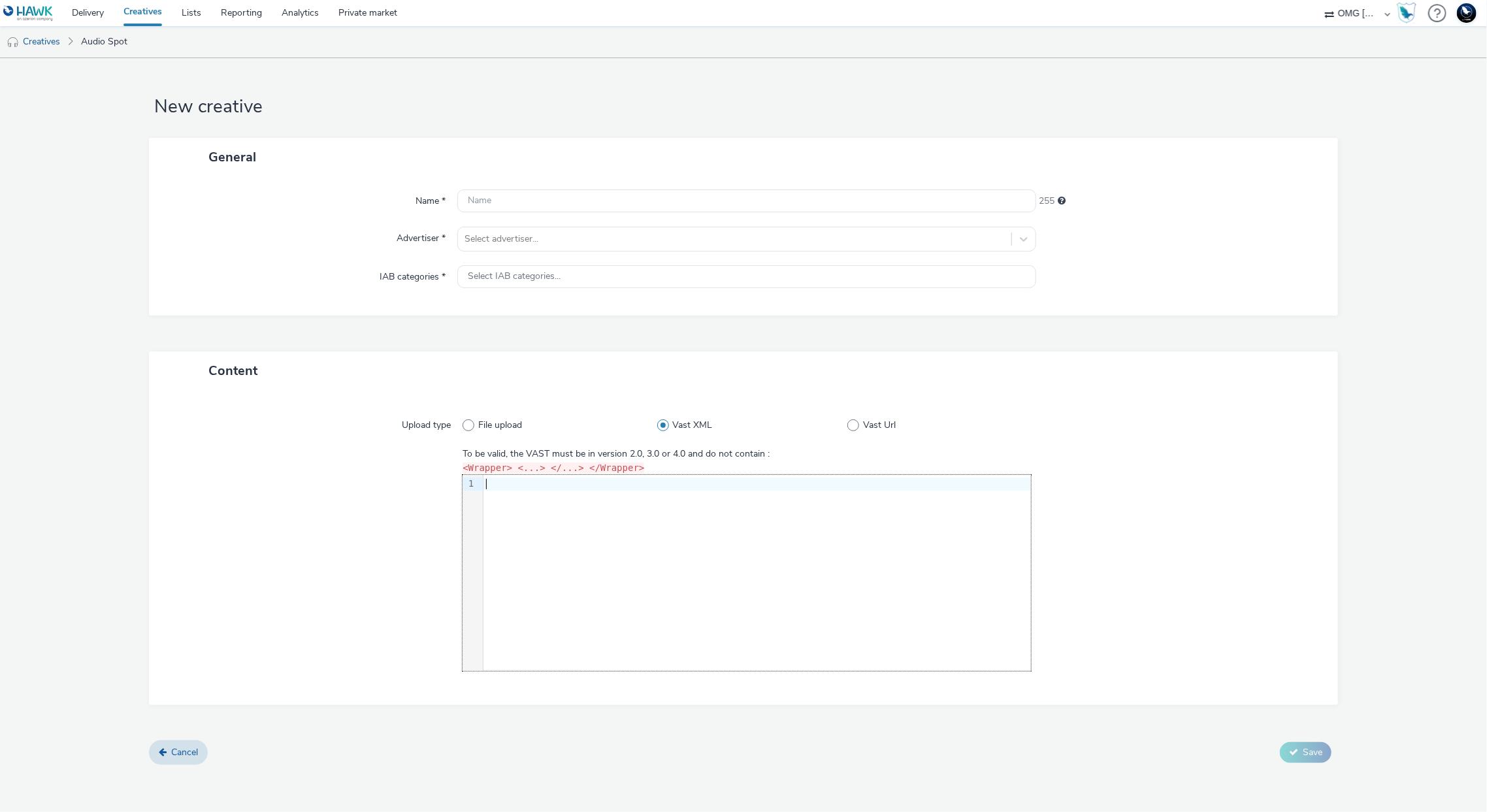
click at [687, 486] on div at bounding box center [757, 484] width 548 height 13
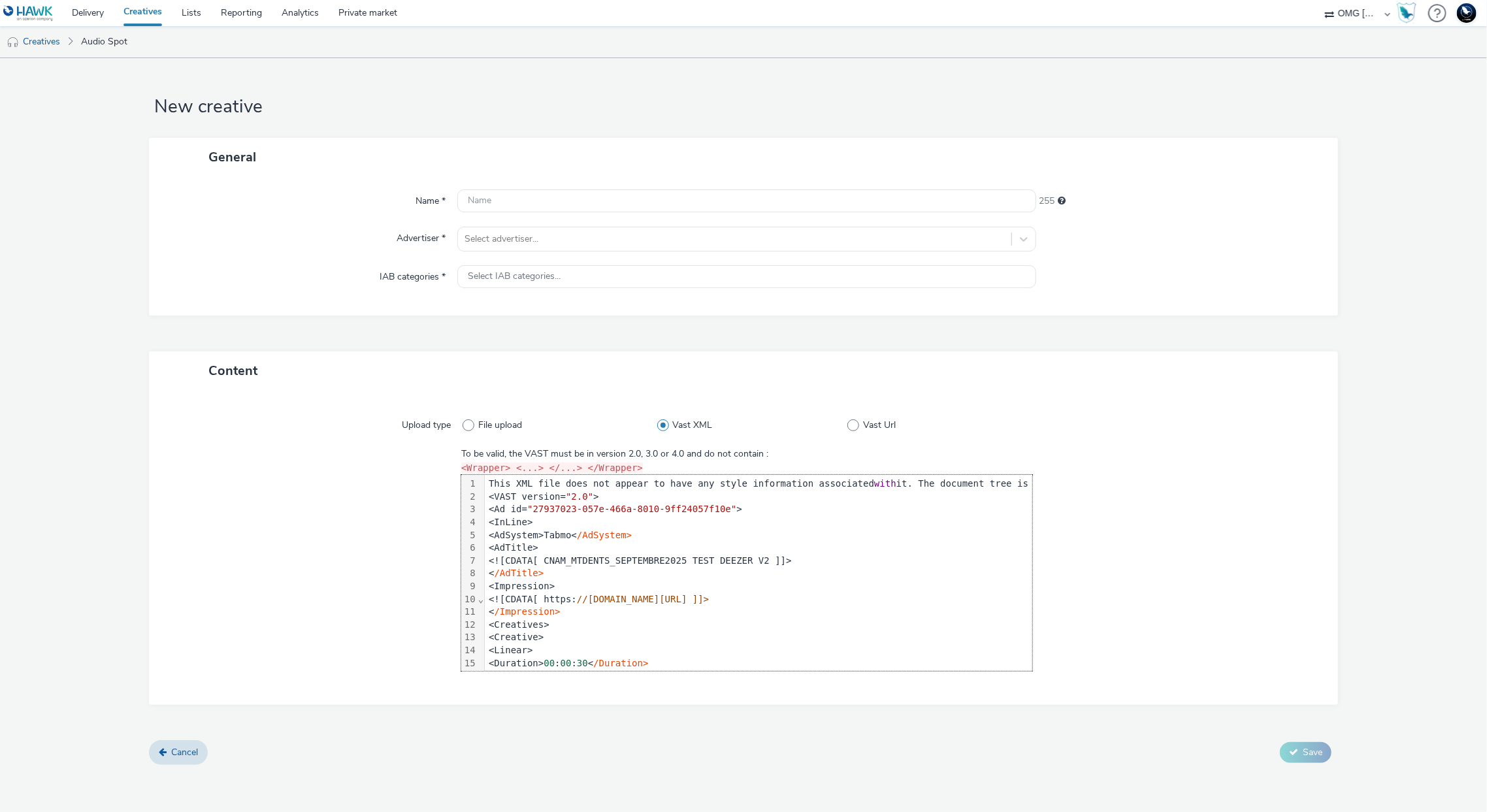
click at [687, 486] on div "This XML file does not appear to have any style information associated with it.…" at bounding box center [1024, 484] width 1077 height 13
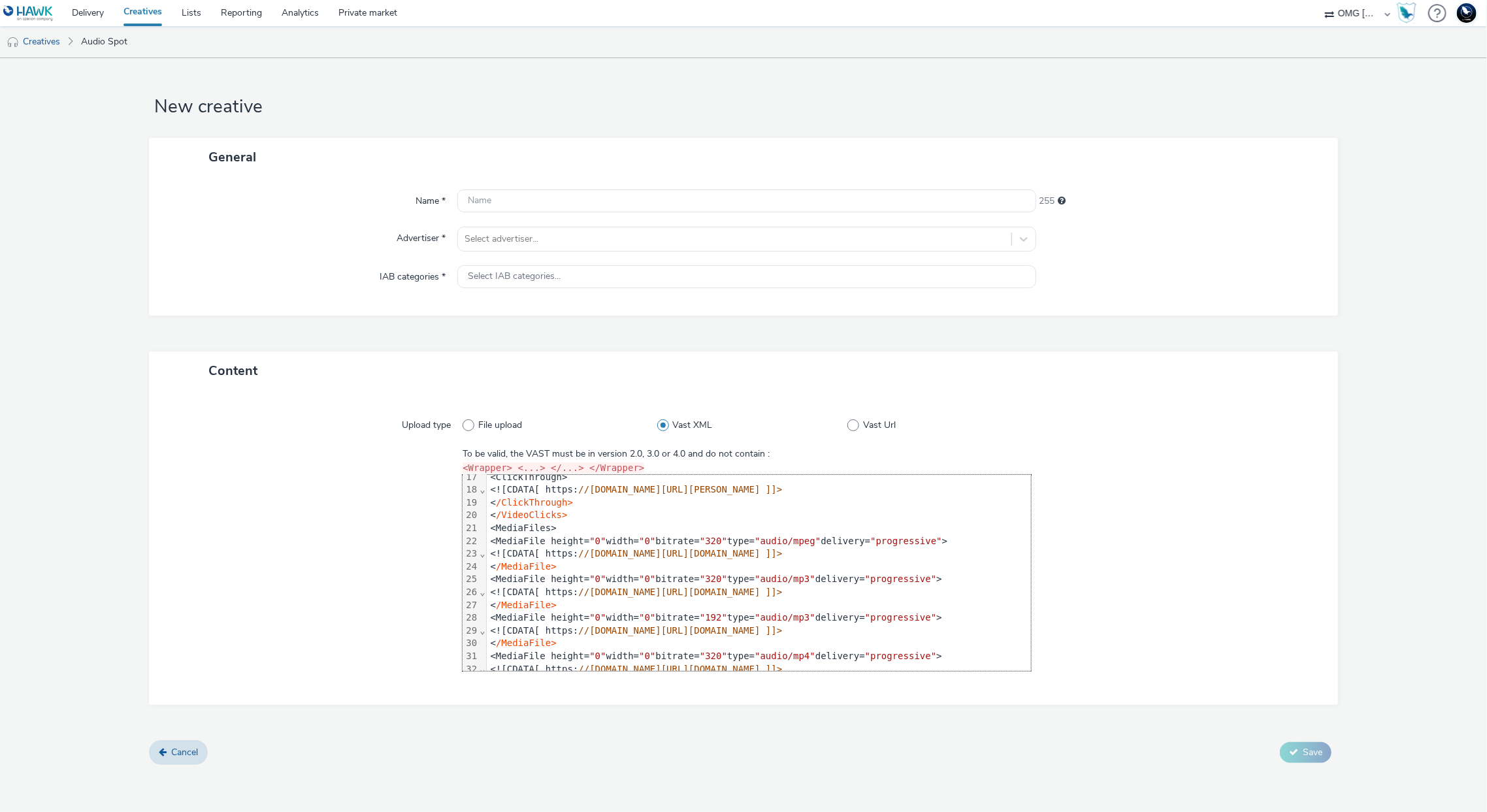
scroll to position [212, 0]
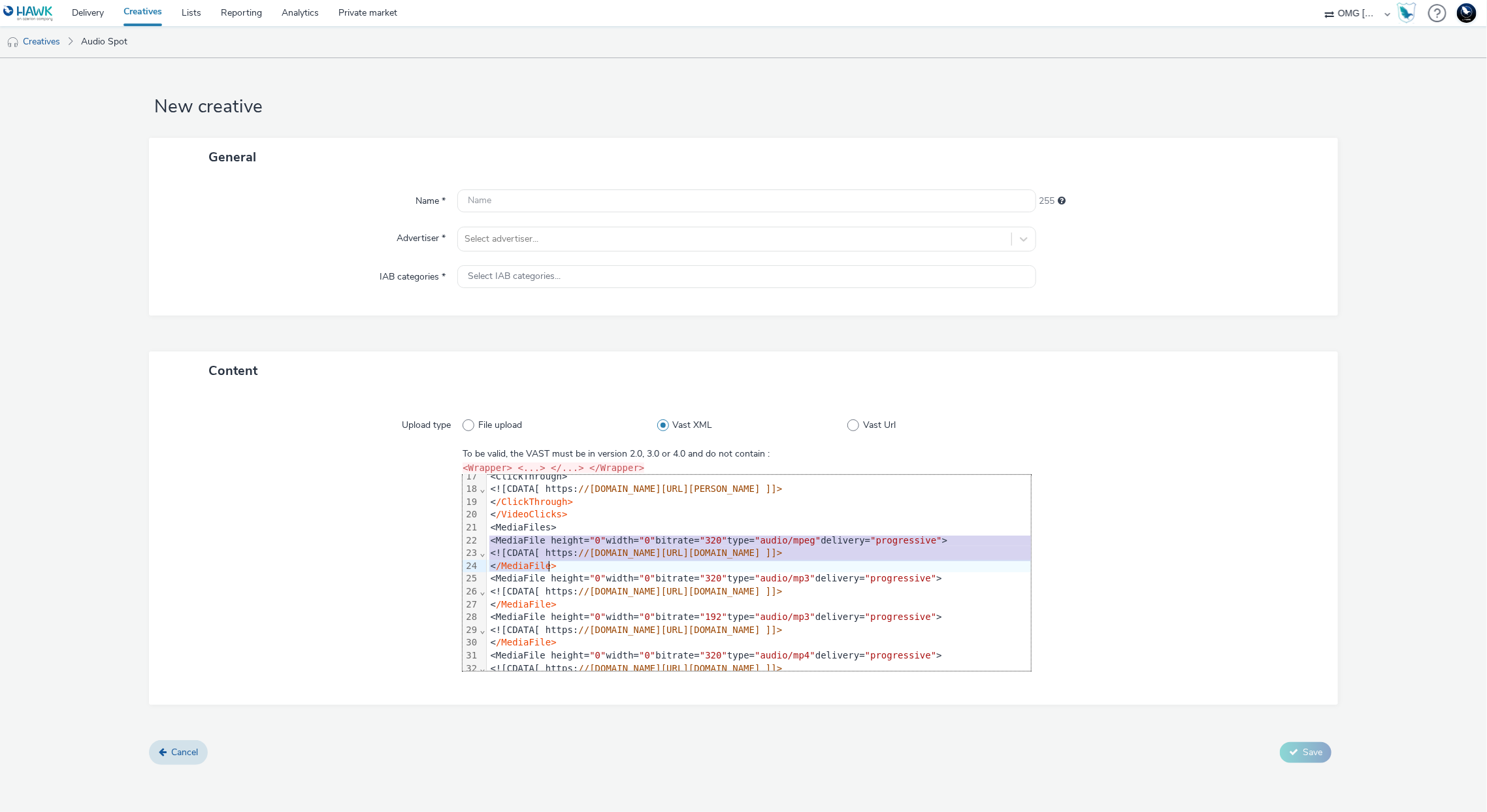
drag, startPoint x: 487, startPoint y: 538, endPoint x: 569, endPoint y: 567, distance: 87.0
click at [569, 567] on div "<VAST version= "2.0" > <Ad id= "27937023-057e-466a-8010-9ff24057f10e" > <InLine…" at bounding box center [1025, 655] width 1077 height 785
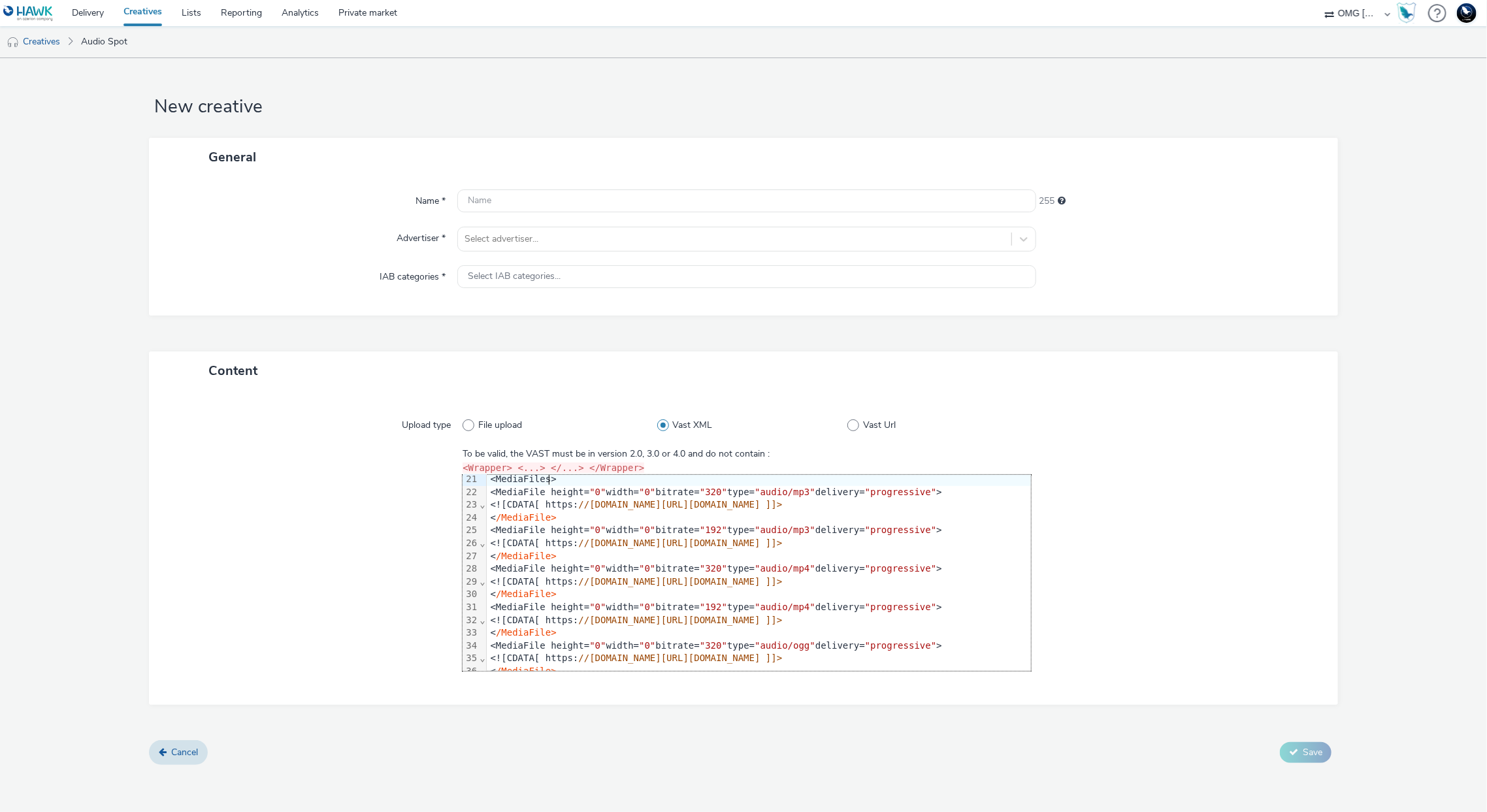
scroll to position [263, 0]
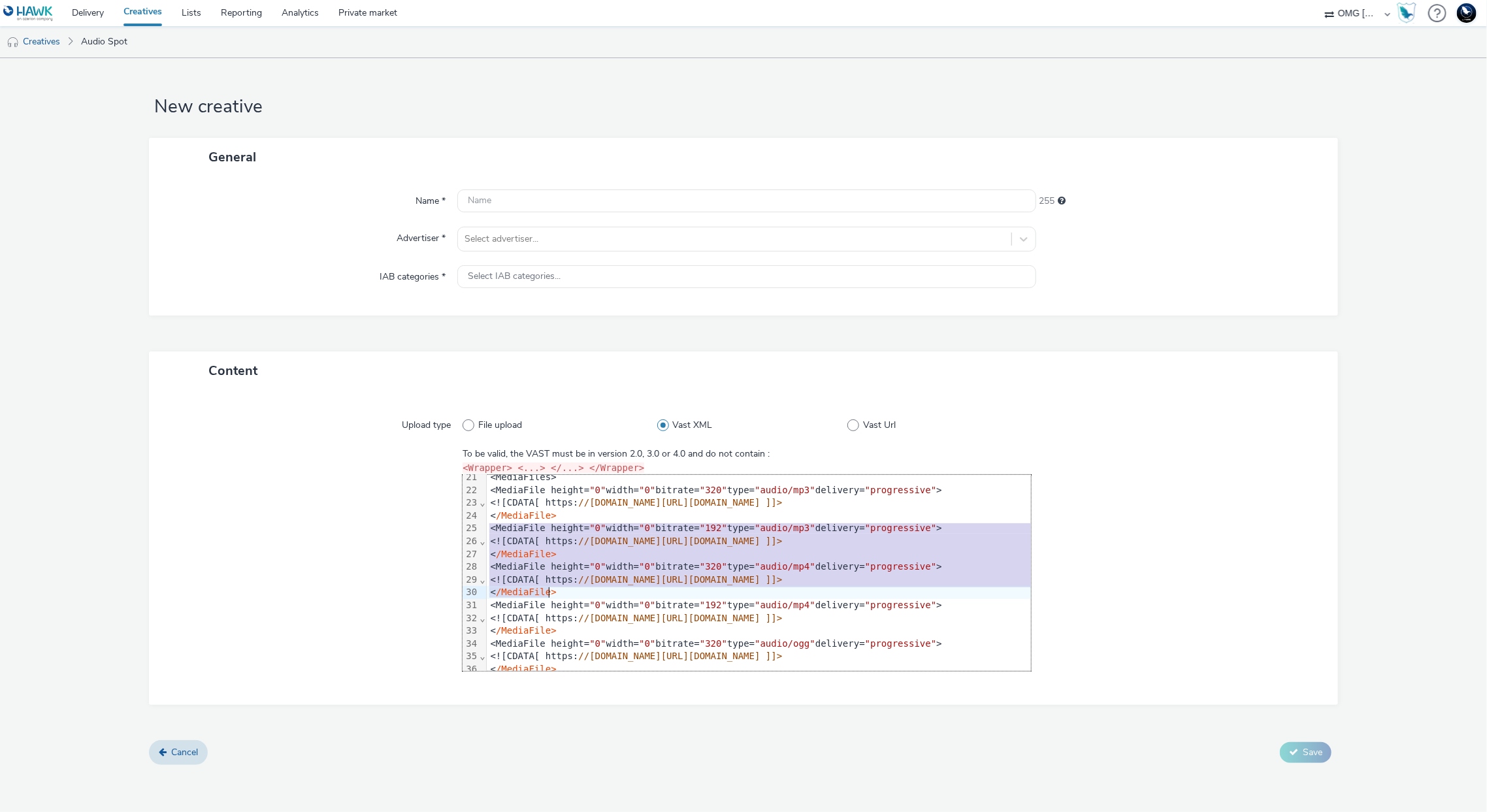
drag, startPoint x: 488, startPoint y: 527, endPoint x: 564, endPoint y: 588, distance: 97.5
click at [564, 588] on div "<VAST version= "2.0" > <Ad id= "27937023-057e-466a-8010-9ff24057f10e" > <InLine…" at bounding box center [1025, 585] width 1077 height 747
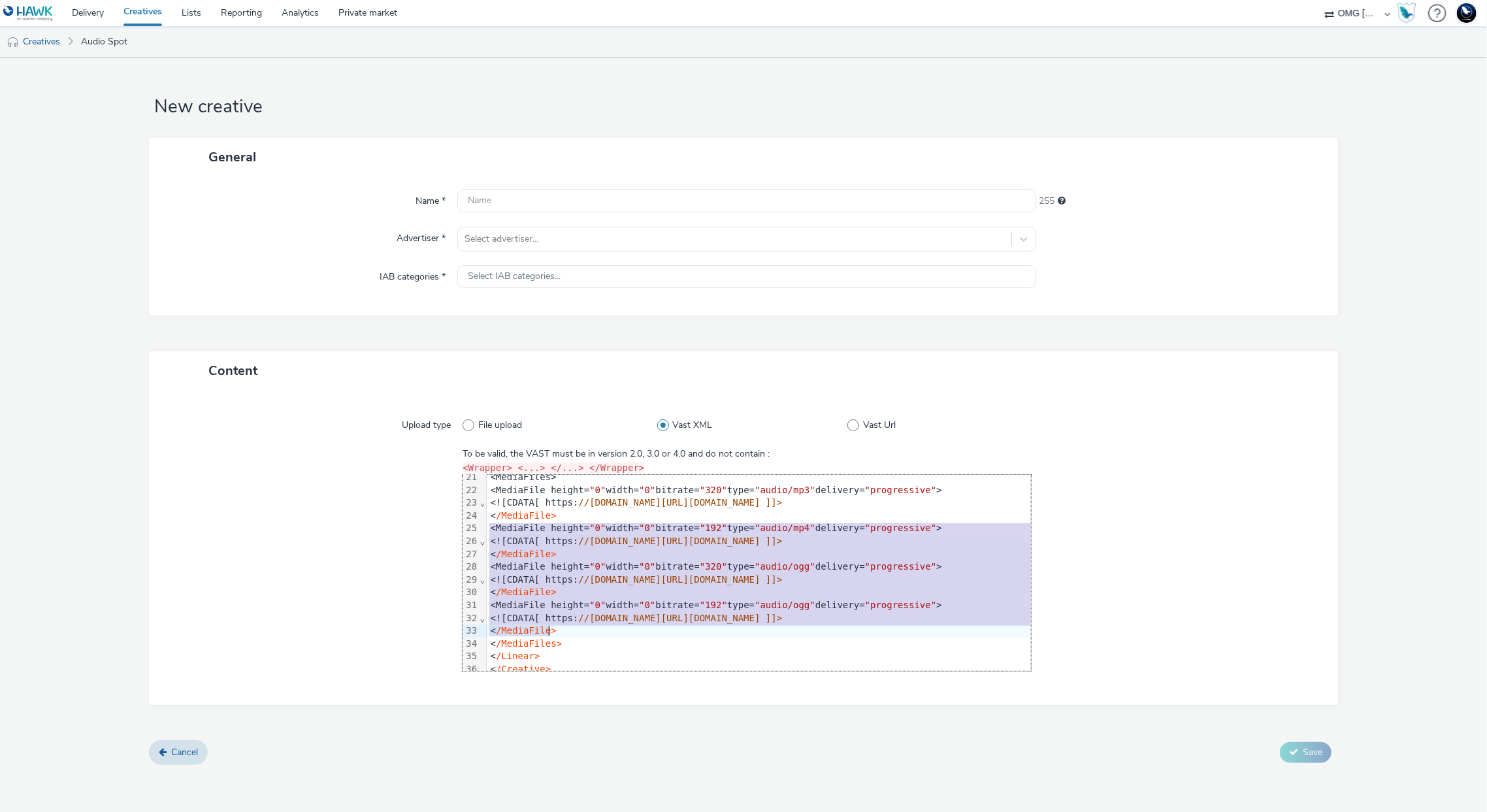
drag, startPoint x: 486, startPoint y: 525, endPoint x: 557, endPoint y: 628, distance: 125.1
click at [557, 628] on div "<VAST version= "2.0" > <Ad id= "27937023-057e-466a-8010-9ff24057f10e" > <InLine…" at bounding box center [1025, 547] width 1077 height 671
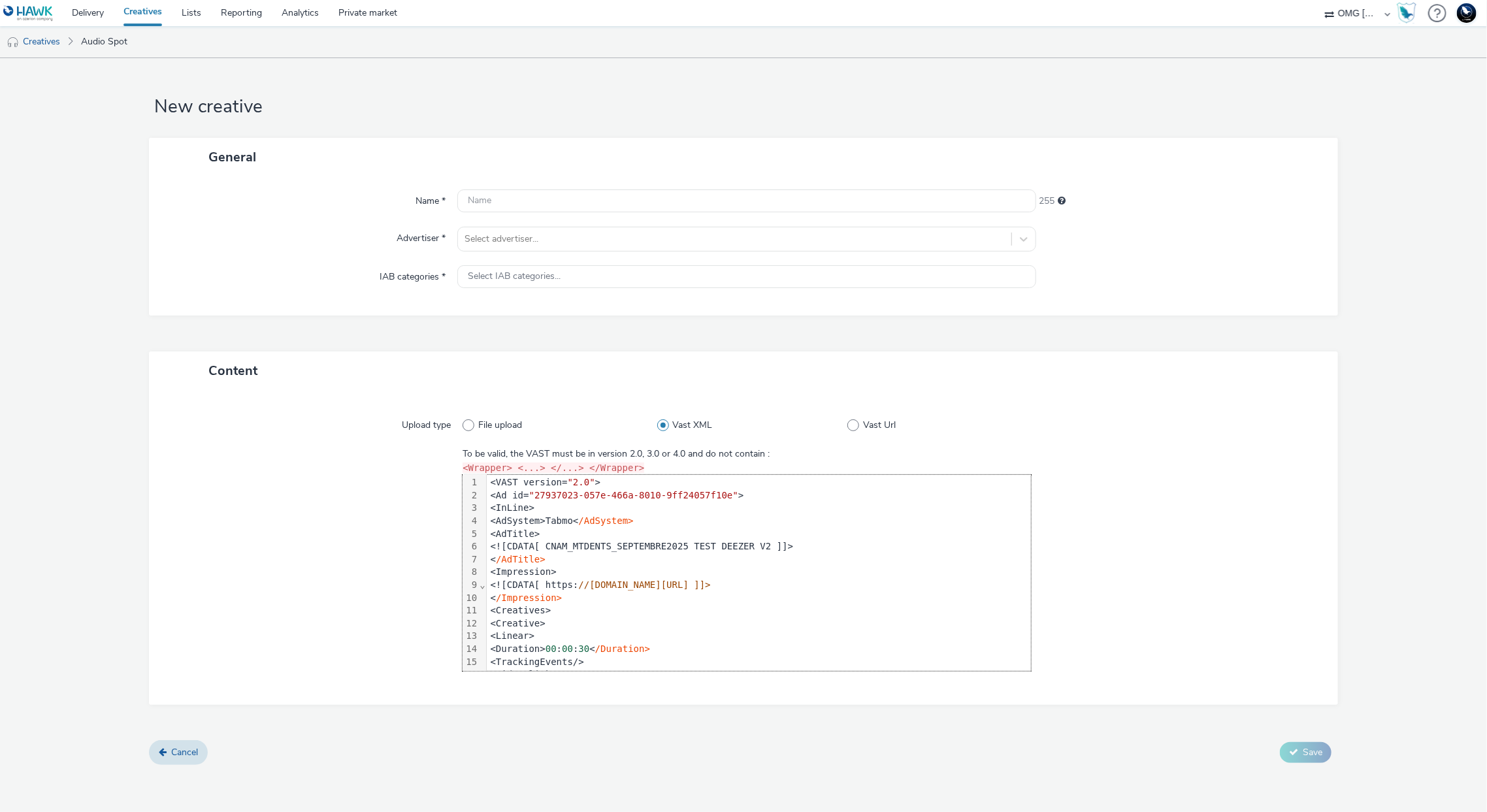
scroll to position [3, 0]
drag, startPoint x: 536, startPoint y: 545, endPoint x: 742, endPoint y: 542, distance: 206.0
click at [742, 542] on div "<![CDATA[ CNAM_MTDENTS_SEPTEMBRE2025 TEST DEEZER V2 ]]>" at bounding box center [1025, 546] width 1077 height 13
copy div "CNAM_MTDENTS_SEPTEMBRE2025 TEST DEEZER V2"
click at [620, 196] on input "text" at bounding box center [746, 200] width 579 height 23
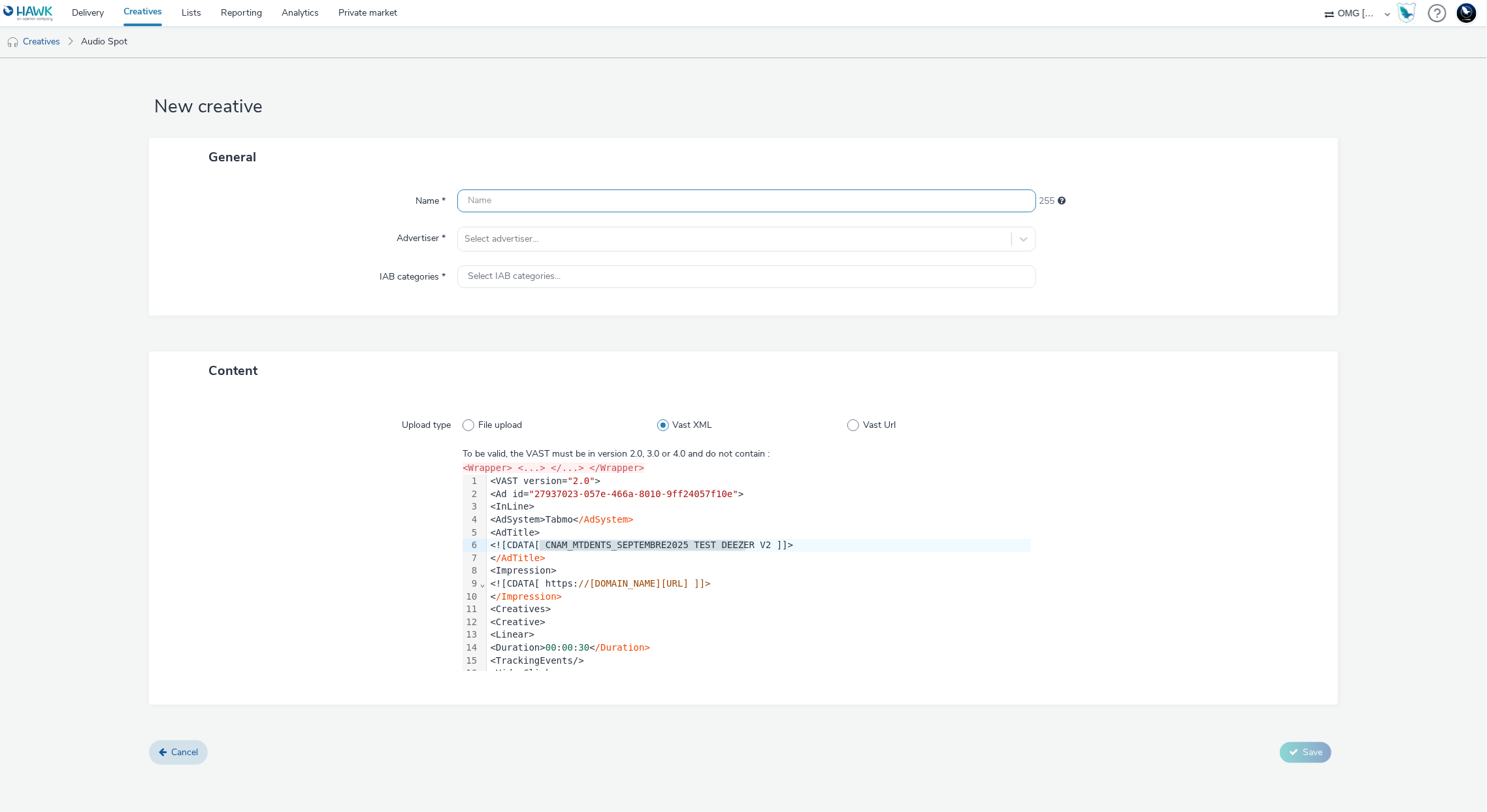
paste input "CNAM_MTDENTS_SEPTEMBRE2025 TEST DEEZER V2"
drag, startPoint x: 690, startPoint y: 199, endPoint x: 720, endPoint y: 201, distance: 30.1
click at [720, 201] on input "CNAM_MTDENTS_SEPTEMBRE2025 TEST DEEZER V2" at bounding box center [746, 200] width 579 height 23
type input "CNAM_MTDENTS_SEPTEMBRE2025 TEST DEEZER XML"
click at [753, 242] on div at bounding box center [734, 239] width 539 height 16
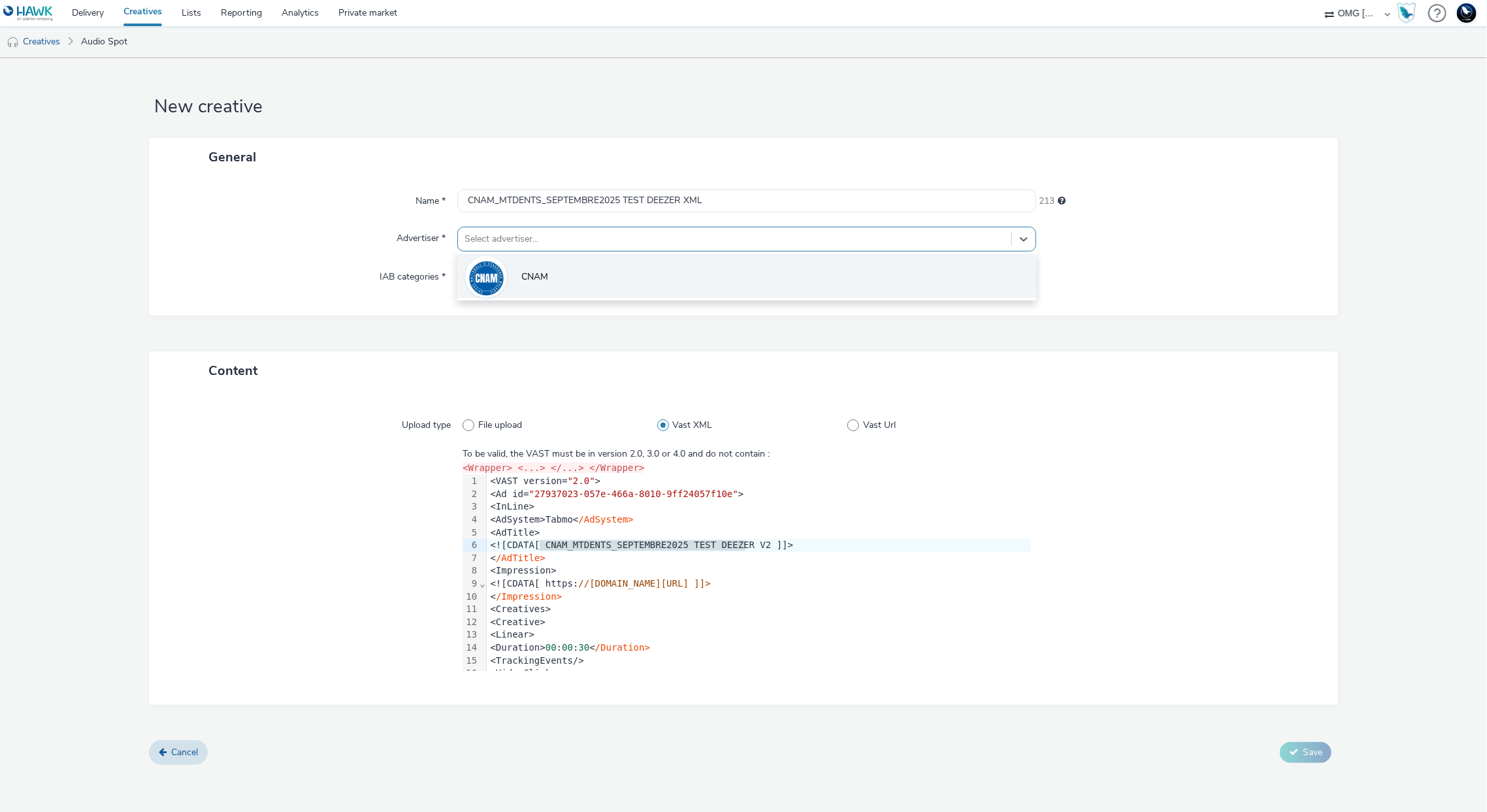
click at [755, 268] on li "CNAM" at bounding box center [746, 275] width 579 height 43
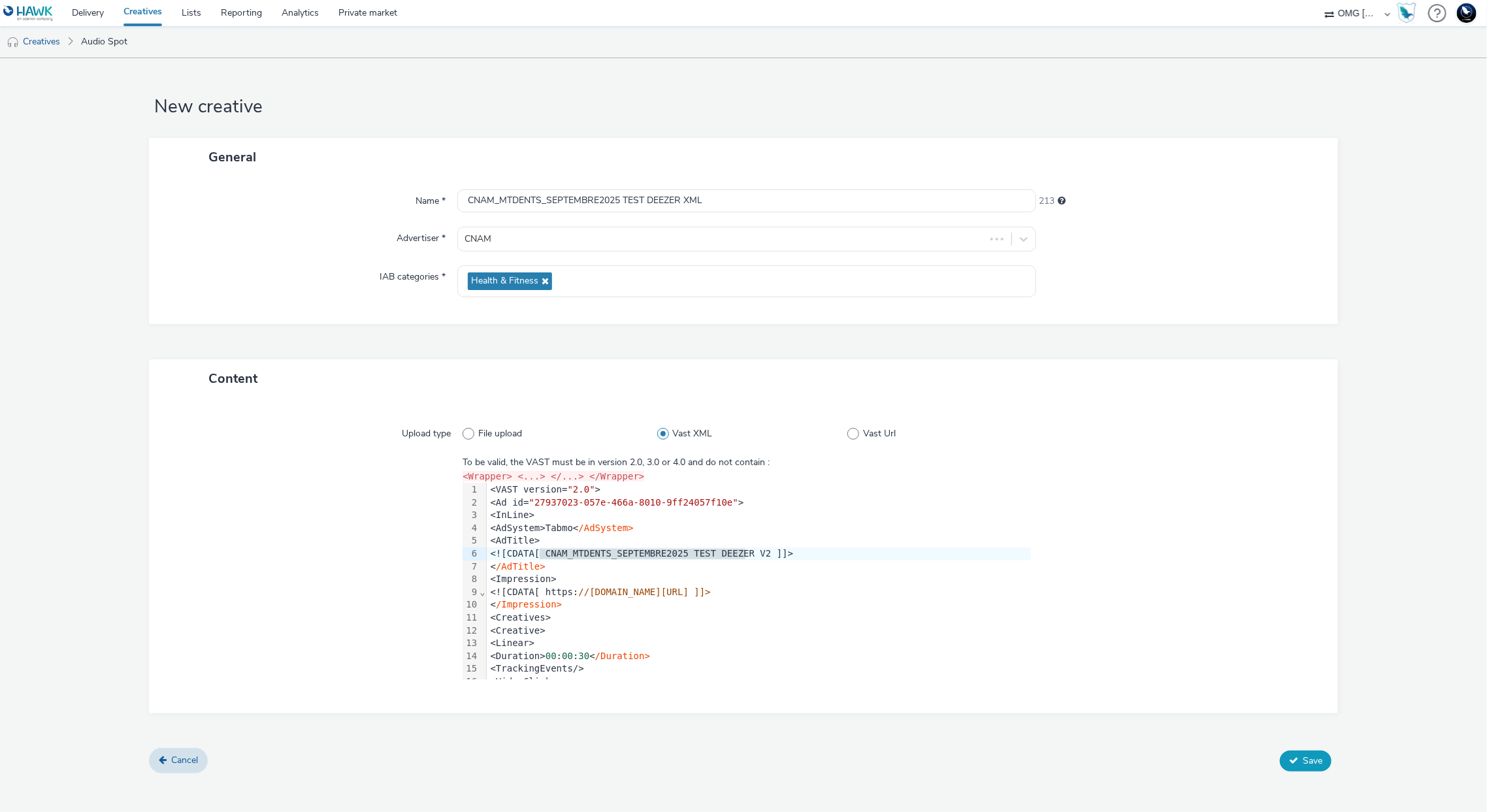
click at [1297, 760] on icon at bounding box center [1293, 759] width 9 height 9
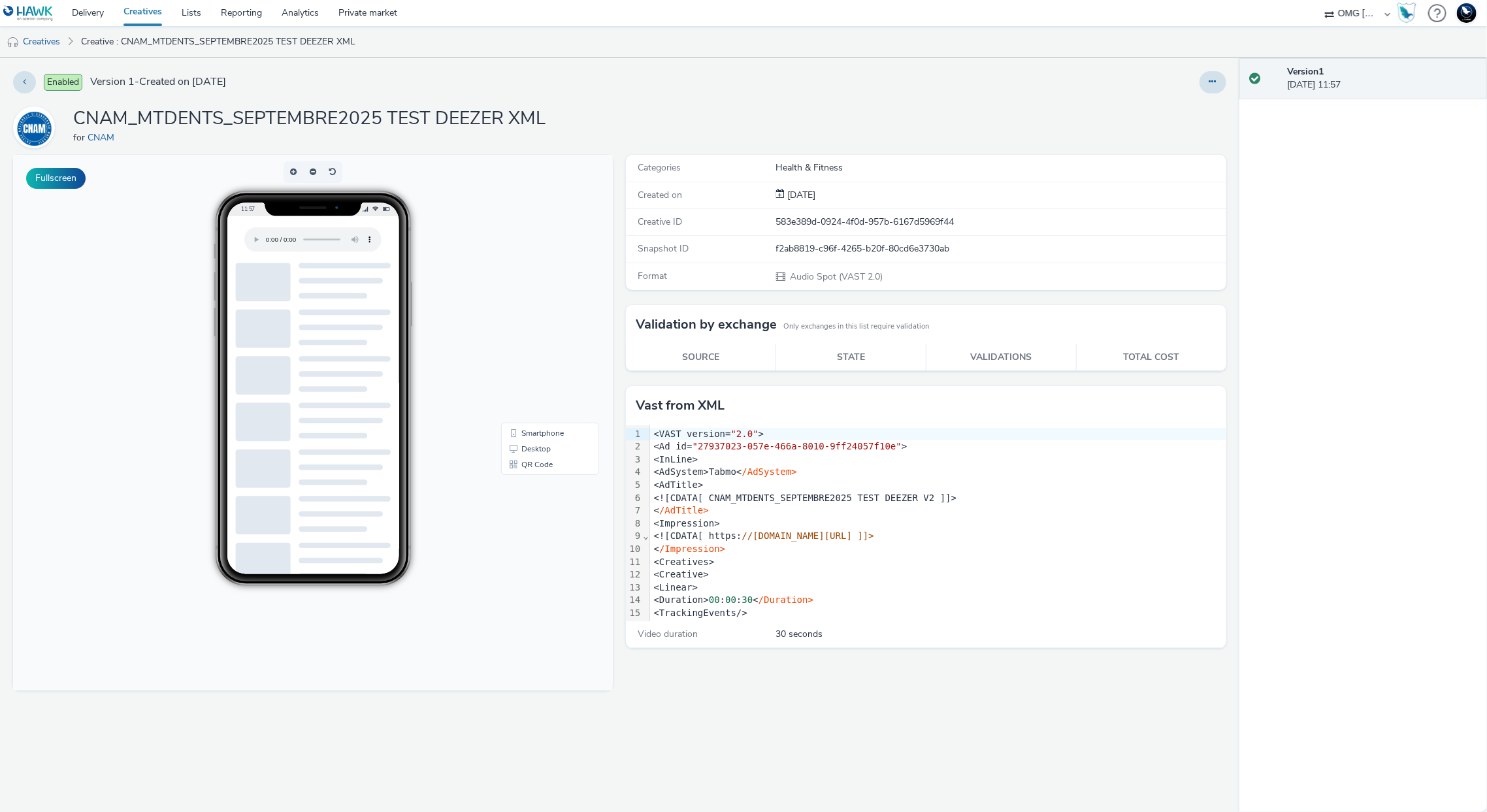
click at [1100, 739] on div "Categories Health & Fitness Created on 30 Sep 2025 Creative ID 583e389d-0924-4f…" at bounding box center [923, 482] width 606 height 657
click at [50, 38] on link "Creatives" at bounding box center [33, 42] width 67 height 32
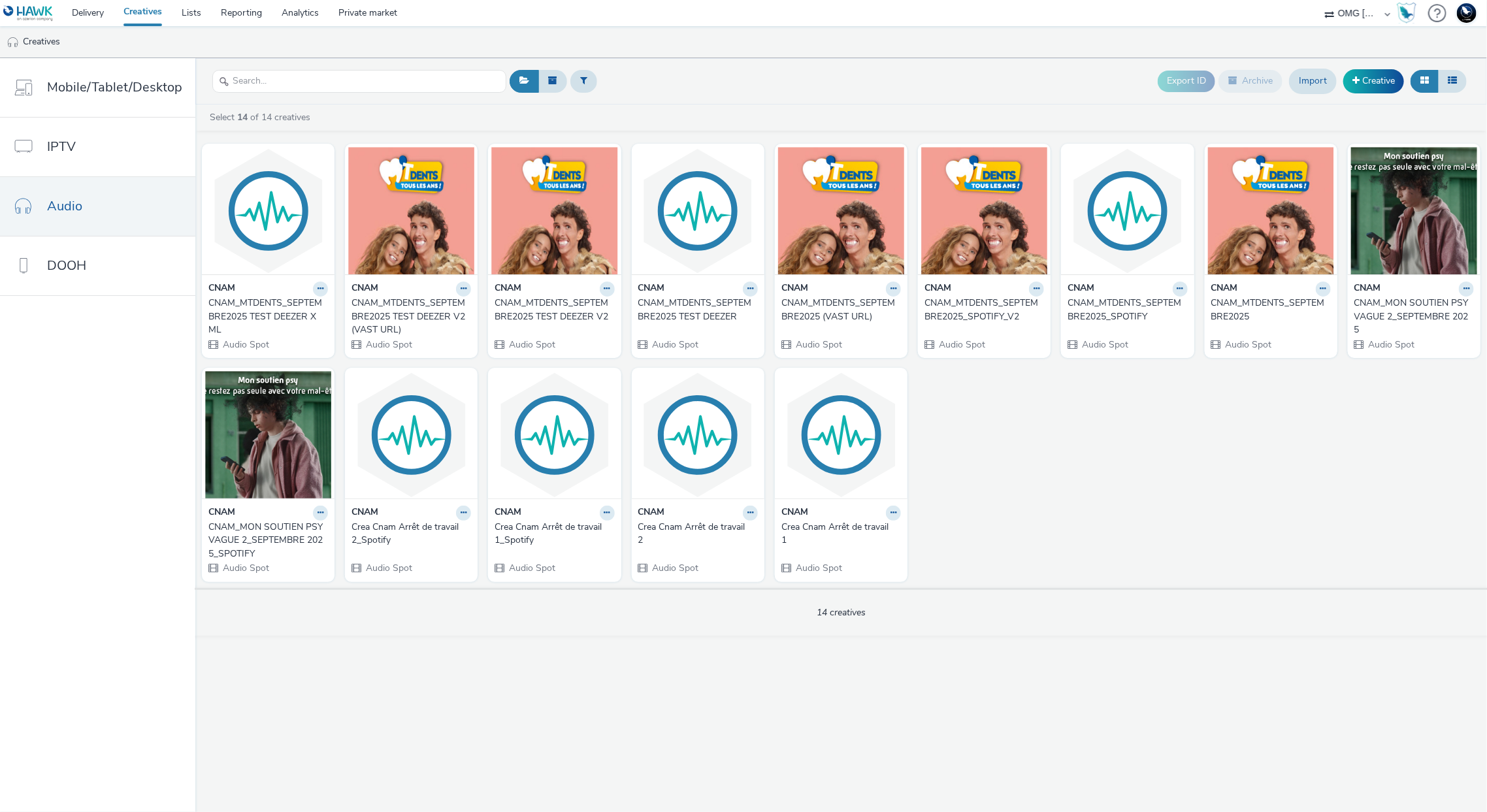
click at [655, 320] on div "CNAM_MTDENTS_SEPTEMBRE2025 TEST DEEZER" at bounding box center [695, 310] width 114 height 27
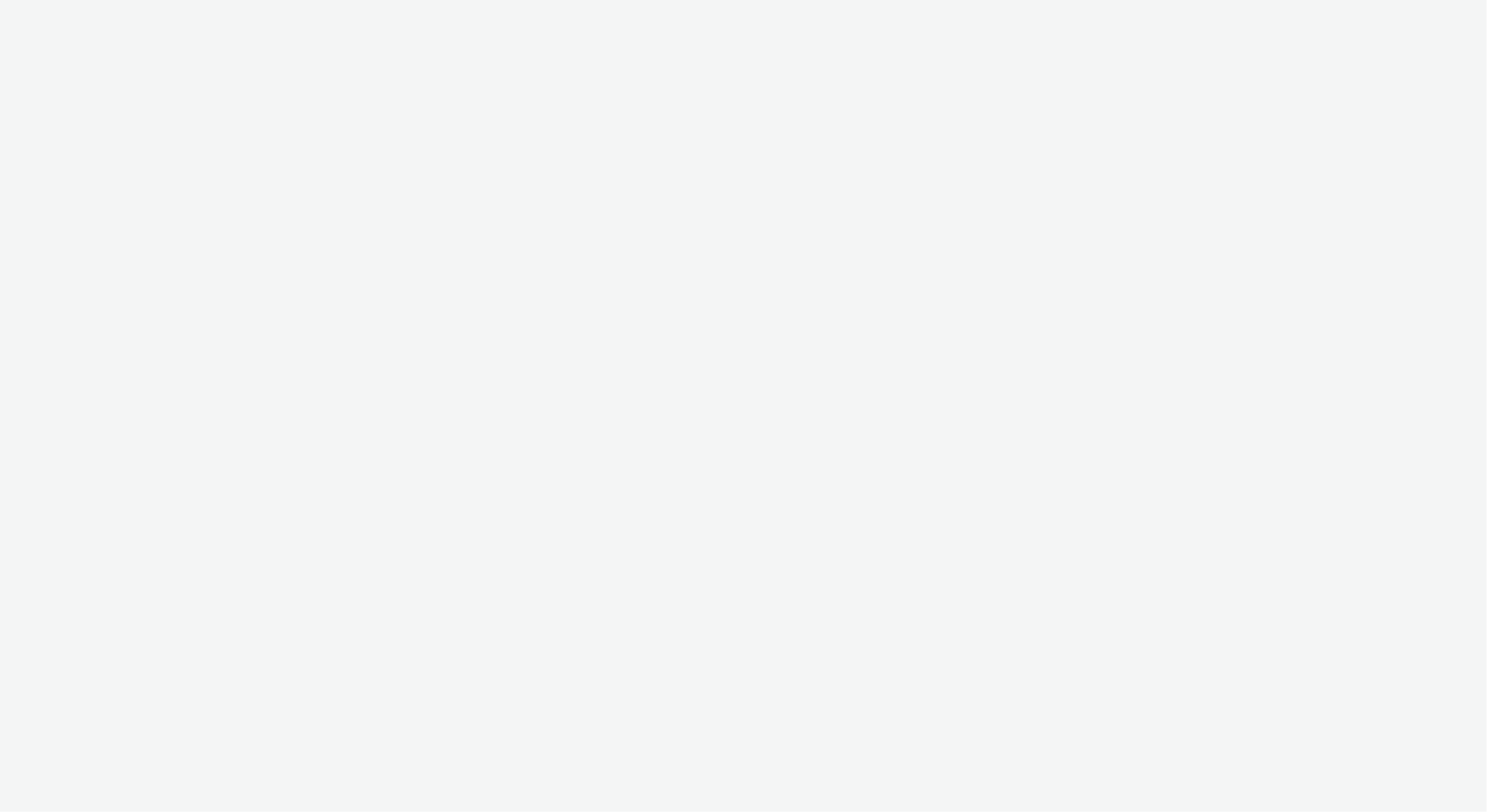
select select "97b78be7-b7c1-427d-93eb-a13be4d88a0a"
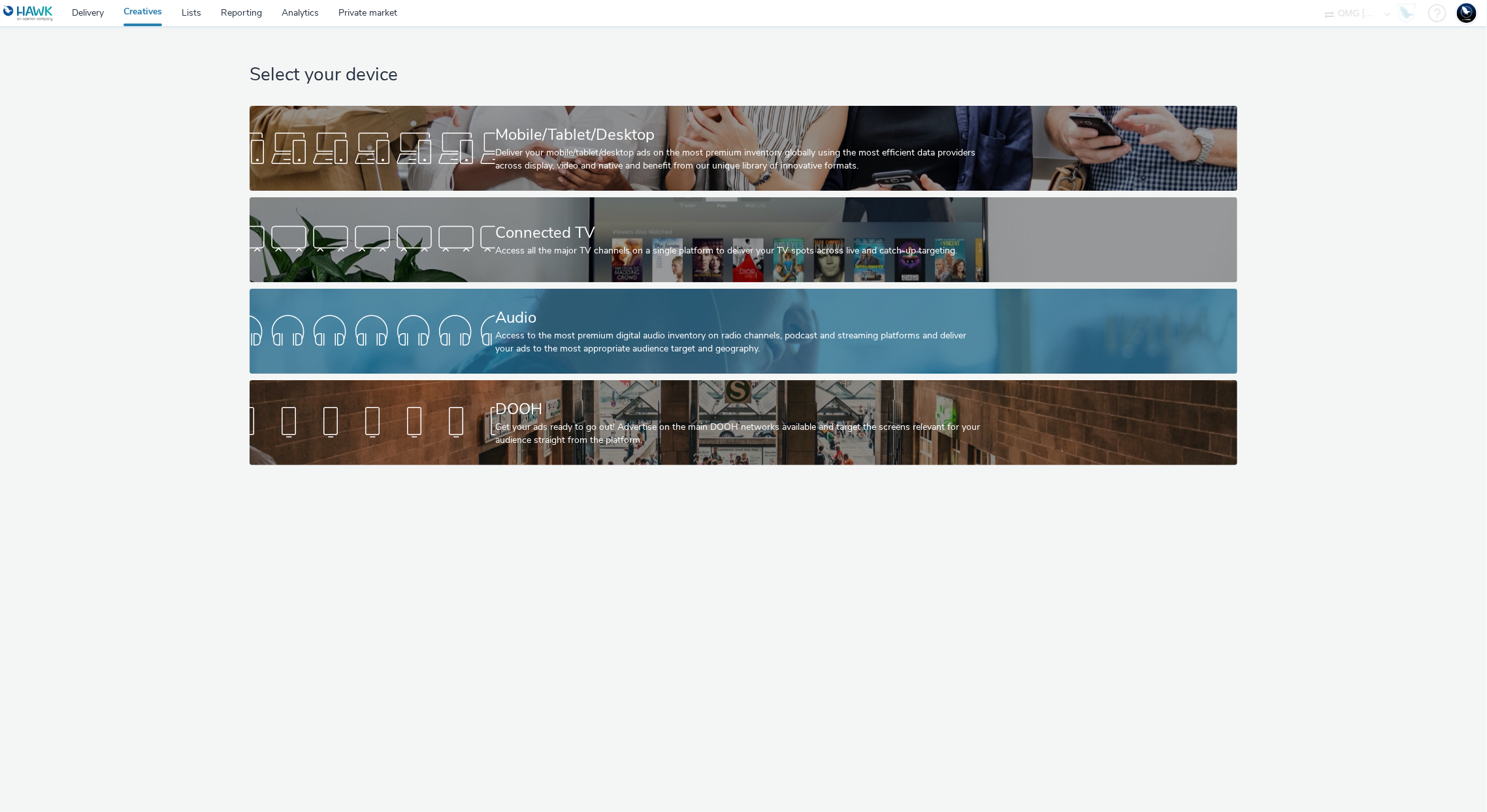
click at [467, 325] on div at bounding box center [372, 331] width 245 height 42
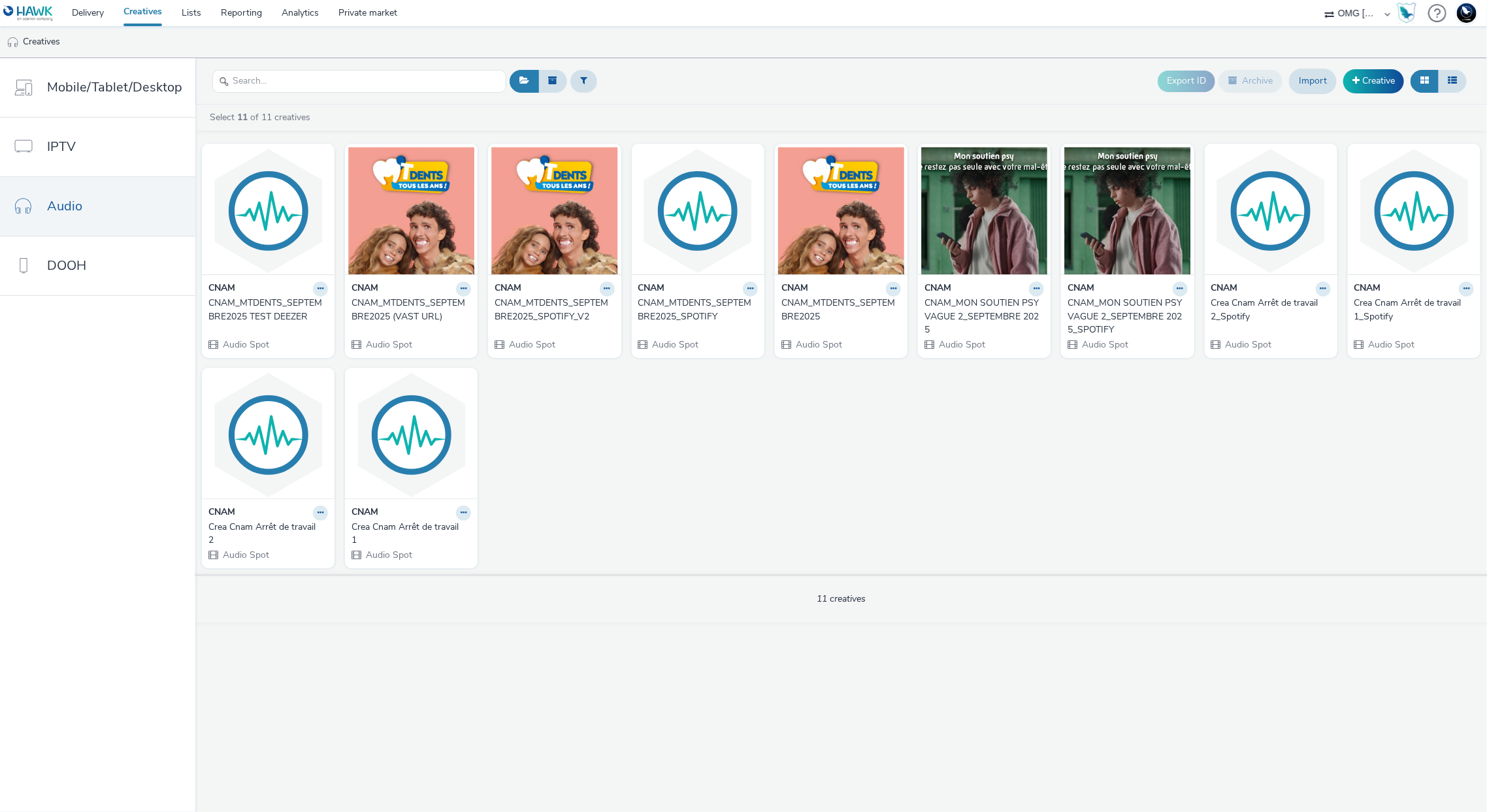
click at [810, 311] on div "CNAM_MTDENTS_SEPTEMBRE2025" at bounding box center [838, 310] width 114 height 27
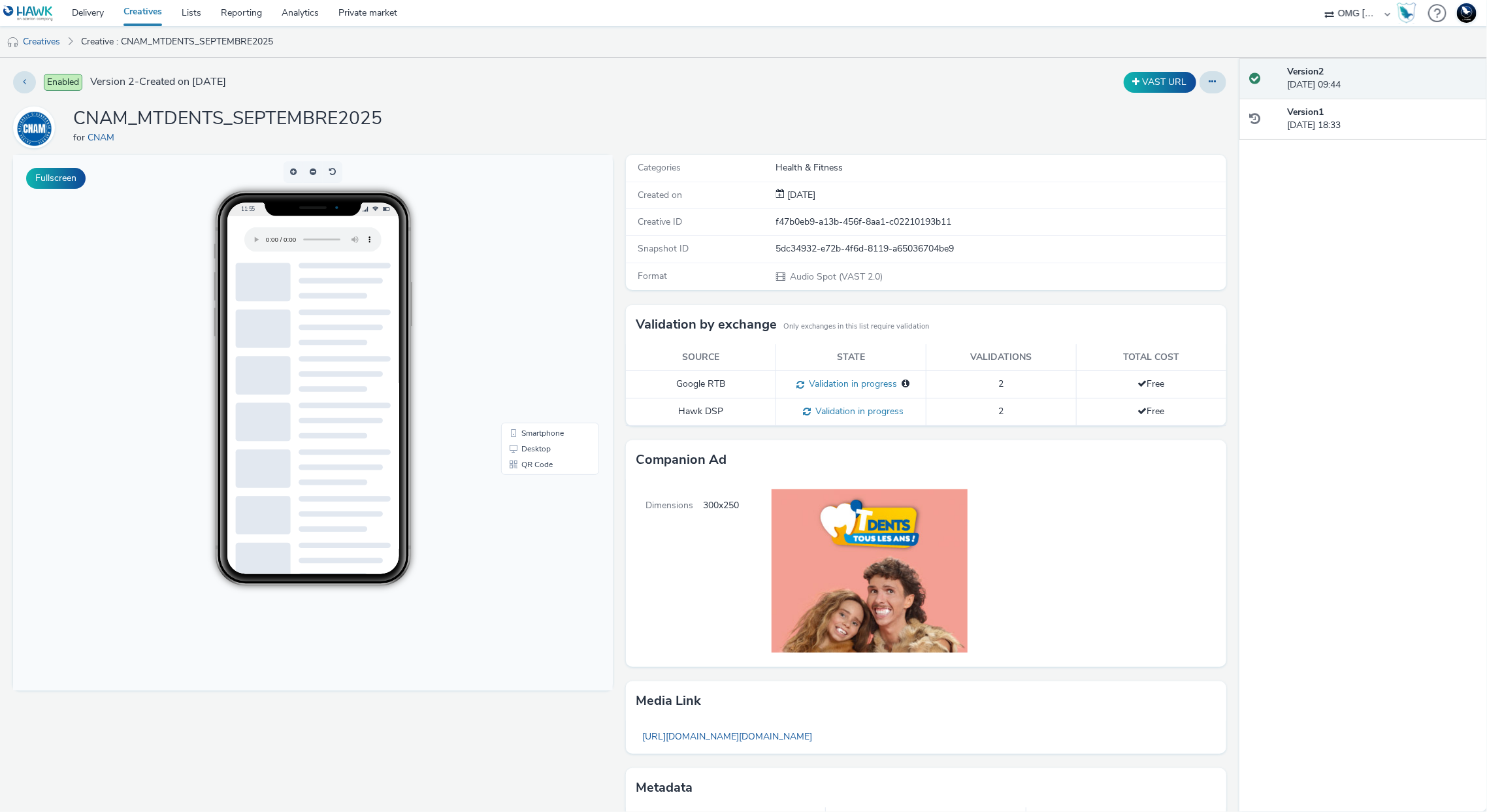
scroll to position [77, 0]
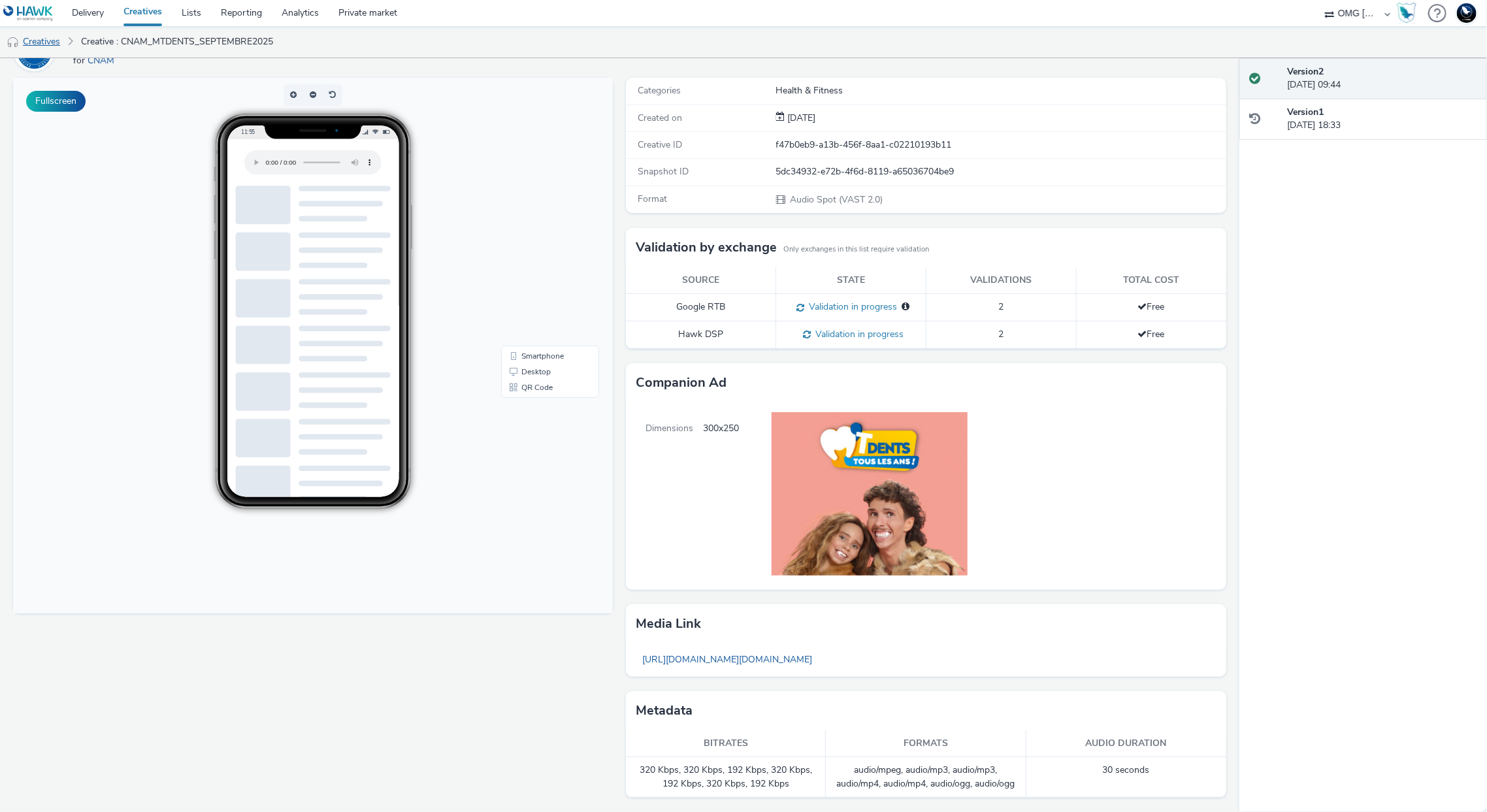
click at [44, 39] on link "Creatives" at bounding box center [33, 42] width 67 height 32
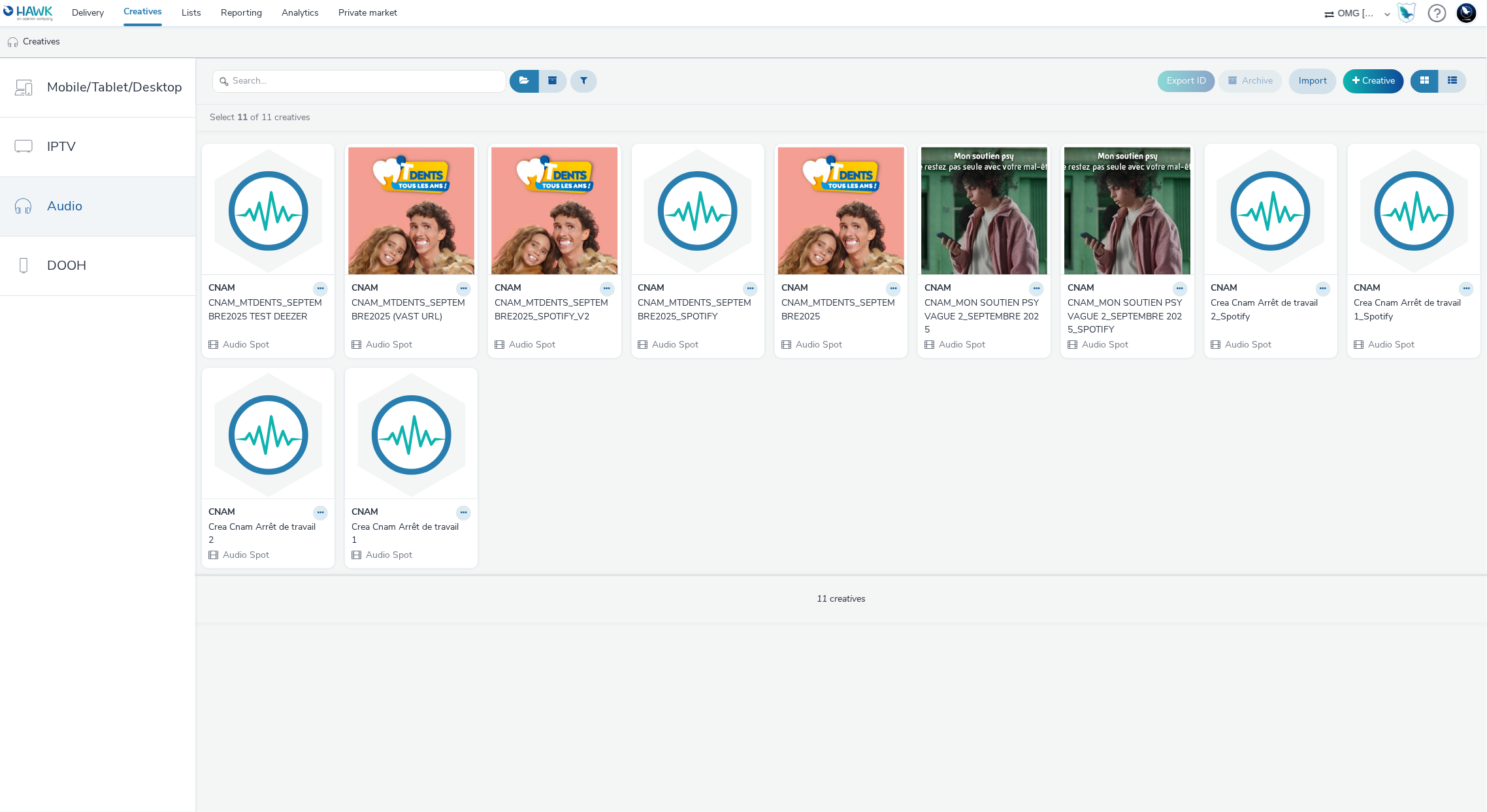
click at [453, 313] on div "CNAM_MTDENTS_SEPTEMBRE2025 (VAST URL)" at bounding box center [408, 310] width 114 height 27
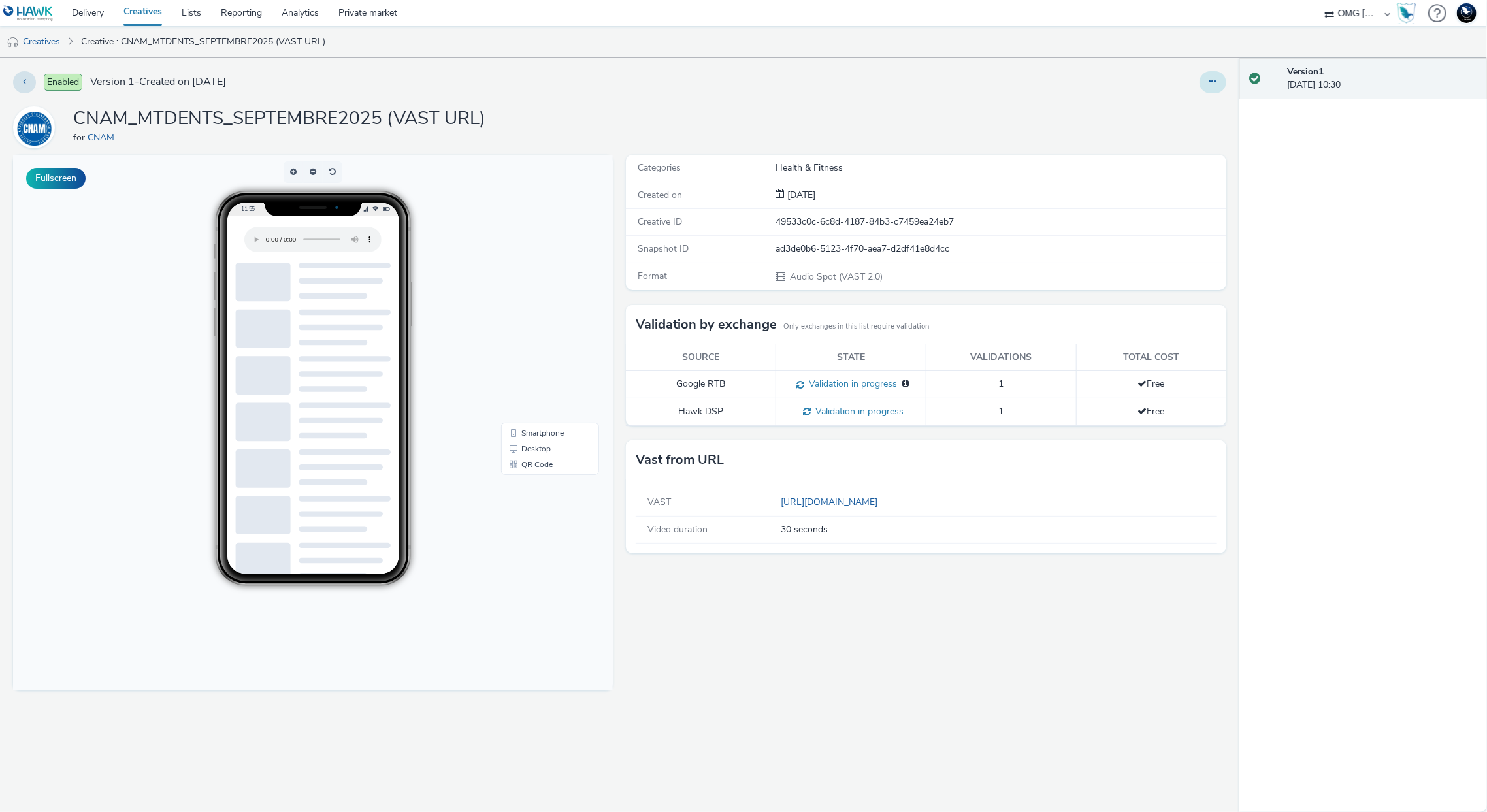
click at [1215, 79] on icon at bounding box center [1213, 81] width 8 height 9
click at [1171, 104] on link "Edit" at bounding box center [1177, 108] width 98 height 26
click at [43, 38] on link "Creatives" at bounding box center [33, 42] width 67 height 32
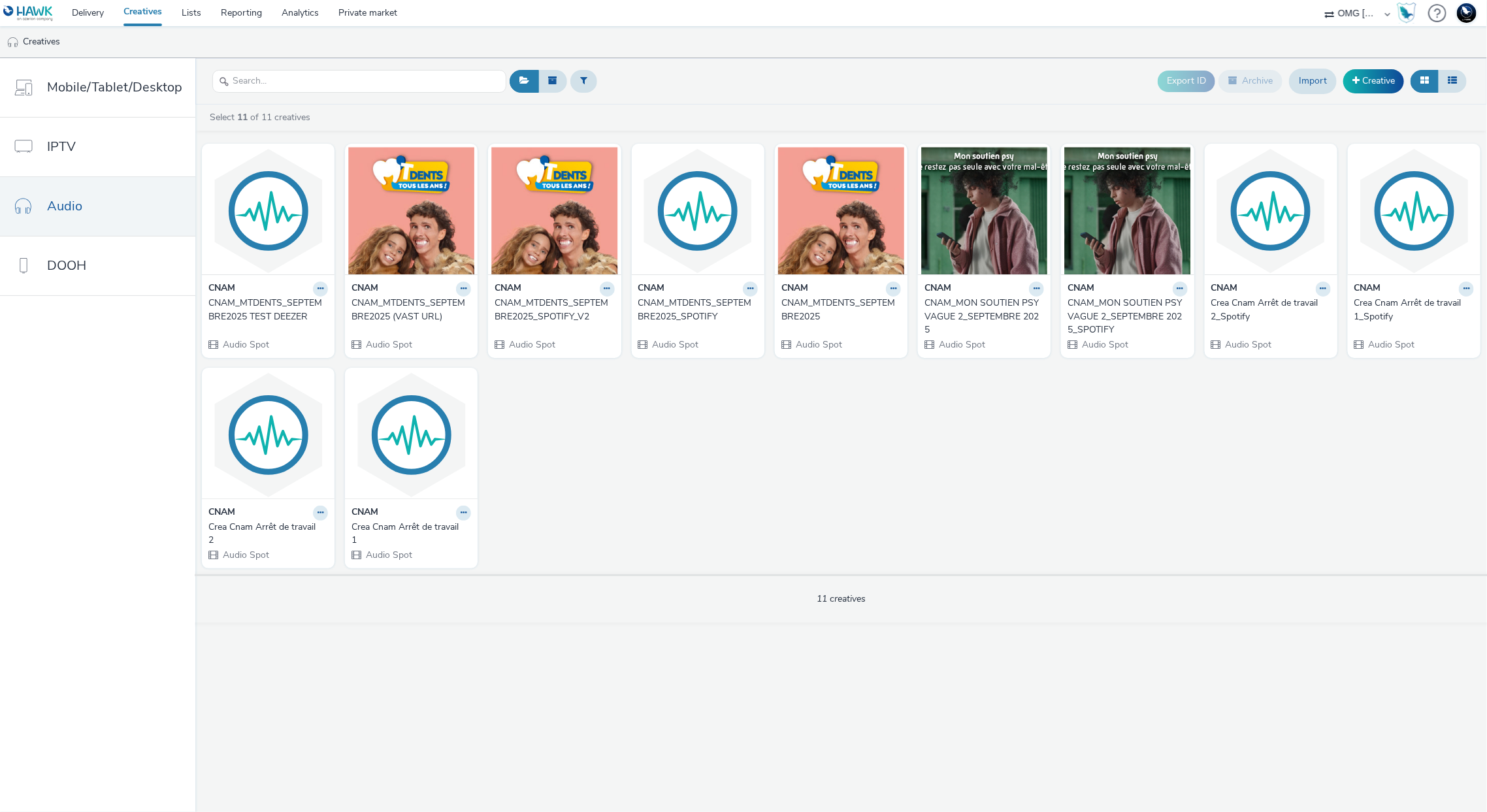
click at [281, 314] on div "CNAM_MTDENTS_SEPTEMBRE2025 TEST DEEZER" at bounding box center [266, 310] width 114 height 27
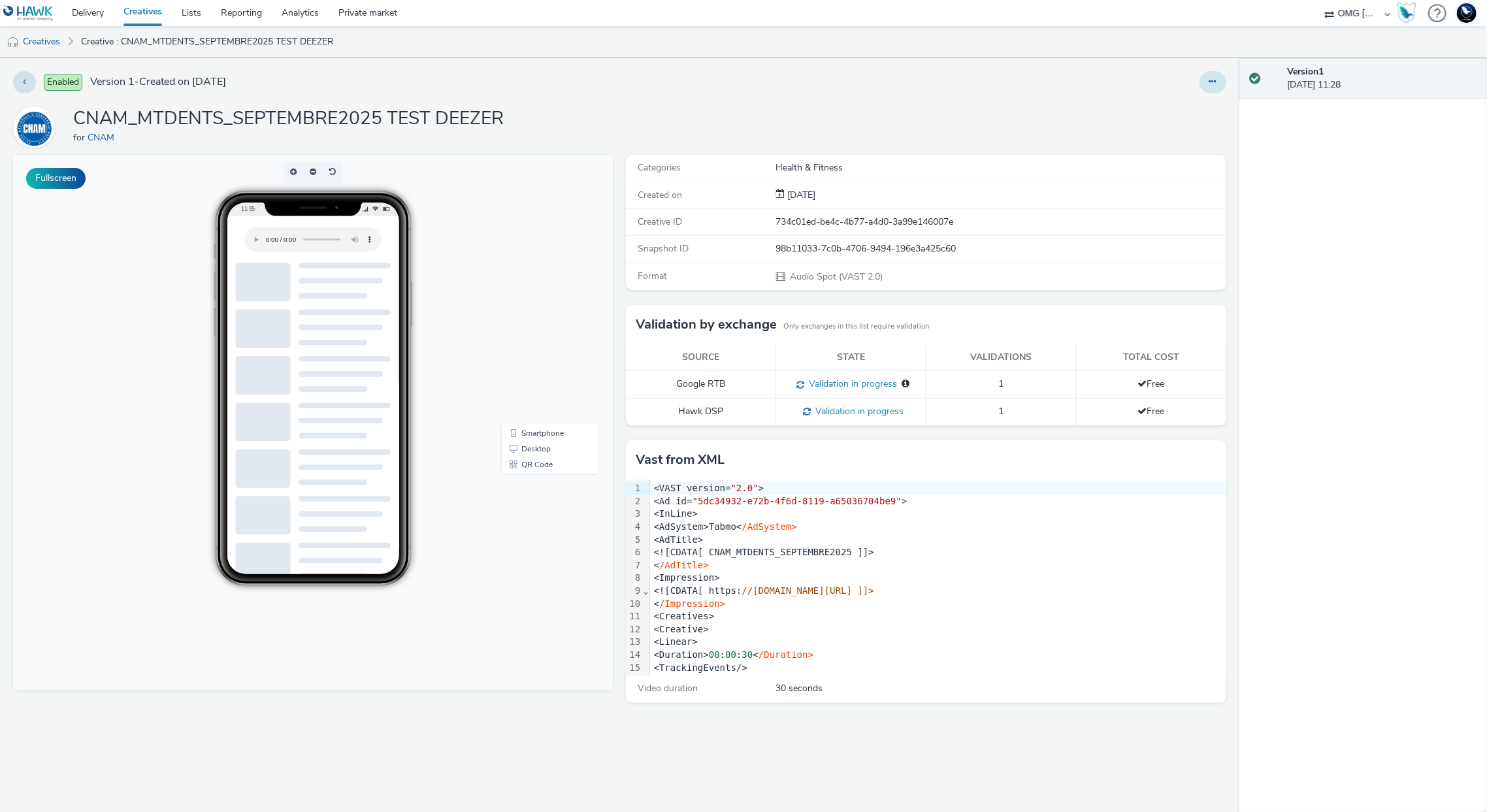
click at [1210, 82] on icon at bounding box center [1213, 81] width 8 height 9
click at [1176, 101] on link "Edit" at bounding box center [1177, 108] width 98 height 26
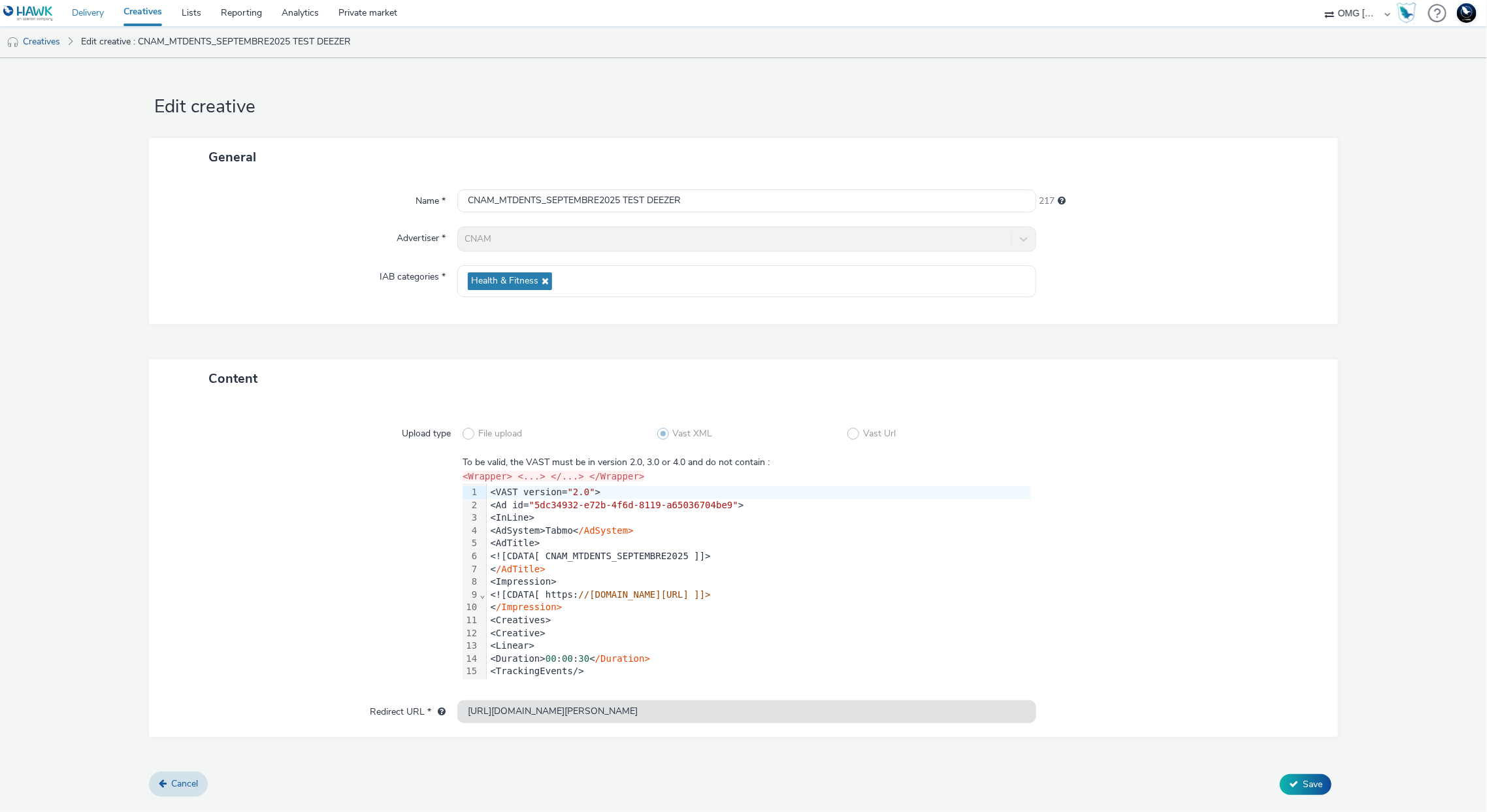
click at [78, 13] on link "Delivery" at bounding box center [88, 13] width 52 height 26
